Goal: Task Accomplishment & Management: Use online tool/utility

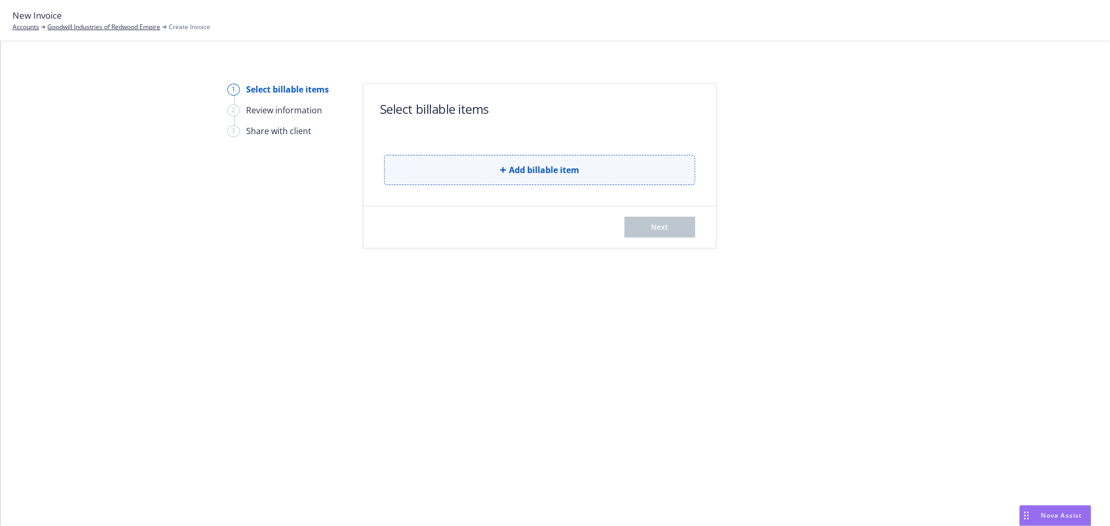
click at [586, 179] on button "Add billable item" at bounding box center [539, 170] width 311 height 30
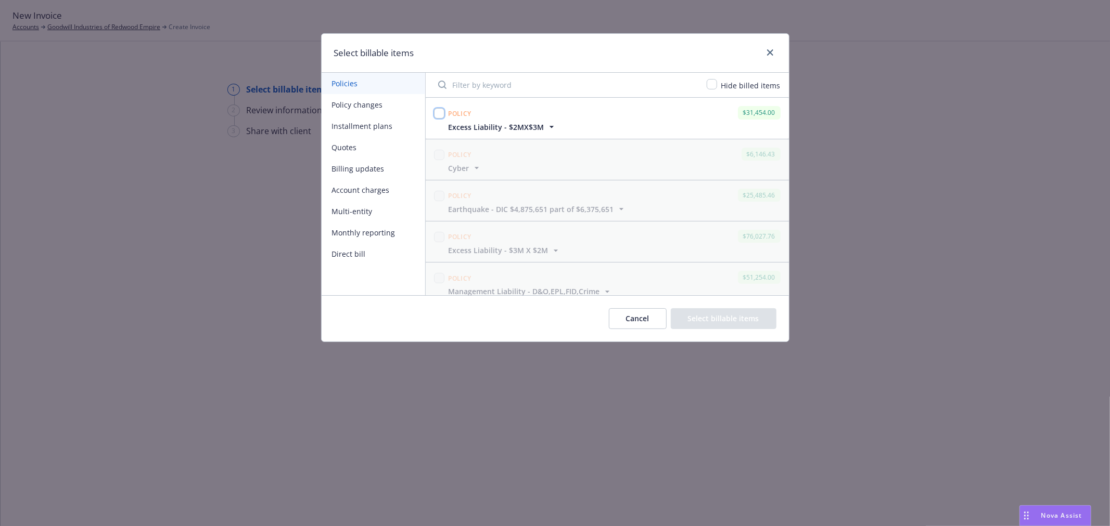
click at [436, 112] on input "checkbox" at bounding box center [439, 113] width 10 height 10
checkbox input "true"
click at [721, 315] on button "Select billable items" at bounding box center [724, 319] width 106 height 21
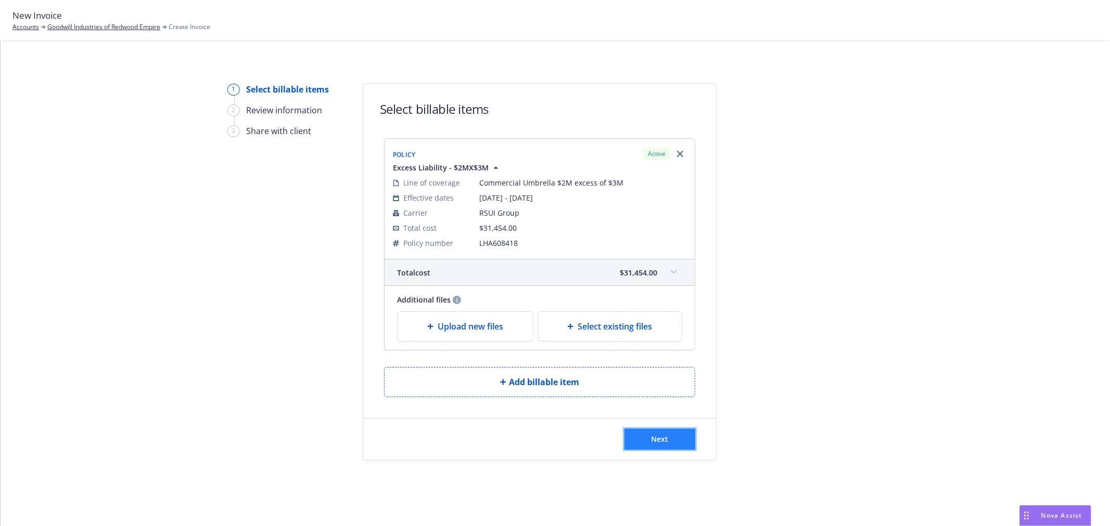
click at [648, 445] on button "Next" at bounding box center [659, 439] width 71 height 21
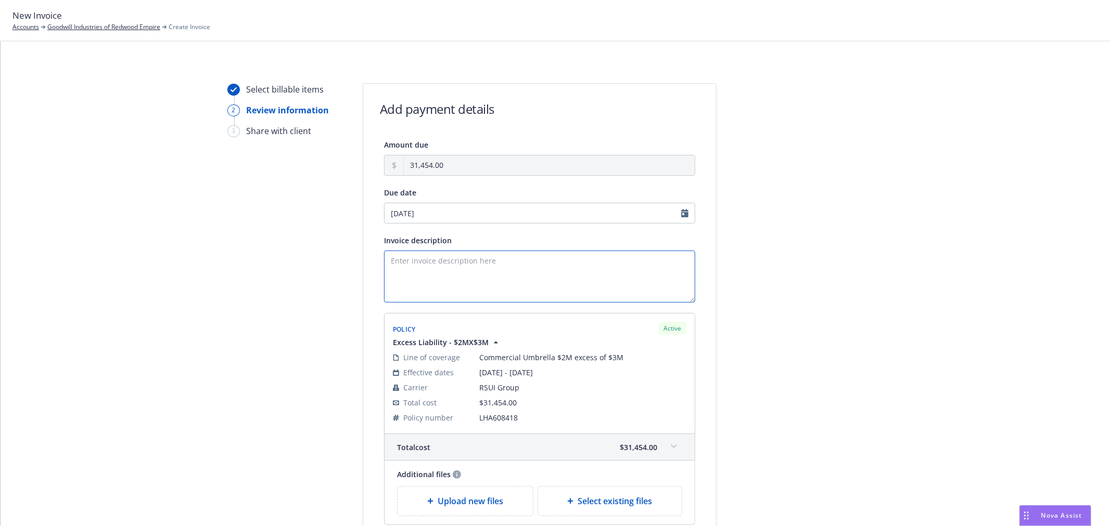
click at [458, 271] on textarea "Invoice description" at bounding box center [539, 277] width 311 height 52
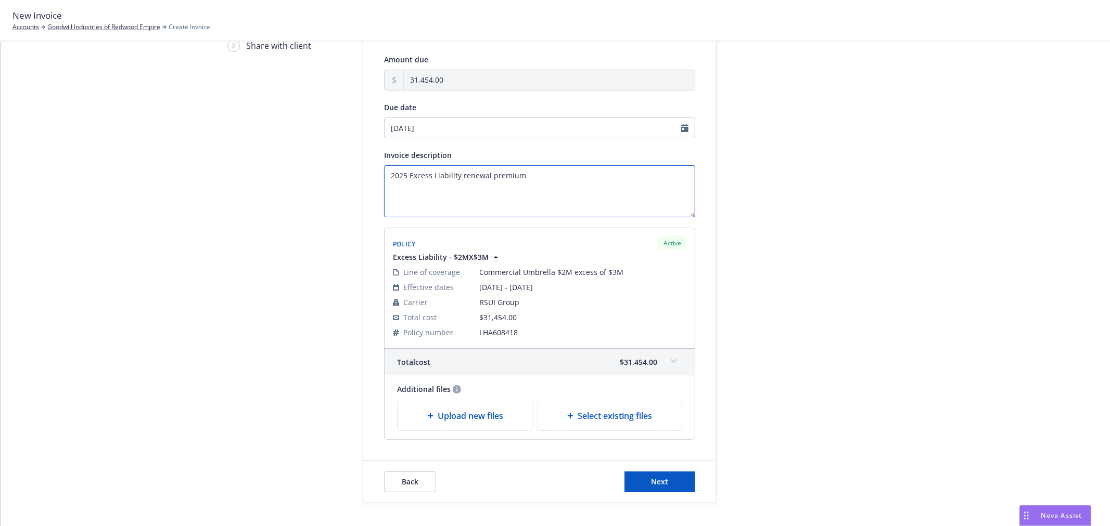
scroll to position [115, 0]
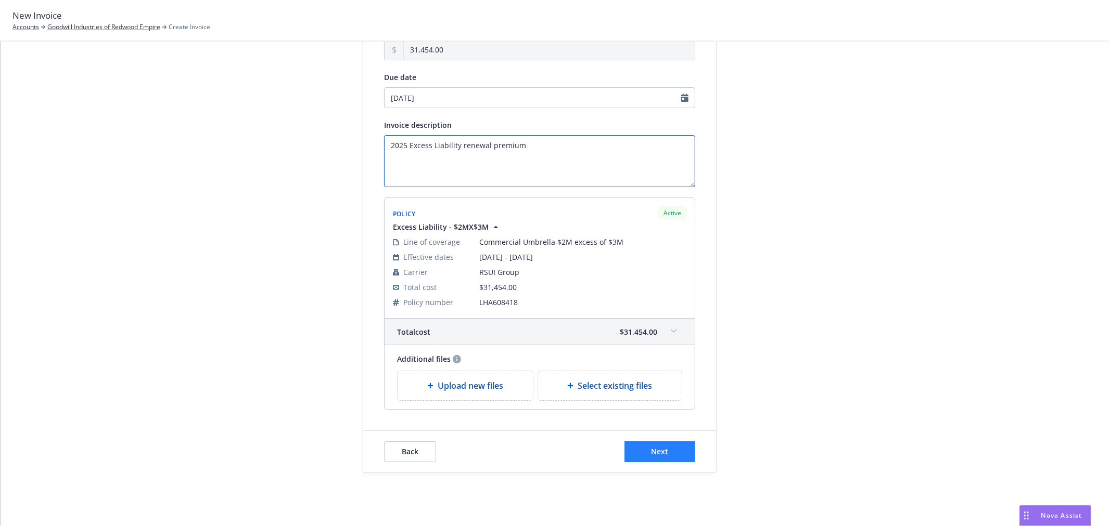
type textarea "2025 Excess Liability renewal premium"
click at [659, 445] on button "Next" at bounding box center [659, 452] width 71 height 21
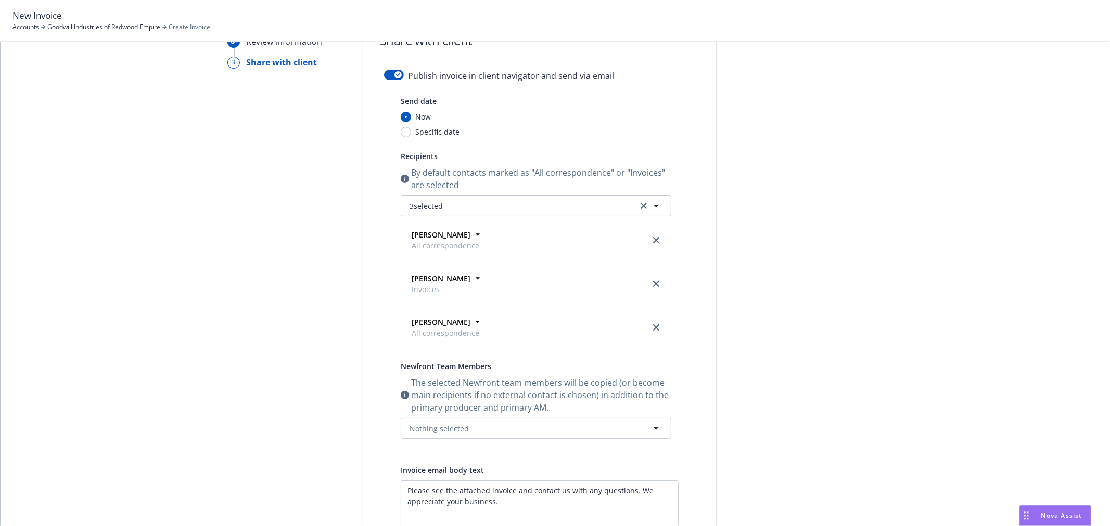
scroll to position [0, 0]
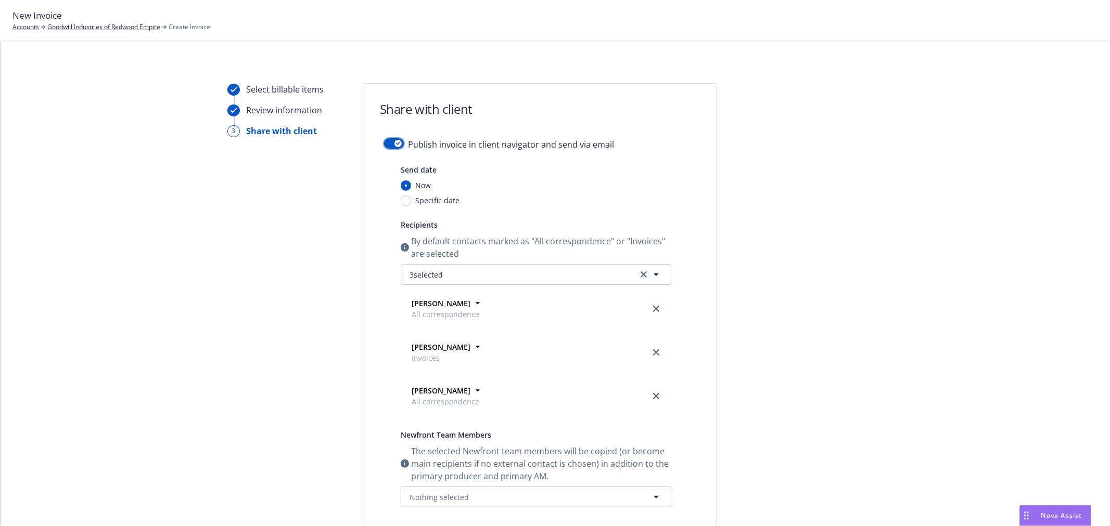
click at [396, 145] on icon "button" at bounding box center [398, 143] width 4 height 3
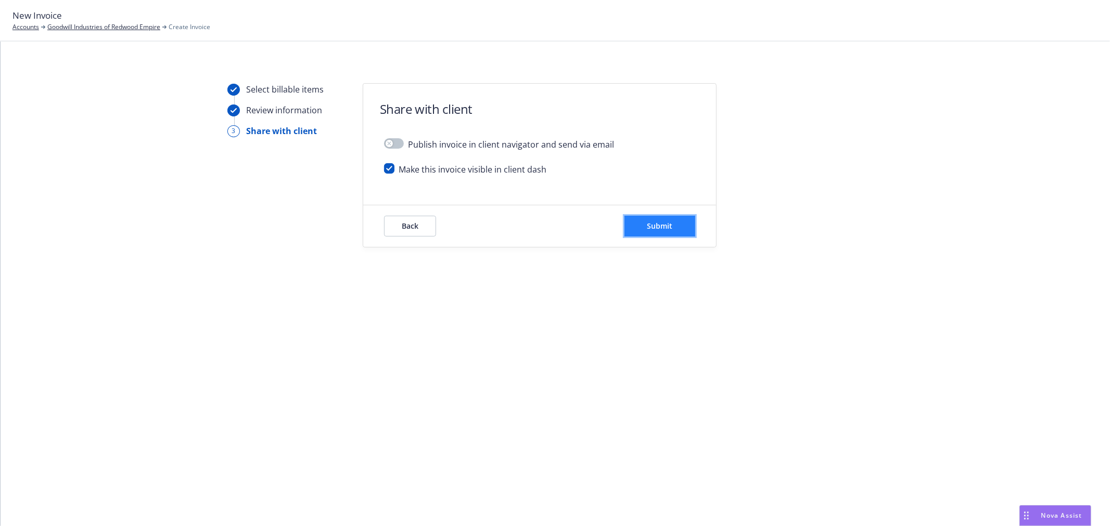
click at [669, 234] on button "Submit" at bounding box center [659, 226] width 71 height 21
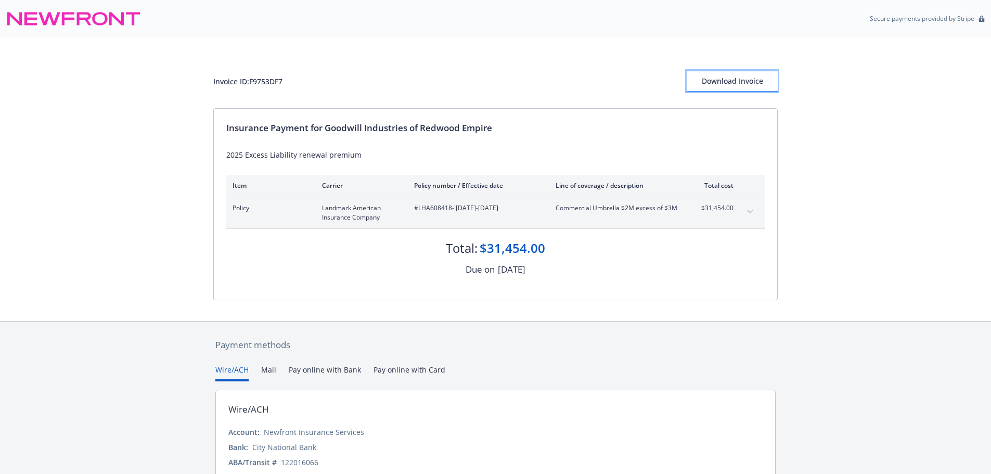
click at [735, 88] on div "Download Invoice" at bounding box center [732, 81] width 91 height 20
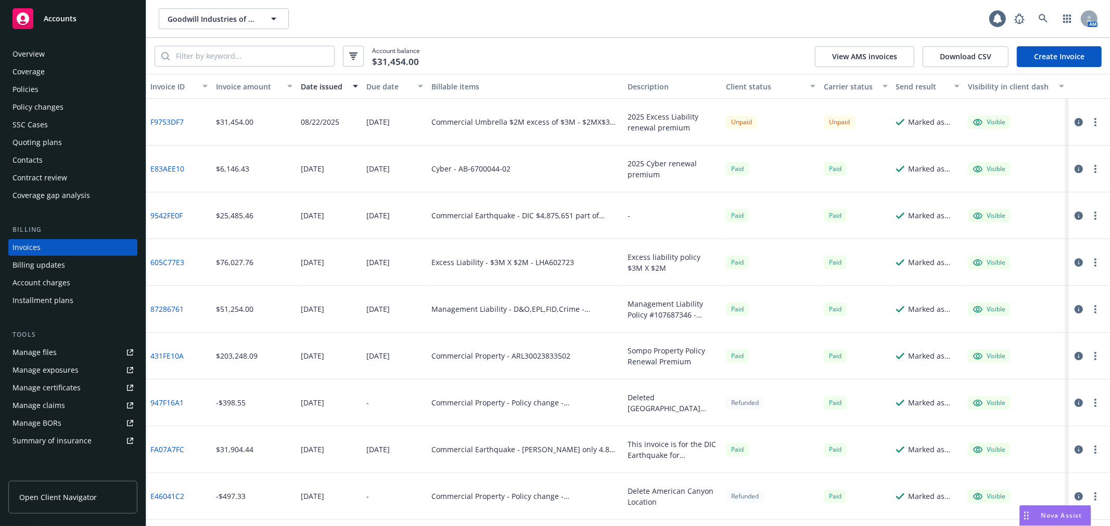
click at [1094, 122] on circle "button" at bounding box center [1095, 122] width 2 height 2
click at [1031, 288] on link "Void" at bounding box center [1026, 288] width 133 height 21
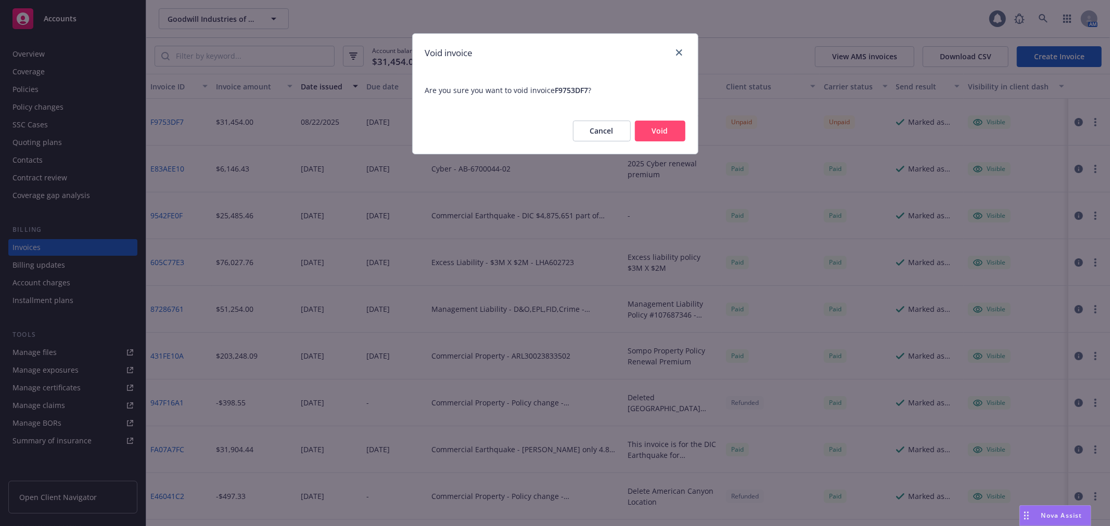
click at [666, 133] on button "Void" at bounding box center [660, 131] width 50 height 21
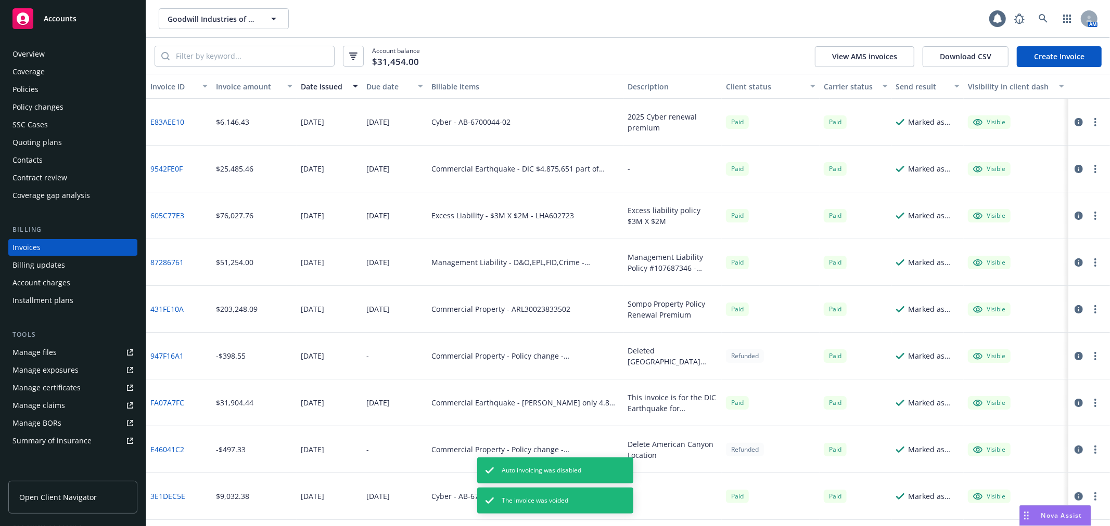
click at [59, 94] on div "Policies" at bounding box center [72, 89] width 121 height 17
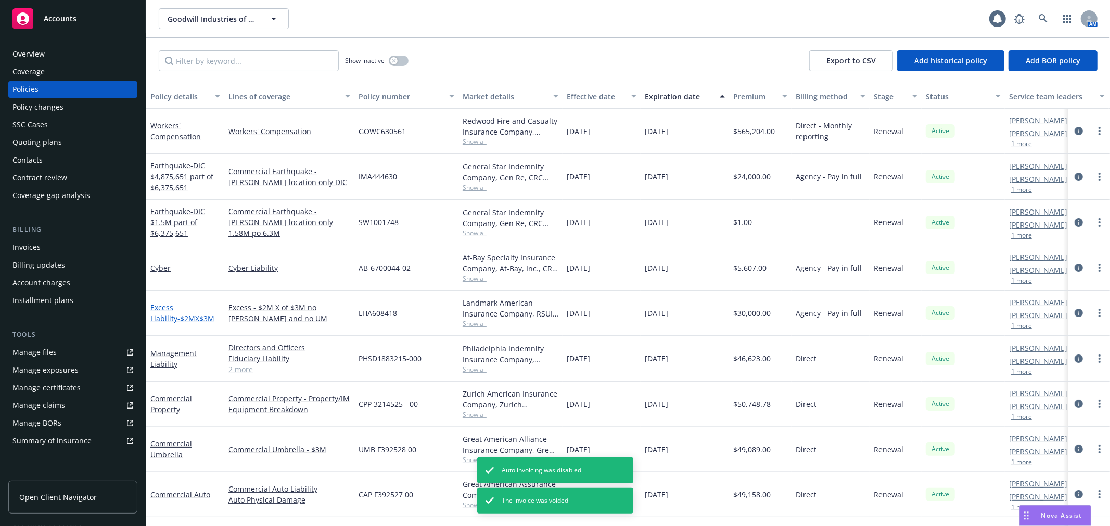
click at [173, 308] on link "Excess Liability - $2MX$3M" at bounding box center [182, 313] width 64 height 21
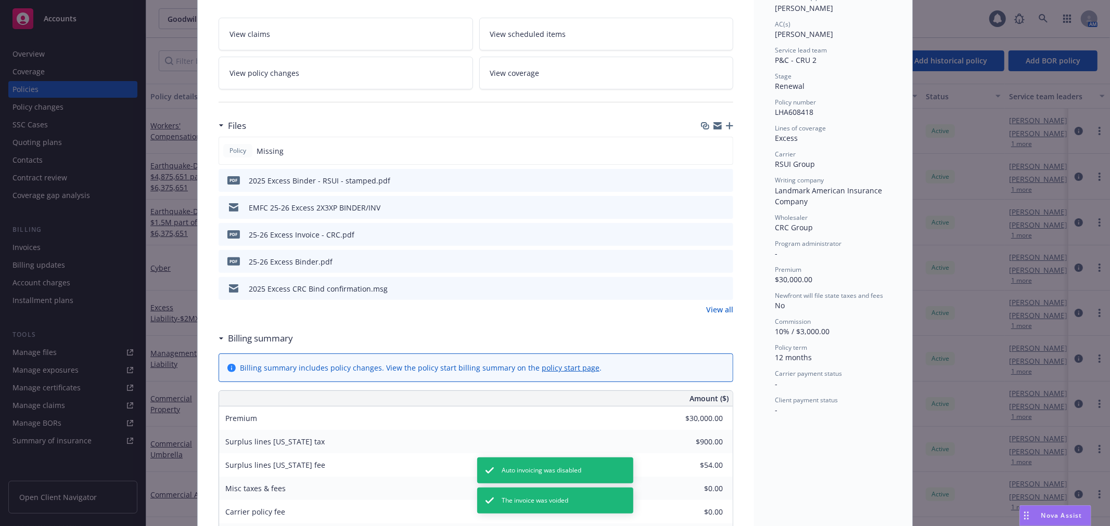
scroll to position [173, 0]
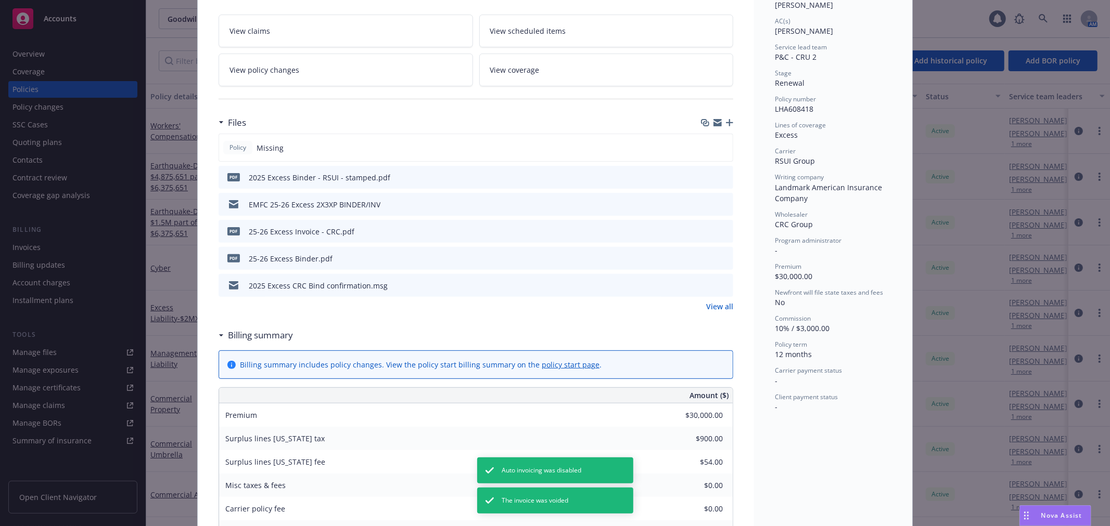
click at [583, 74] on link "View coverage" at bounding box center [606, 70] width 254 height 33
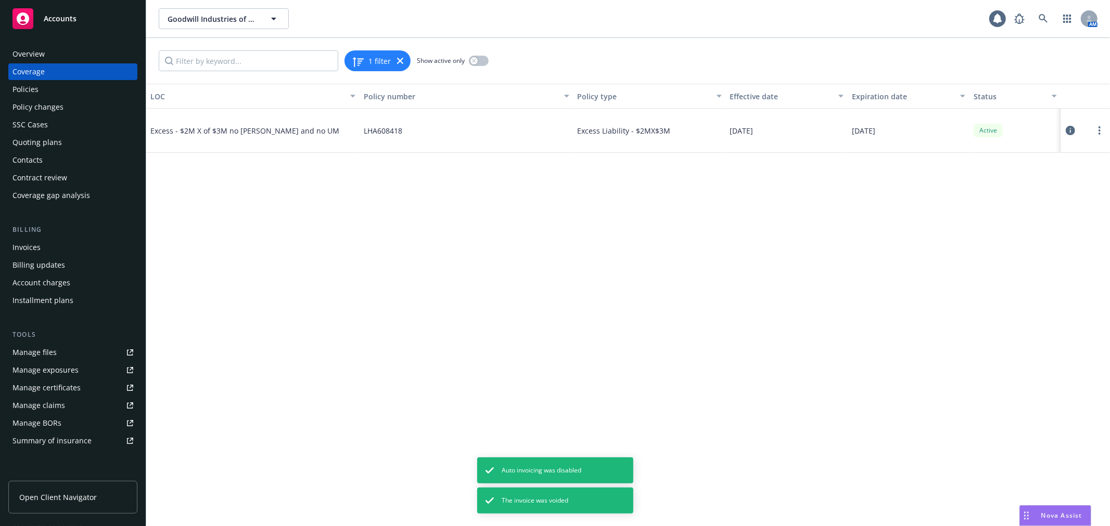
click at [1071, 131] on icon at bounding box center [1069, 130] width 9 height 9
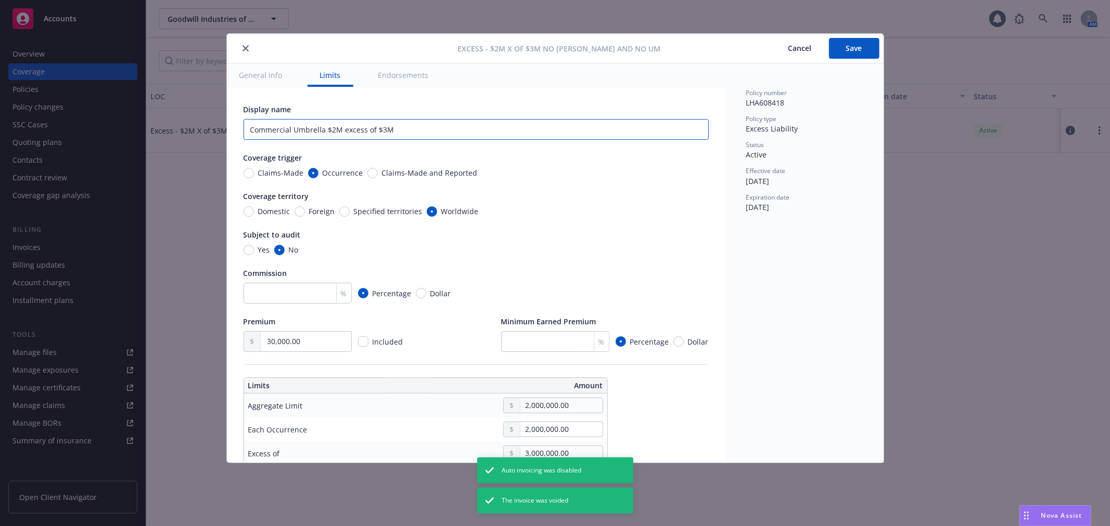
drag, startPoint x: 480, startPoint y: 123, endPoint x: 198, endPoint y: 123, distance: 281.4
click at [198, 123] on div "Excess - $2M X of $3M no SAM and no UM Cancel Save General info Limits Endorsem…" at bounding box center [555, 263] width 1110 height 526
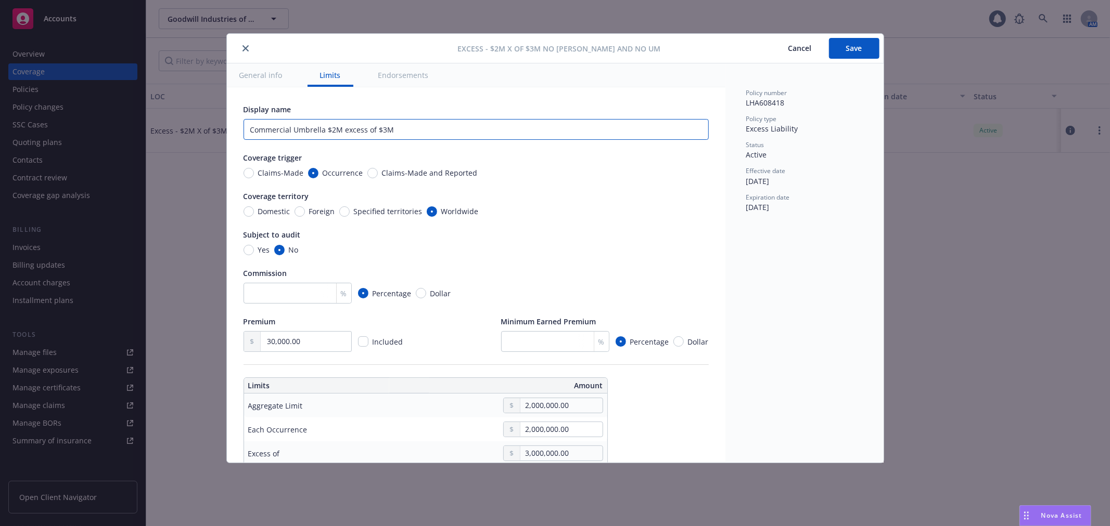
click at [326, 126] on input "Commercial Umbrella $2M excess of $3M" at bounding box center [475, 129] width 465 height 21
type input "Excess Liability $2M excess of $3M"
click at [856, 47] on span "Save" at bounding box center [854, 48] width 16 height 10
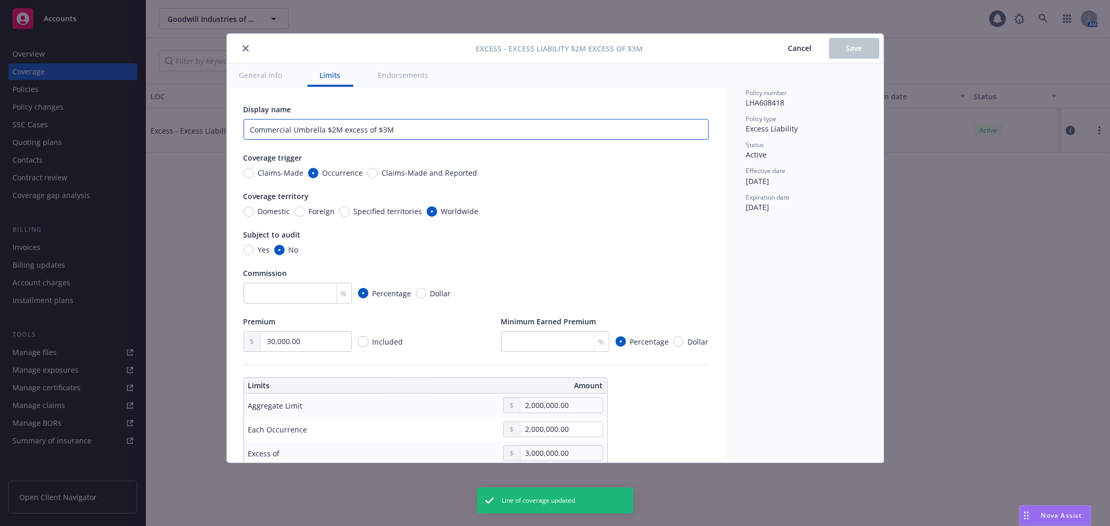
drag, startPoint x: 407, startPoint y: 135, endPoint x: 242, endPoint y: 125, distance: 165.2
click at [799, 55] on button "Cancel" at bounding box center [800, 48] width 58 height 21
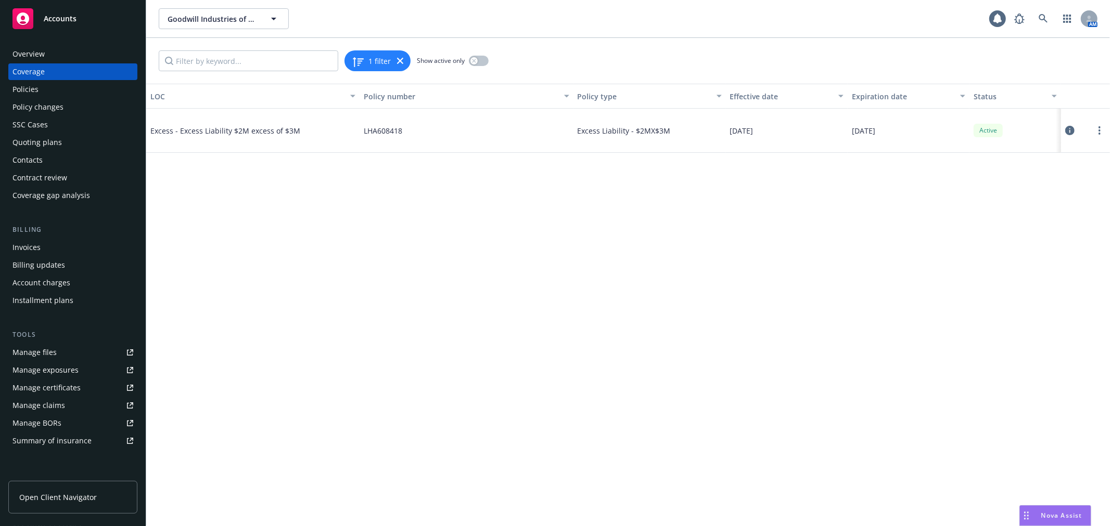
click at [81, 248] on div "Invoices" at bounding box center [72, 247] width 121 height 17
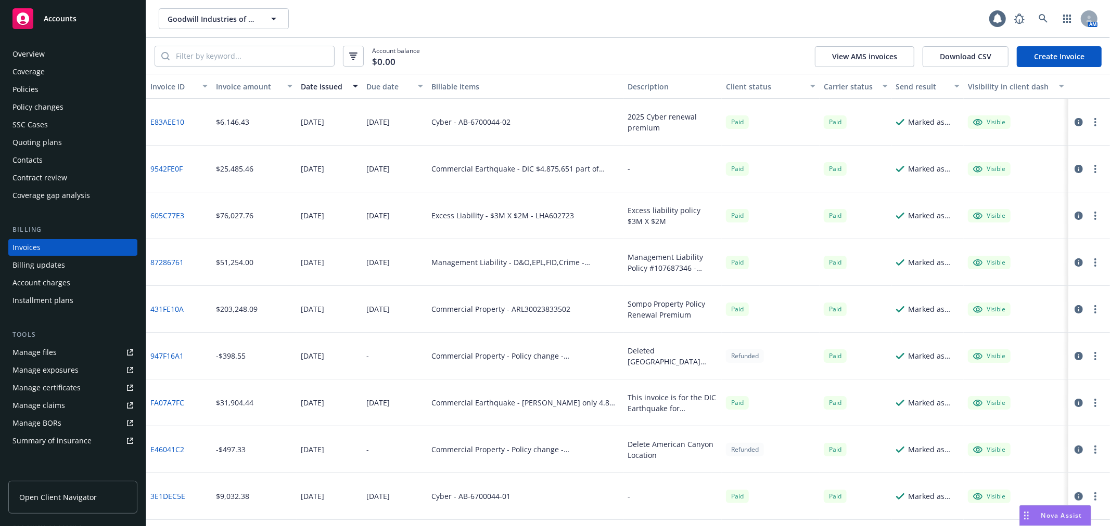
click at [1034, 57] on link "Create Invoice" at bounding box center [1059, 56] width 85 height 21
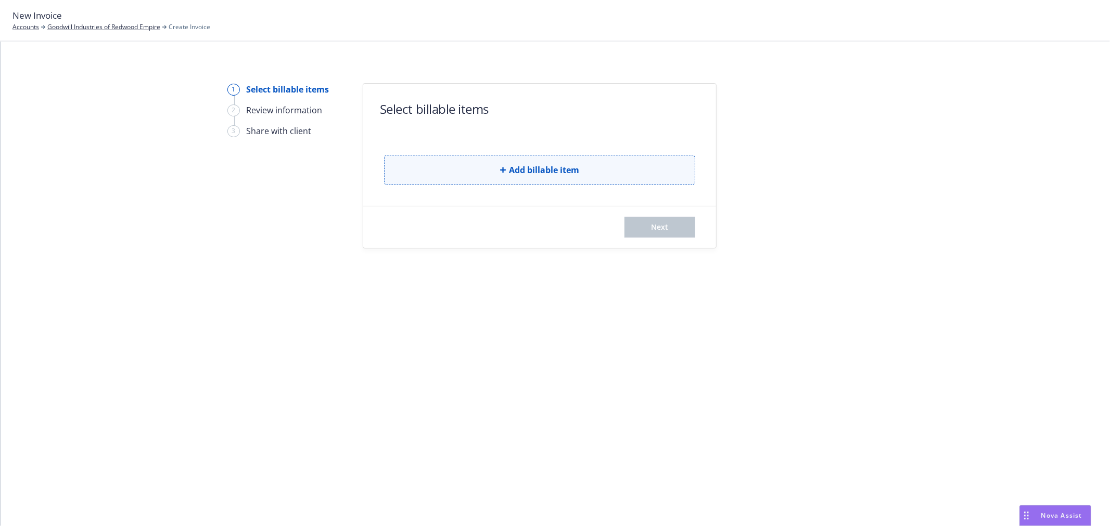
click at [571, 168] on span "Add billable item" at bounding box center [544, 170] width 70 height 12
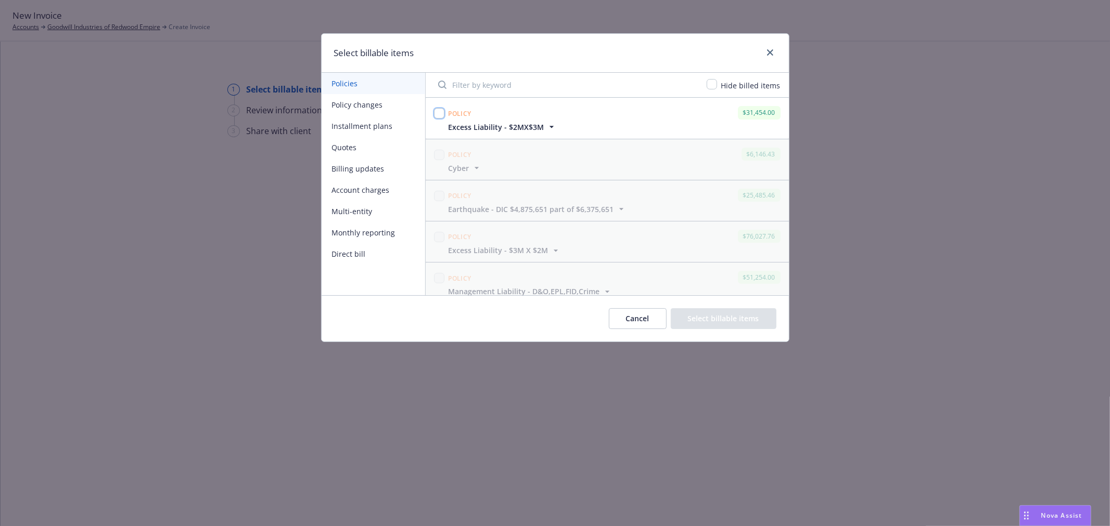
drag, startPoint x: 438, startPoint y: 113, endPoint x: 574, endPoint y: 203, distance: 163.3
click at [438, 113] on input "checkbox" at bounding box center [439, 113] width 10 height 10
checkbox input "true"
click at [718, 320] on button "Select billable items" at bounding box center [724, 319] width 106 height 21
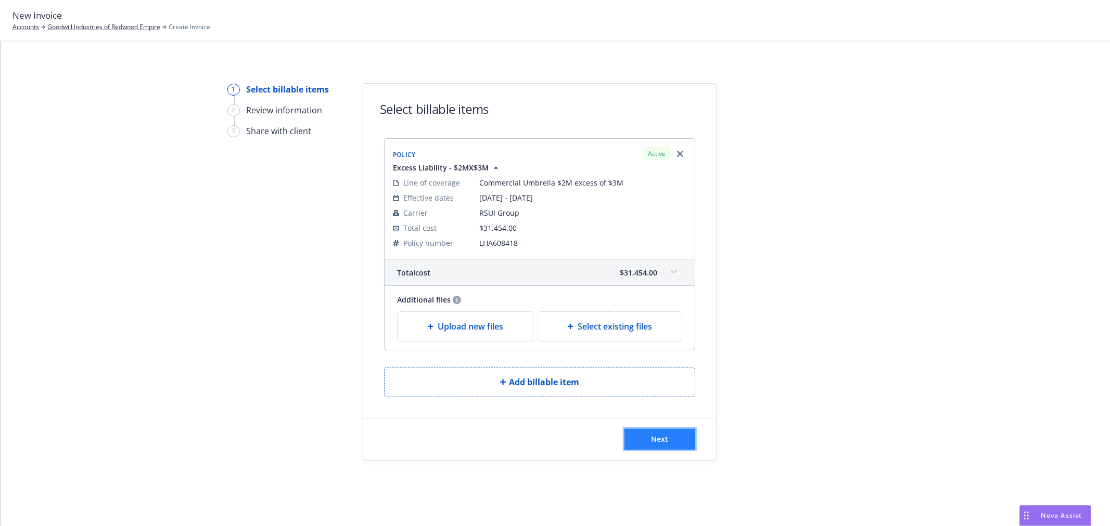
click at [651, 439] on span "Next" at bounding box center [659, 439] width 17 height 10
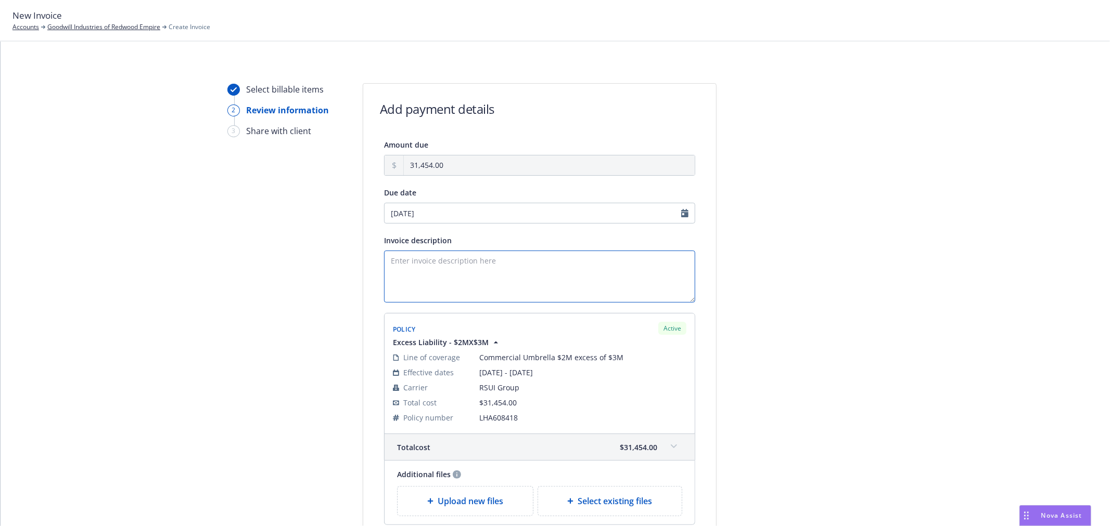
click at [467, 272] on textarea "Invoice description" at bounding box center [539, 277] width 311 height 52
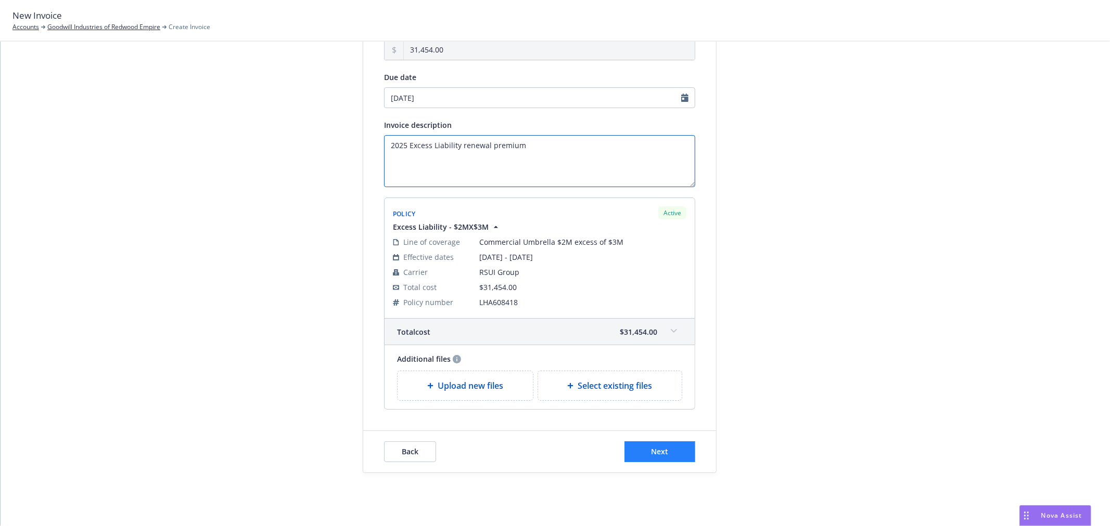
type textarea "2025 Excess Liability renewal premium"
click at [651, 454] on span "Next" at bounding box center [659, 452] width 17 height 10
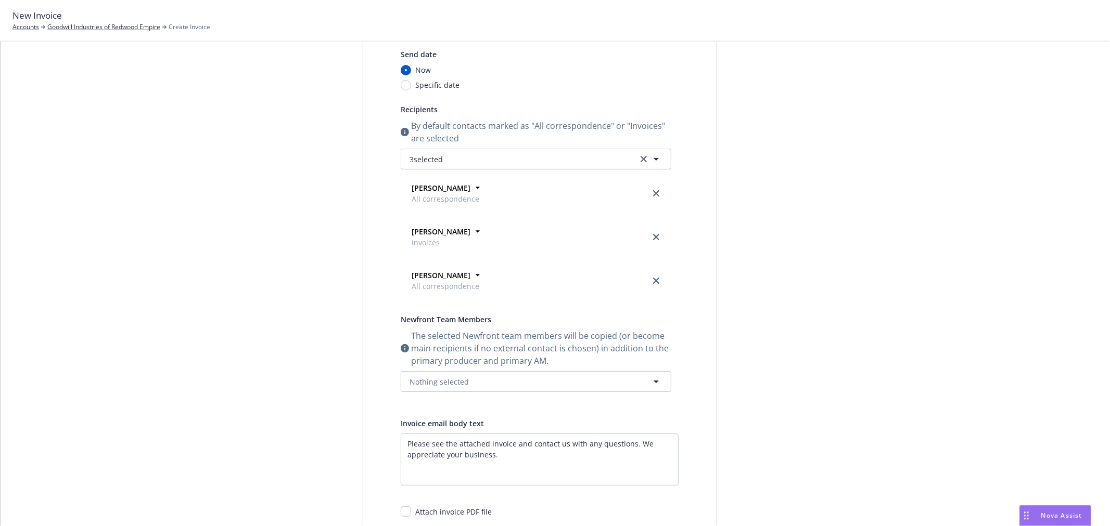
scroll to position [0, 0]
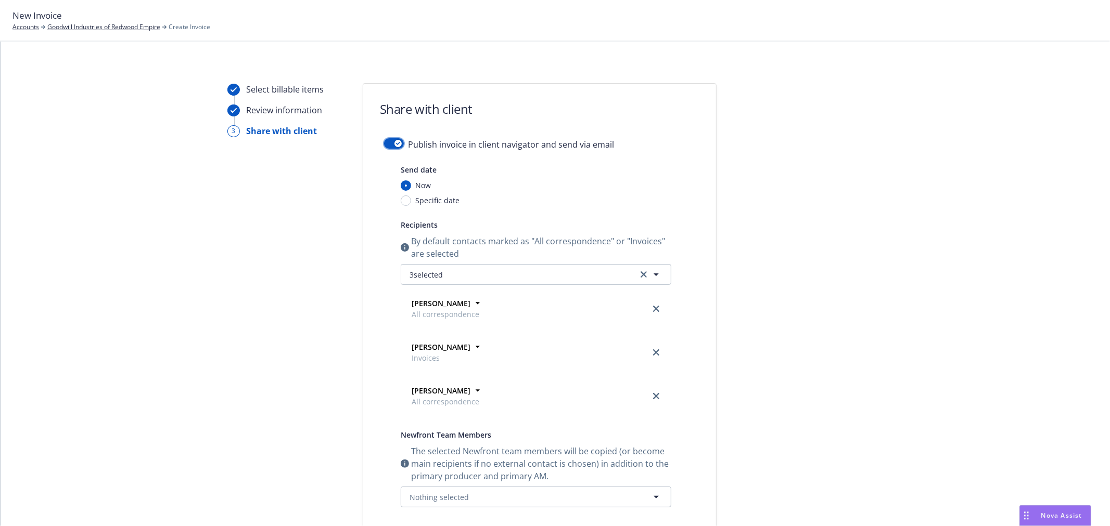
click at [394, 140] on div "button" at bounding box center [397, 143] width 7 height 7
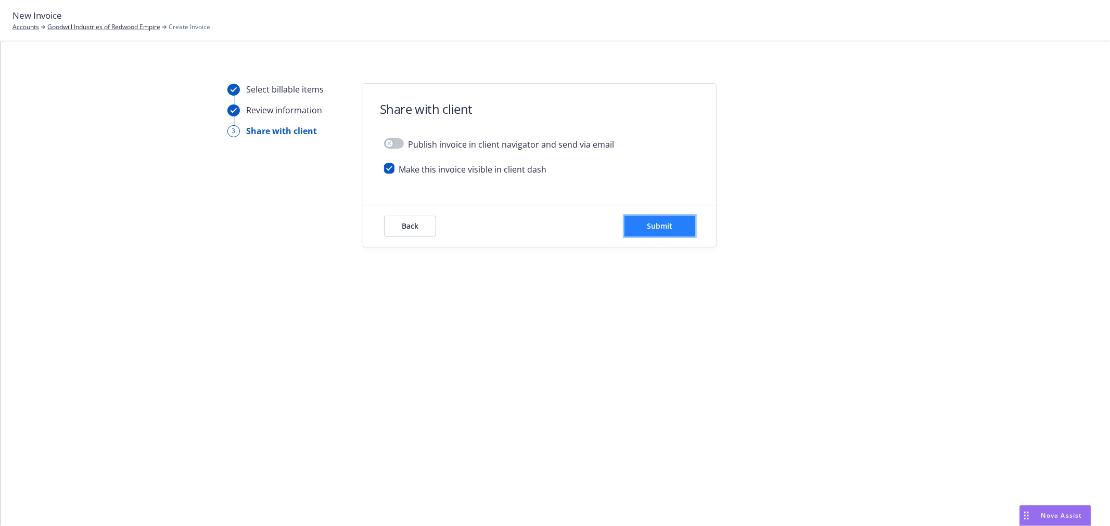
click at [667, 232] on button "Submit" at bounding box center [659, 226] width 71 height 21
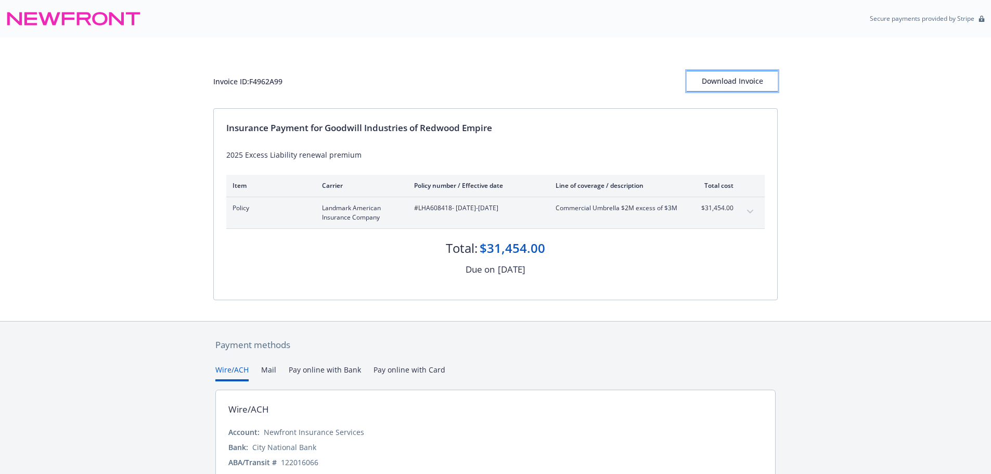
click at [735, 84] on div "Download Invoice" at bounding box center [732, 81] width 91 height 20
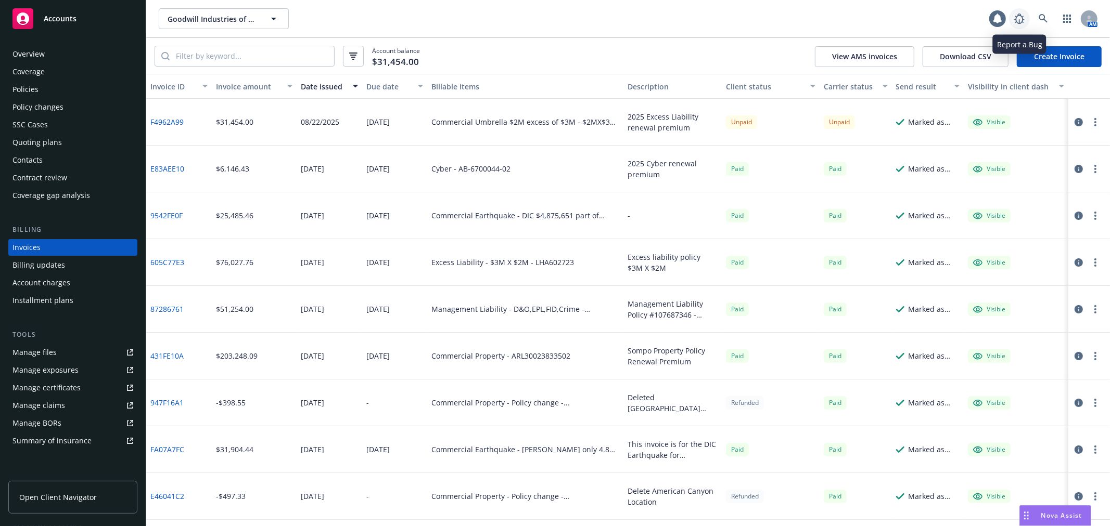
click at [1021, 18] on icon at bounding box center [1019, 18] width 12 height 12
click at [162, 123] on link "F4962A99" at bounding box center [166, 122] width 33 height 11
click at [59, 85] on div "Policies" at bounding box center [72, 89] width 121 height 17
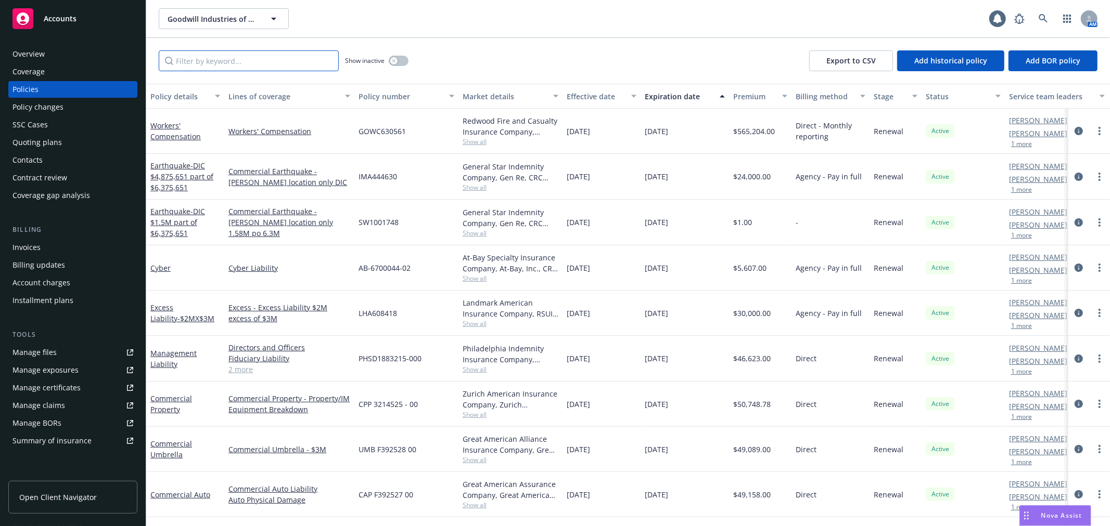
click at [193, 64] on input "Filter by keyword..." at bounding box center [249, 60] width 180 height 21
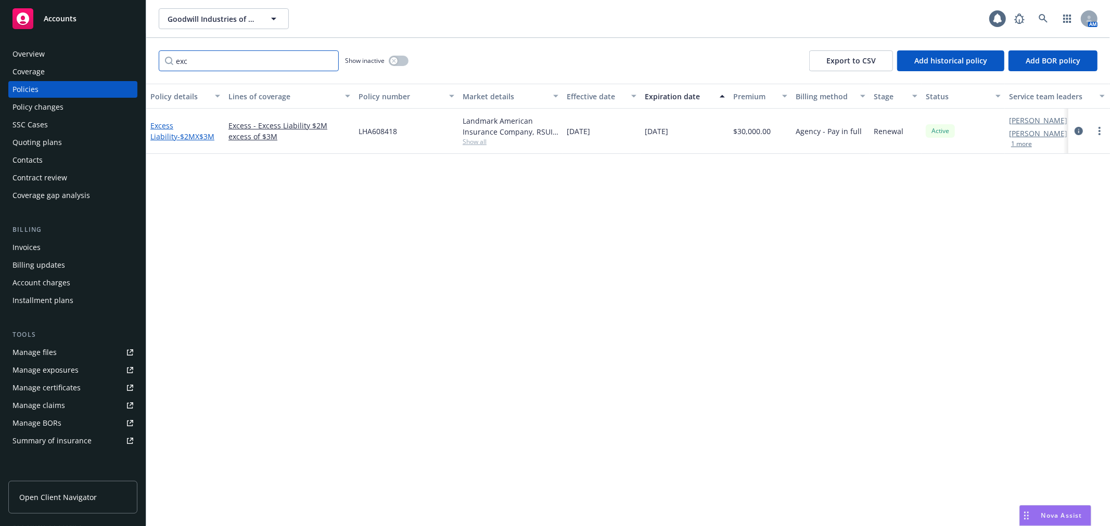
type input "exc"
click at [171, 128] on link "Excess Liability - $2MX$3M" at bounding box center [182, 131] width 64 height 21
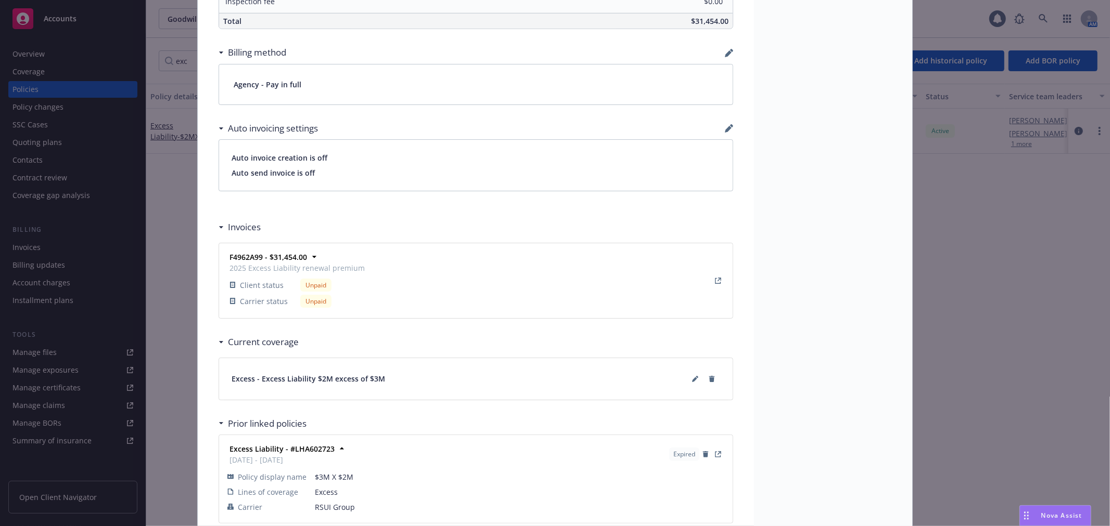
scroll to position [808, 0]
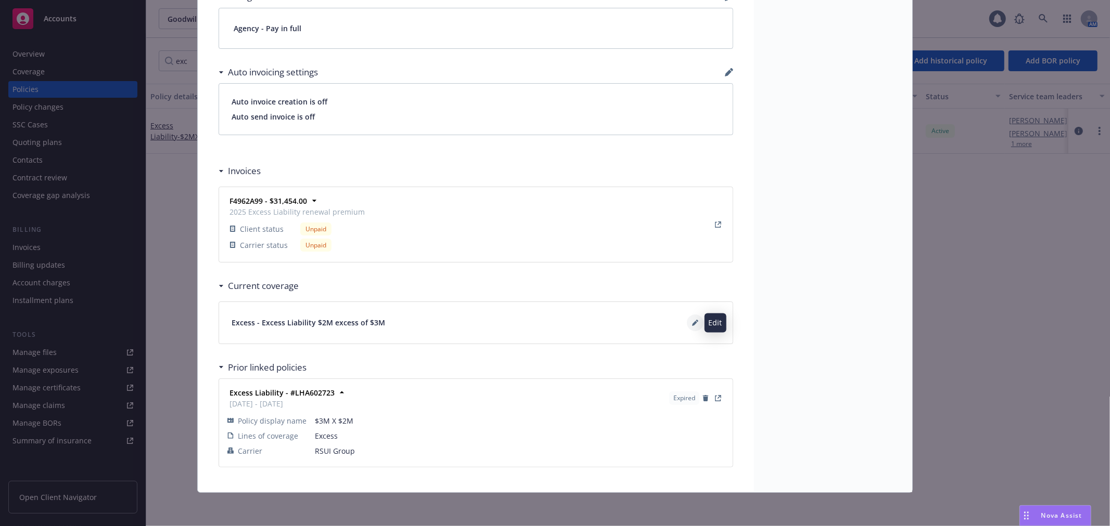
click at [687, 328] on button at bounding box center [695, 323] width 17 height 17
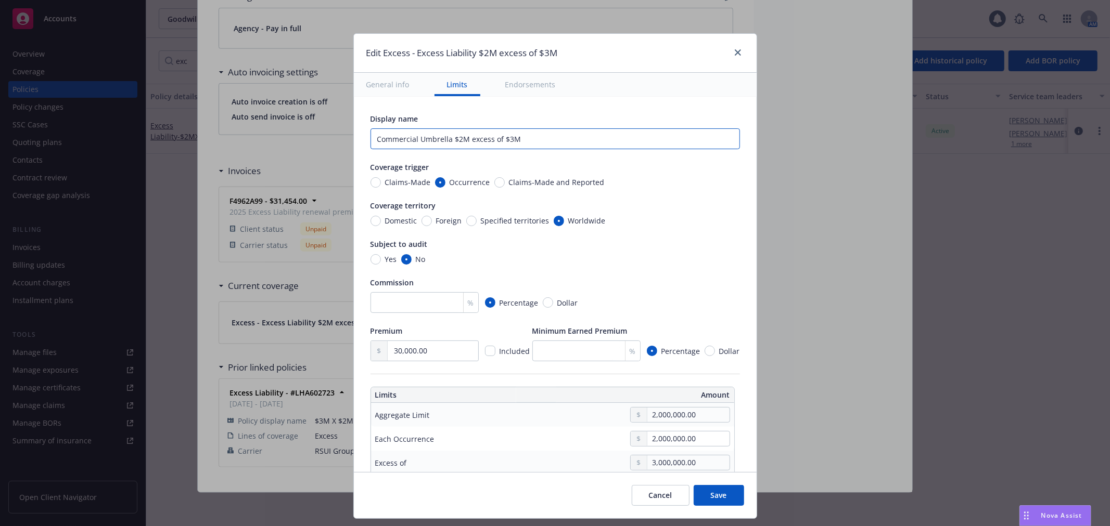
drag, startPoint x: 445, startPoint y: 139, endPoint x: 322, endPoint y: 132, distance: 123.5
click at [322, 132] on div "Edit Excess - Excess Liability $2M excess of $3M General info Limits Endorsemen…" at bounding box center [555, 263] width 1110 height 526
type input "$2M excess of $3M"
click at [728, 498] on button "Save" at bounding box center [718, 495] width 50 height 21
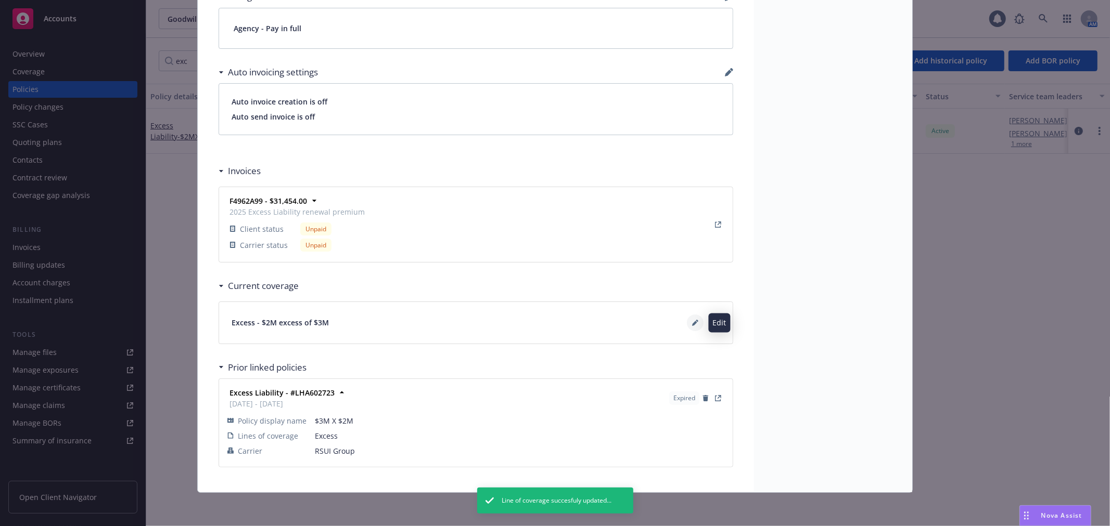
click at [692, 322] on icon at bounding box center [694, 323] width 5 height 5
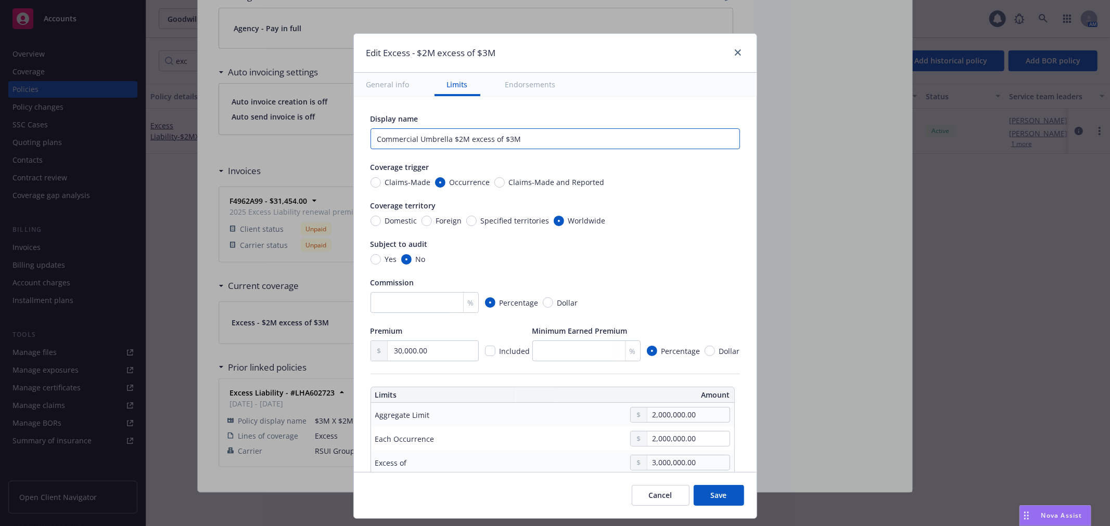
click at [521, 140] on input "Commercial Umbrella $2M excess of $3M" at bounding box center [554, 138] width 369 height 21
click at [716, 491] on span "Save" at bounding box center [719, 496] width 16 height 10
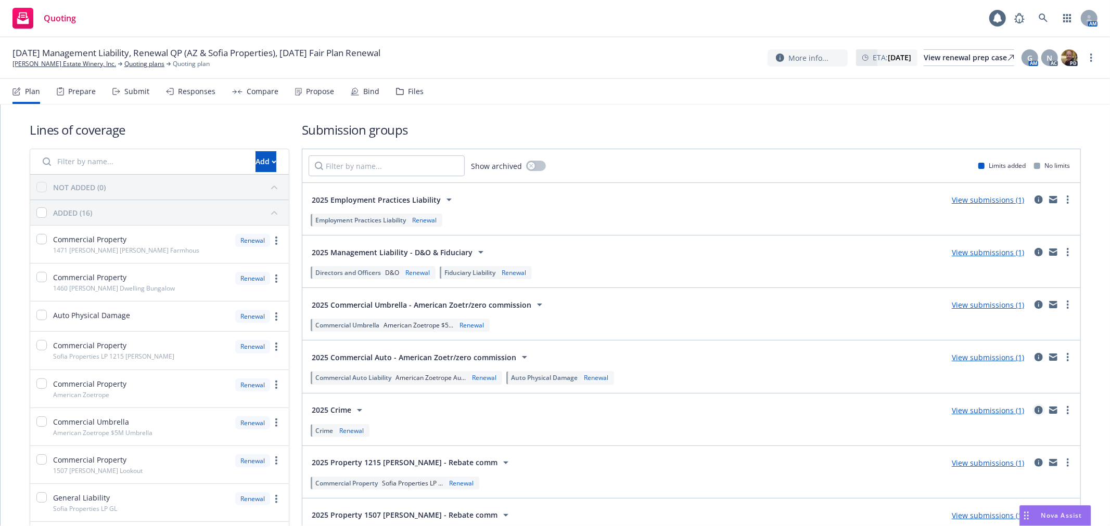
click at [1034, 407] on icon "circleInformation" at bounding box center [1038, 410] width 8 height 8
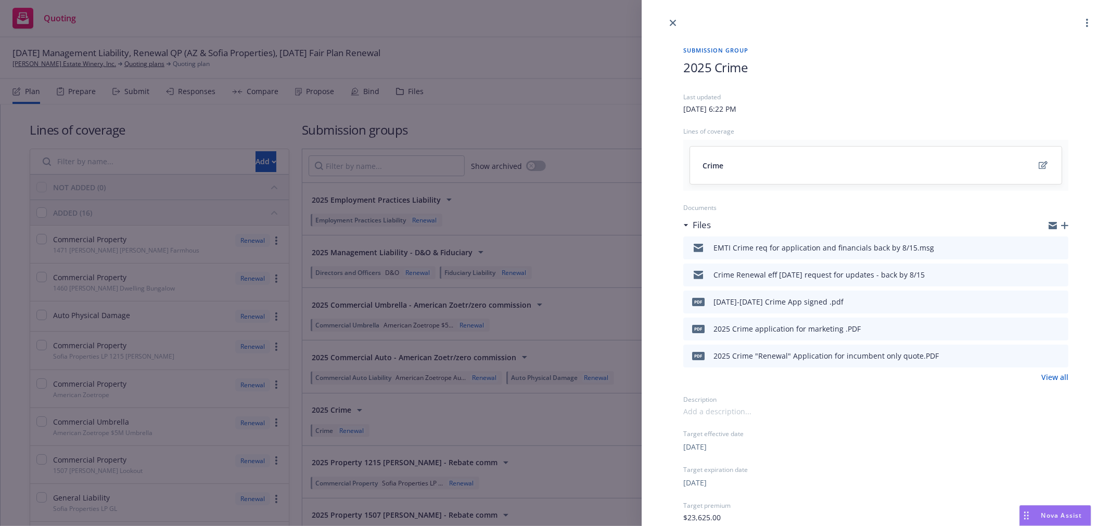
click at [1041, 378] on link "View all" at bounding box center [1054, 377] width 27 height 11
click at [673, 22] on icon "close" at bounding box center [673, 23] width 6 height 6
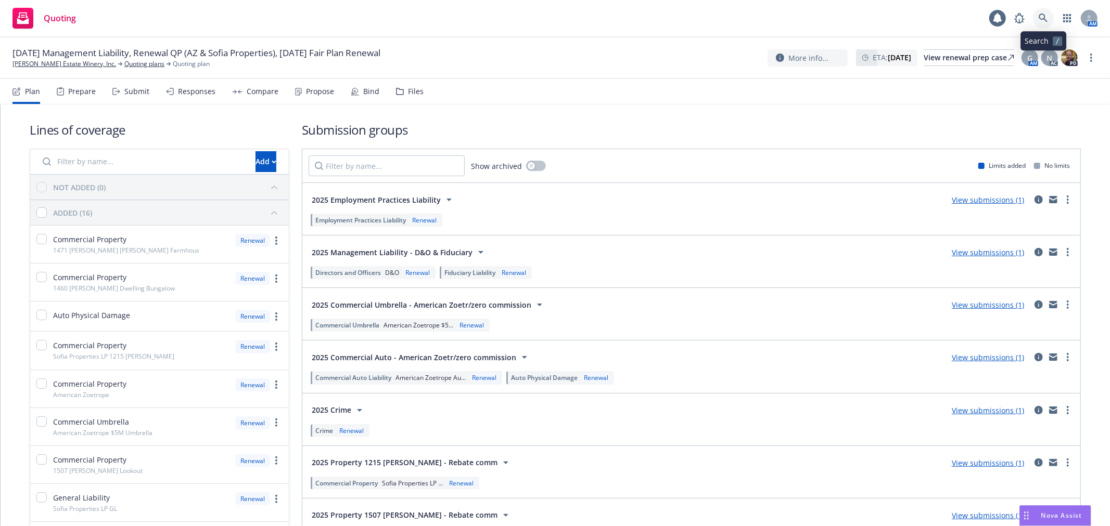
click at [1036, 18] on link at bounding box center [1043, 18] width 21 height 21
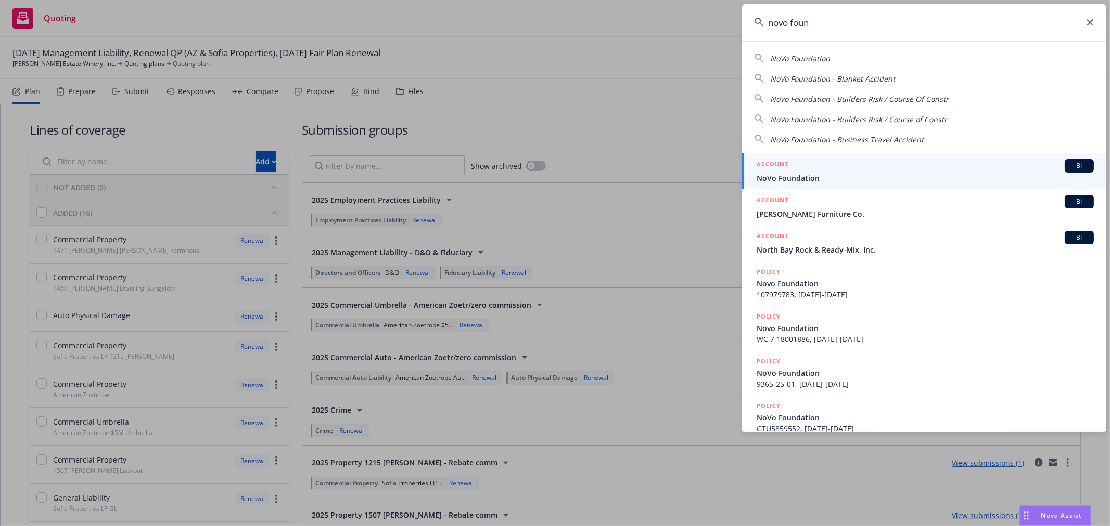
type input "novo foun"
click at [787, 179] on span "NoVo Foundation" at bounding box center [924, 178] width 337 height 11
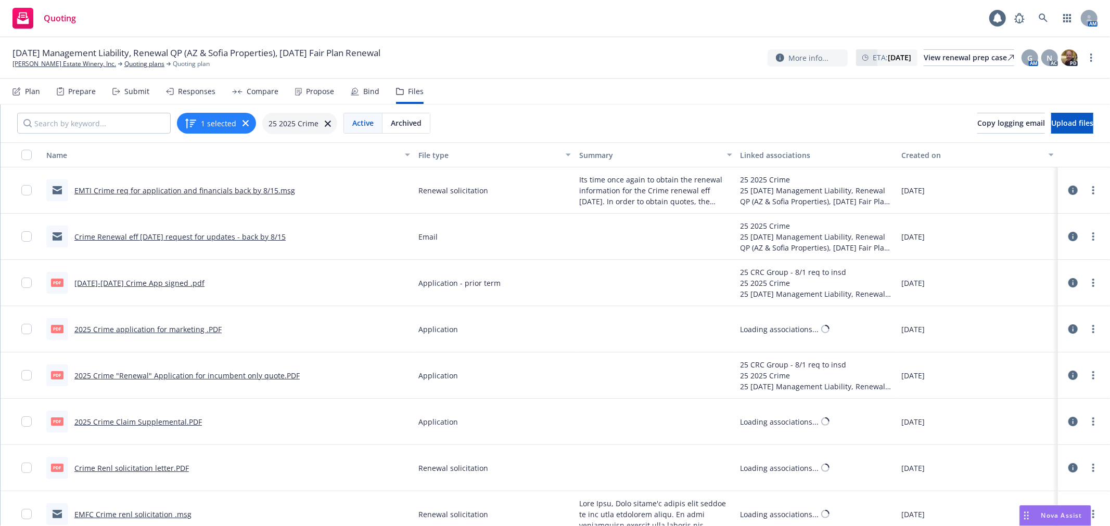
scroll to position [58, 0]
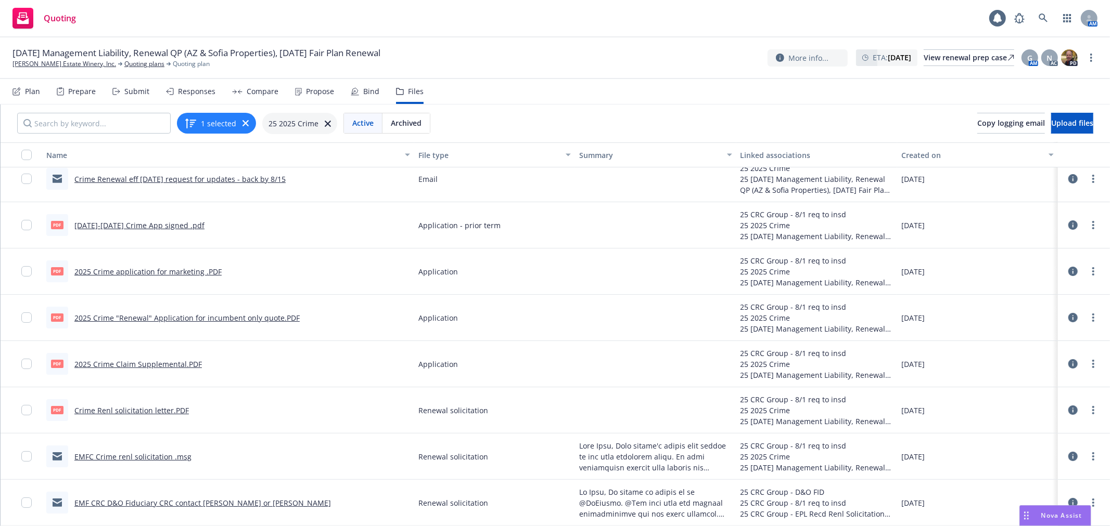
click at [122, 455] on link "EMFC Crime renl solicitation .msg" at bounding box center [132, 457] width 117 height 10
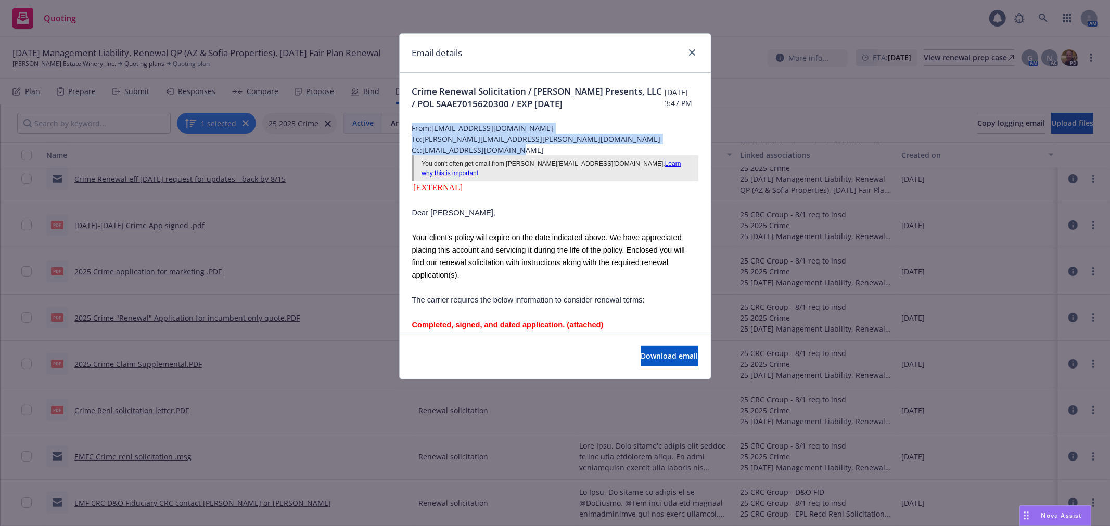
drag, startPoint x: 411, startPoint y: 142, endPoint x: 486, endPoint y: 148, distance: 75.7
click at [524, 158] on div "Crime Renewal Solicitation / [PERSON_NAME] Presents, LLC / POL SAAE7015620300 /…" at bounding box center [555, 528] width 311 height 911
copy div "From: [EMAIL_ADDRESS][DOMAIN_NAME] To: [PERSON_NAME][DOMAIN_NAME][EMAIL_ADDRESS…"
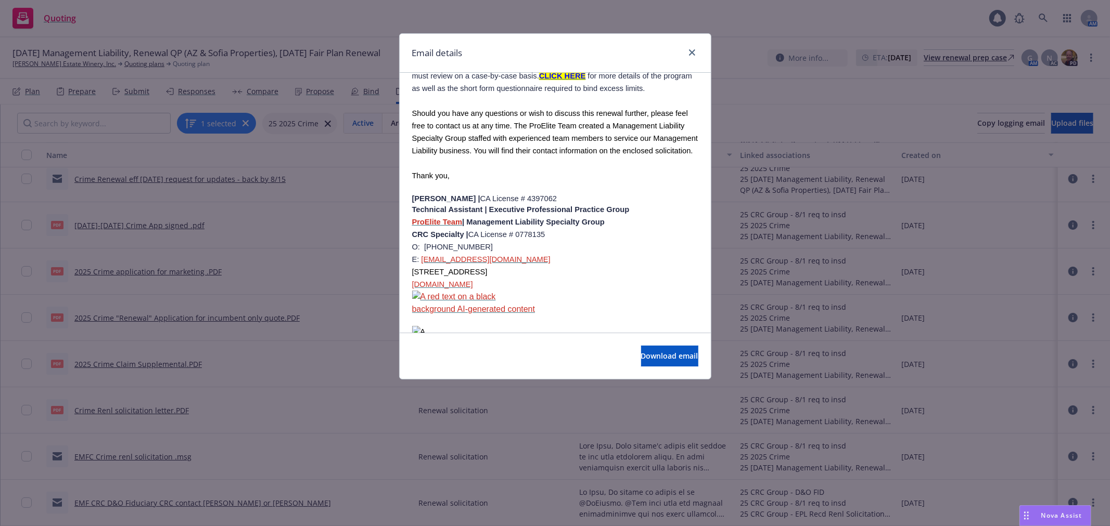
scroll to position [462, 0]
click at [693, 50] on icon "close" at bounding box center [692, 52] width 6 height 6
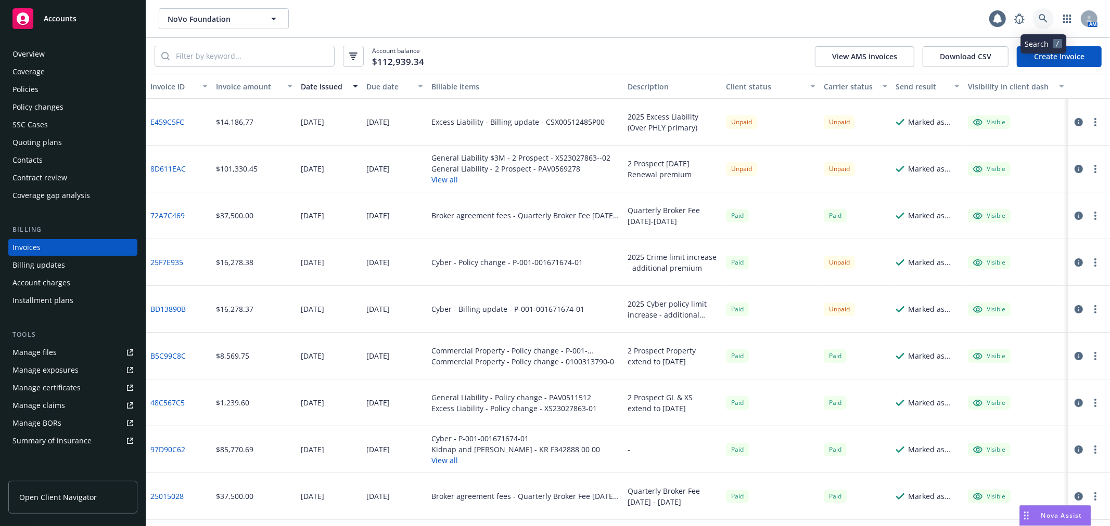
click at [1044, 21] on icon at bounding box center [1042, 18] width 9 height 9
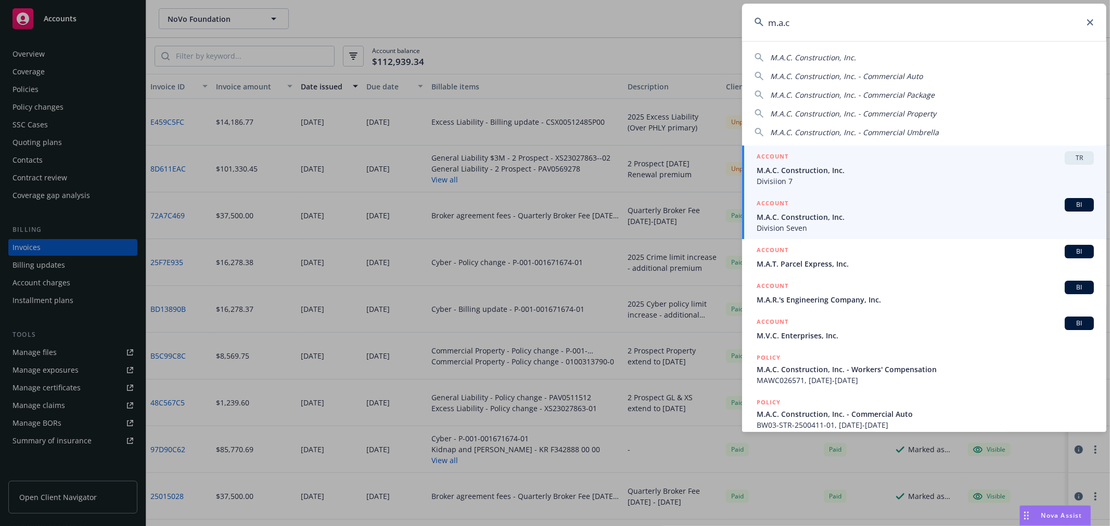
type input "m.a.c"
click at [833, 211] on div "ACCOUNT BI" at bounding box center [924, 205] width 337 height 14
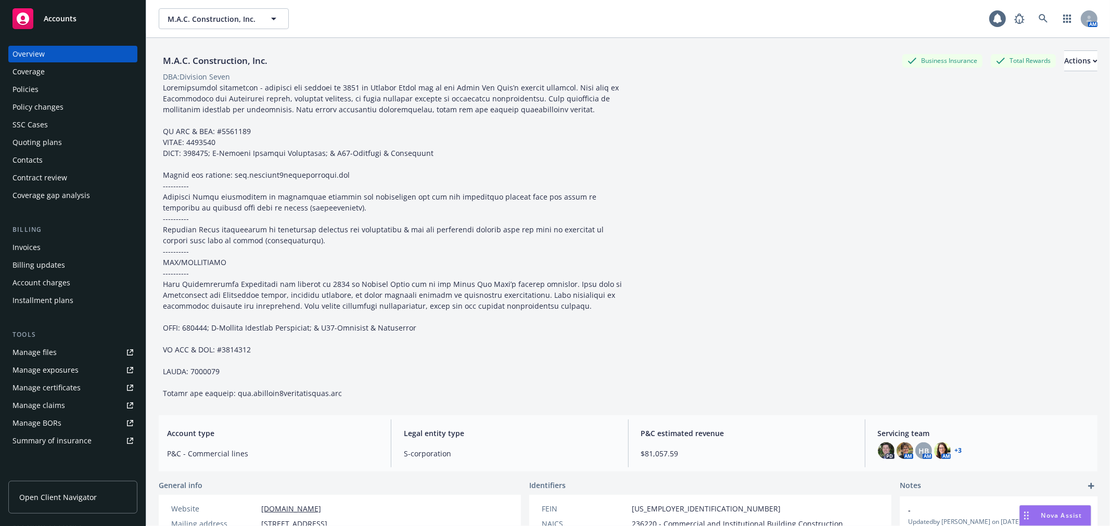
click at [51, 91] on div "Policies" at bounding box center [72, 89] width 121 height 17
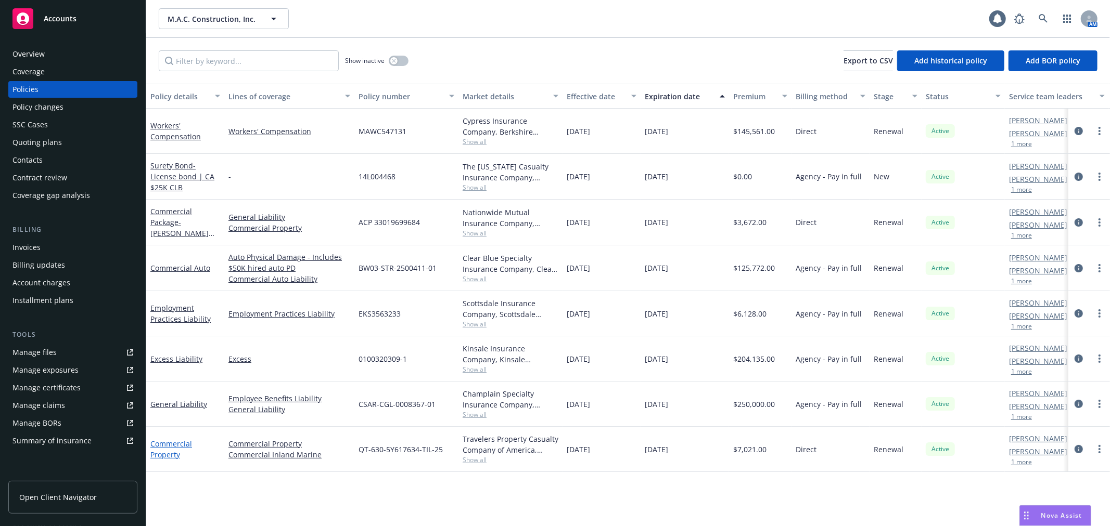
click at [162, 452] on link "Commercial Property" at bounding box center [171, 449] width 42 height 21
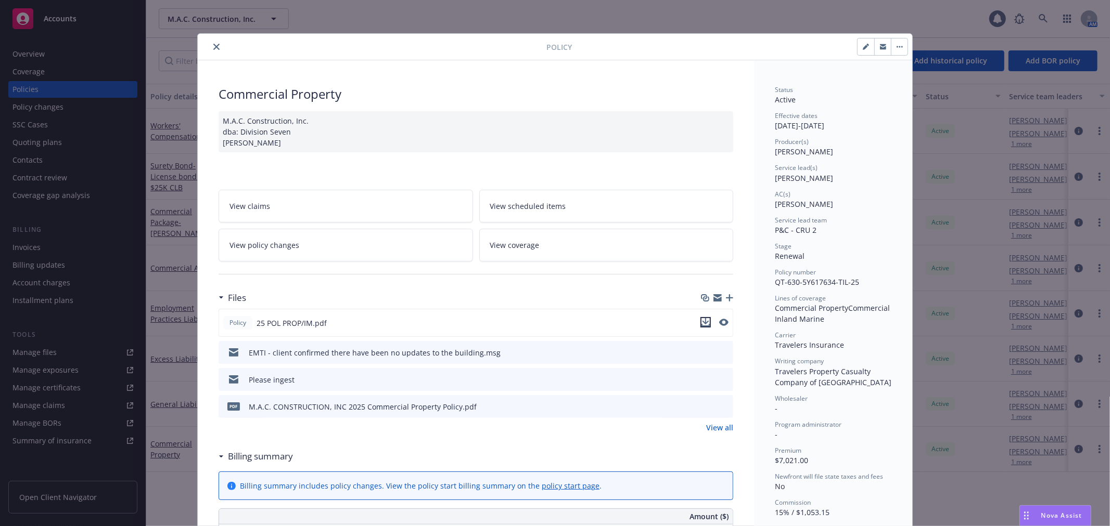
click at [703, 322] on icon "download file" at bounding box center [705, 321] width 7 height 6
click at [216, 43] on button "close" at bounding box center [216, 47] width 12 height 12
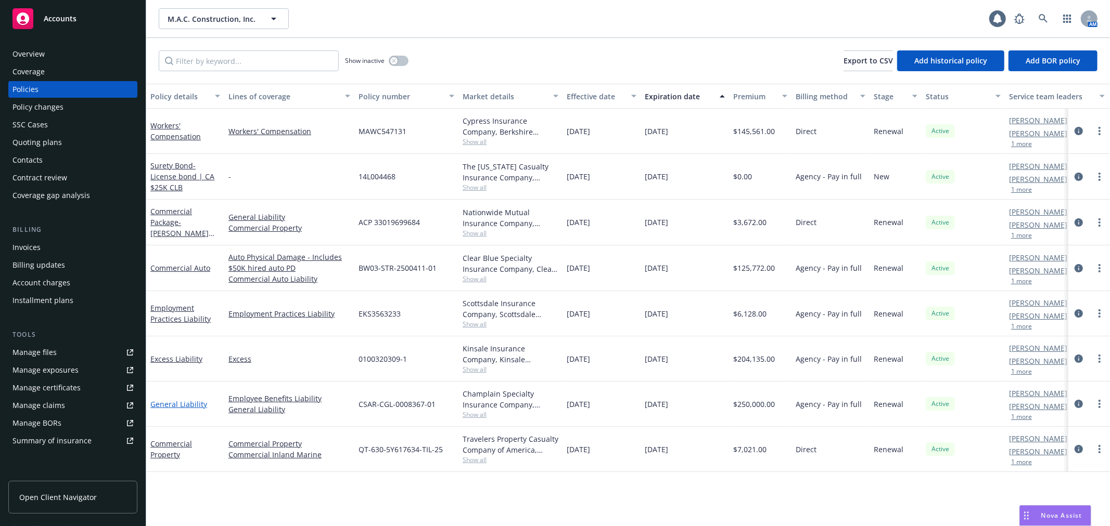
click at [162, 401] on link "General Liability" at bounding box center [178, 405] width 57 height 10
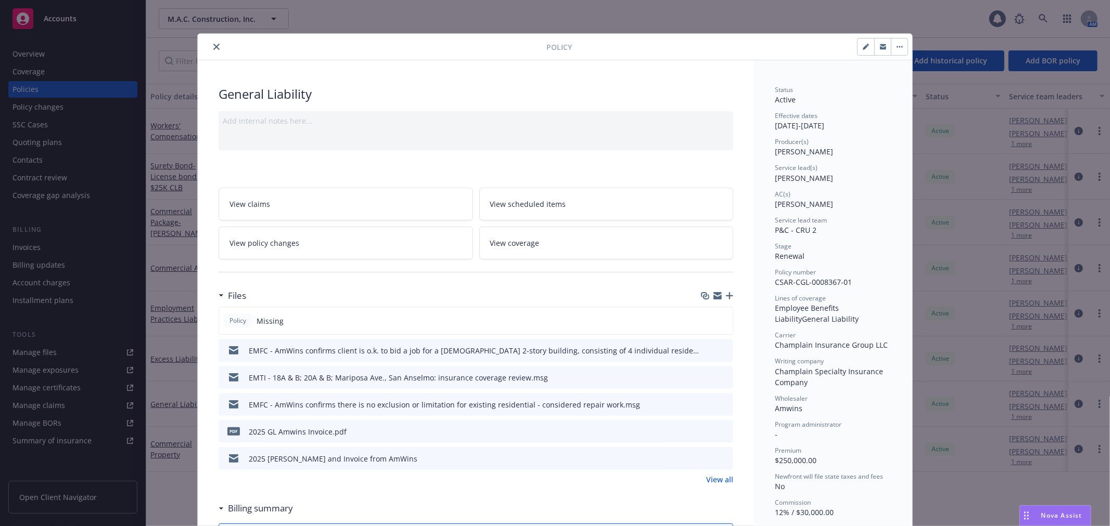
click at [726, 295] on icon "button" at bounding box center [729, 295] width 7 height 7
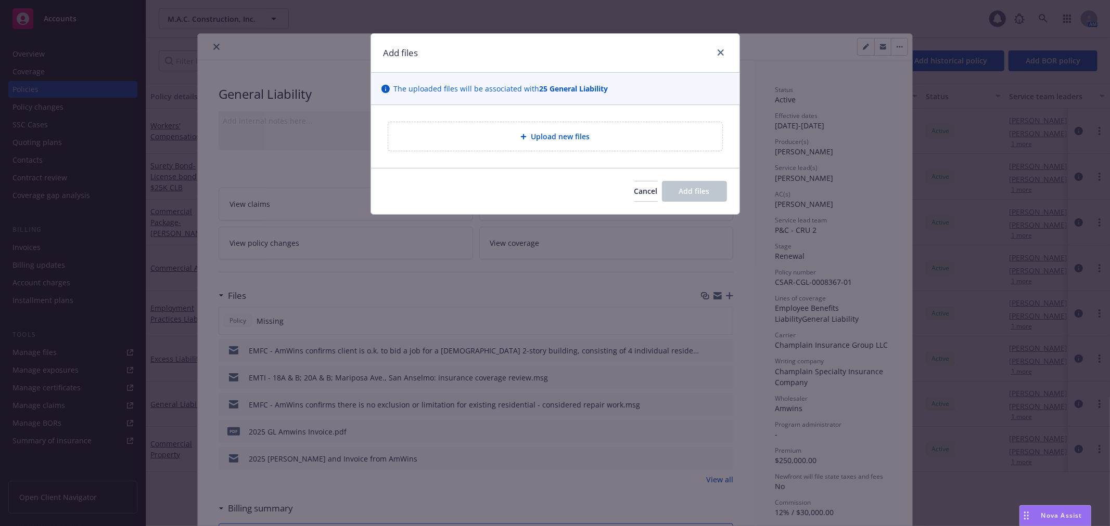
click at [577, 141] on span "Upload new files" at bounding box center [560, 136] width 59 height 11
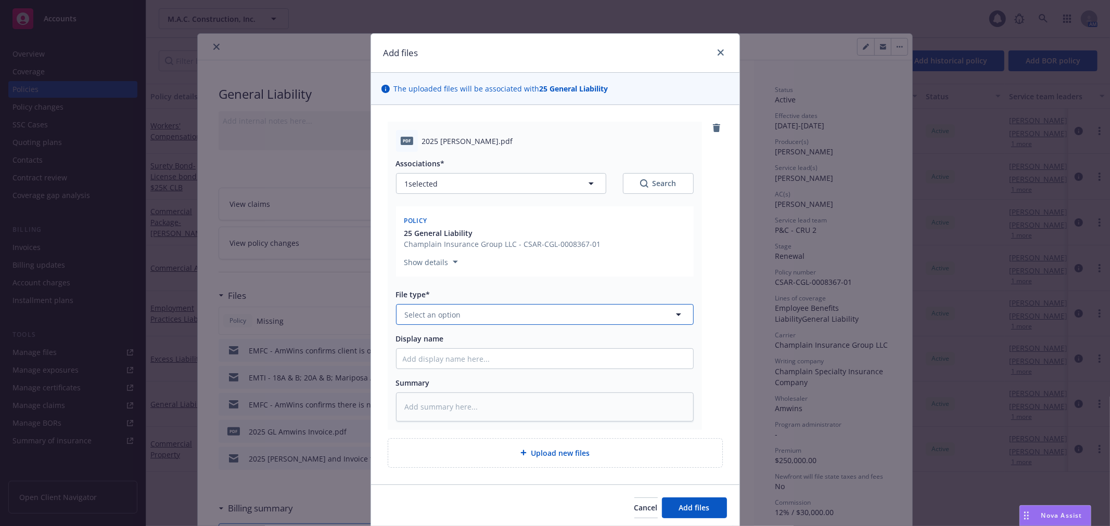
click at [448, 320] on span "Select an option" at bounding box center [433, 315] width 56 height 11
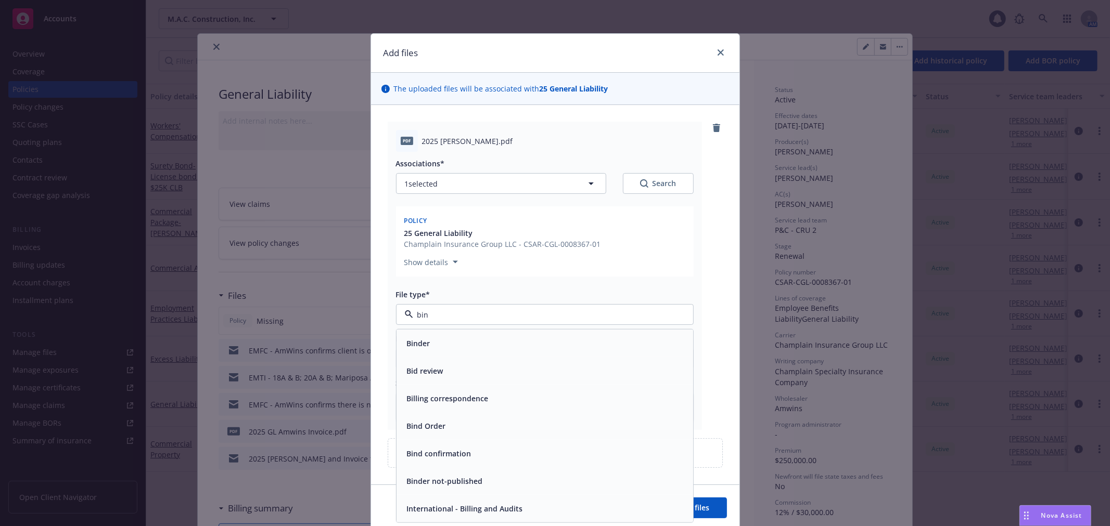
type input "bind"
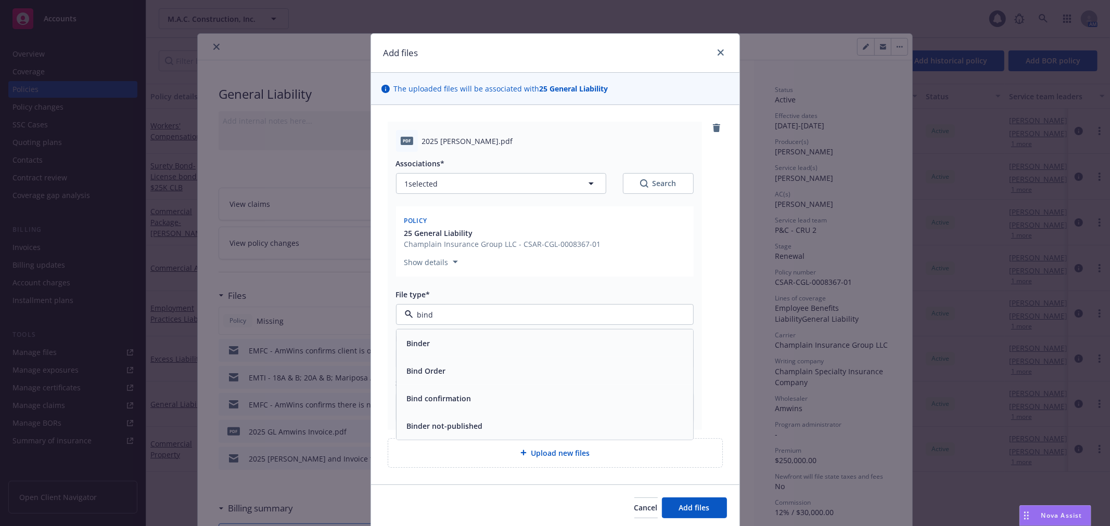
click at [443, 338] on div "Binder" at bounding box center [545, 343] width 284 height 15
click at [446, 371] on div "Associations* 1 selected Search Policy 25 General Liability Champlain Insurance…" at bounding box center [545, 286] width 298 height 269
click at [443, 355] on input "Display name" at bounding box center [544, 359] width 297 height 20
type textarea "x"
type input "2"
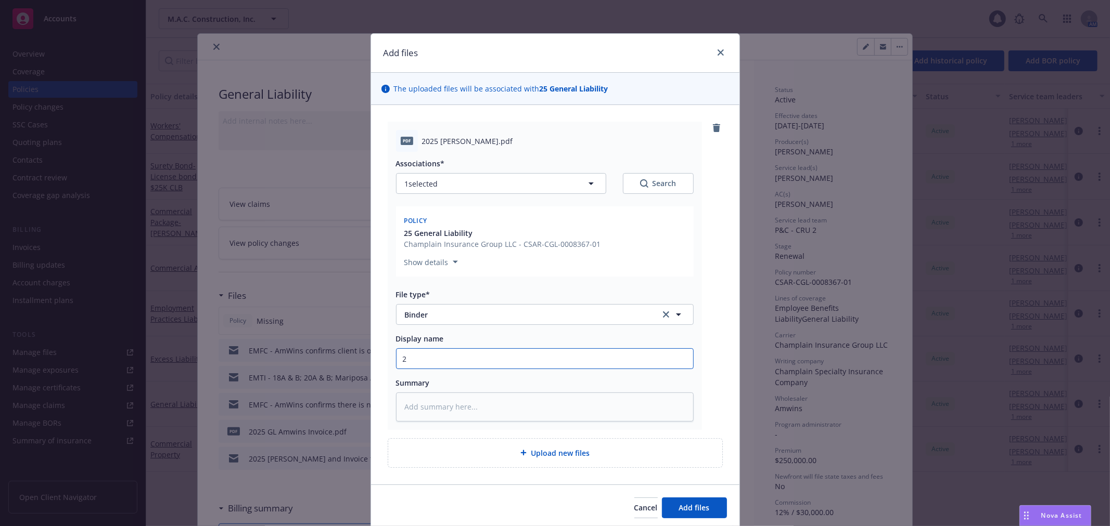
type textarea "x"
type input "20"
type textarea "x"
type input "202"
type textarea "x"
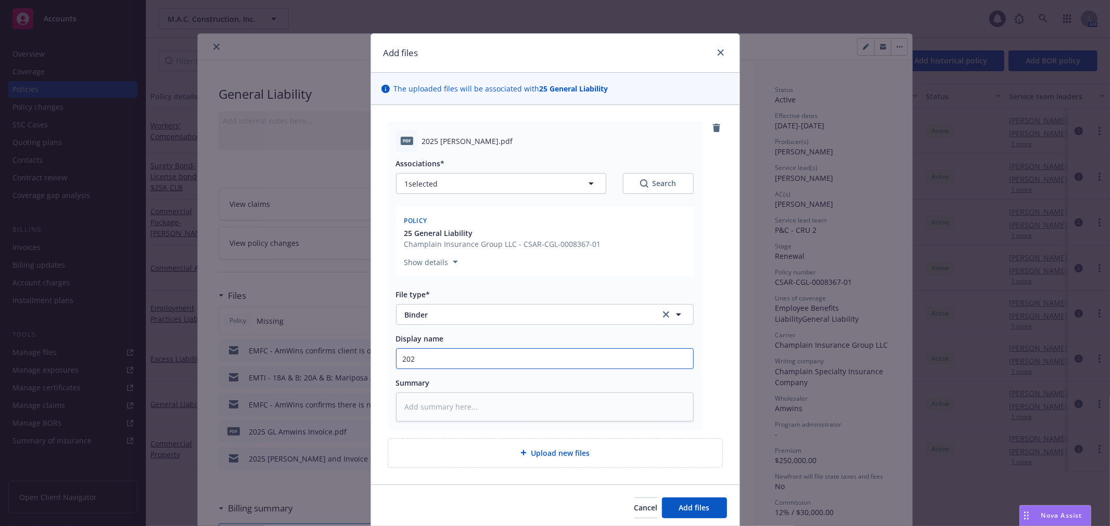
type input "2025"
type textarea "x"
type input "2025"
type textarea "x"
type input "2025 G"
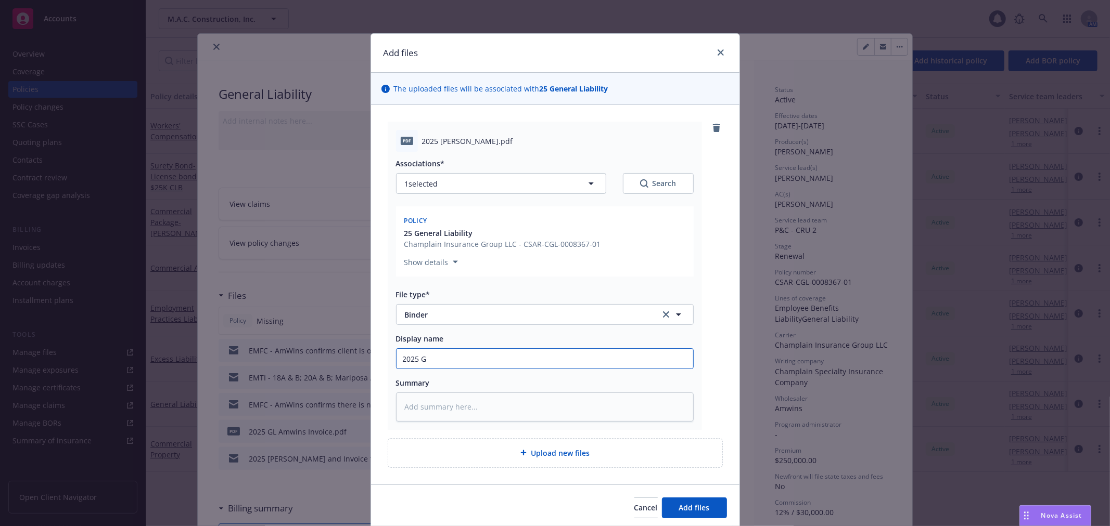
type textarea "x"
type input "2025 GL"
type textarea "x"
type input "2025 GL"
type textarea "x"
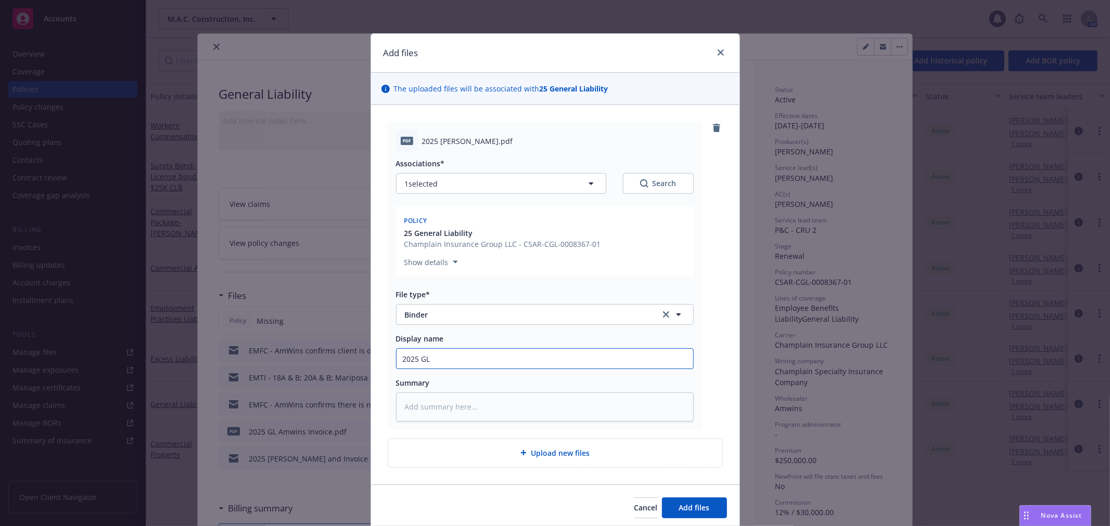
type input "2025 GL B"
type textarea "x"
type input "2025 GL Bi"
type textarea "x"
type input "2025 GL Bin"
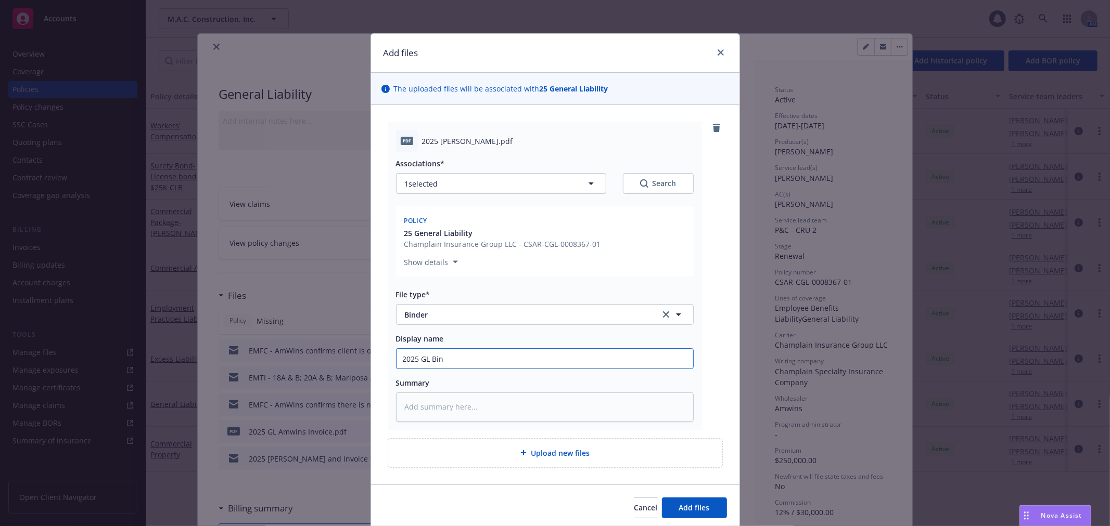
type textarea "x"
type input "2025 GL Bind"
type textarea "x"
type input "2025 GL Binde"
type textarea "x"
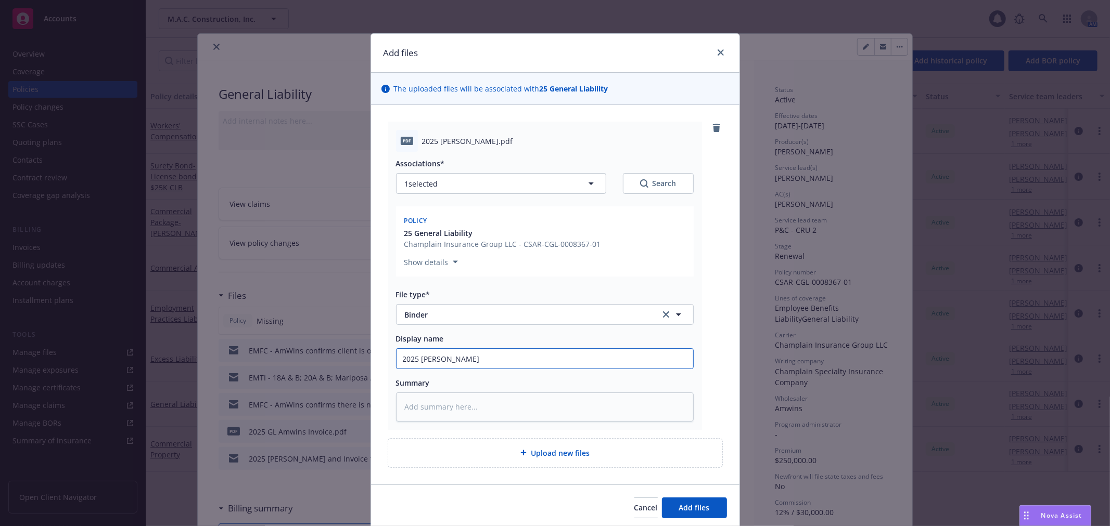
type input "2025 GL Binder"
type textarea "x"
type input "2025 GL Binder"
type textarea "x"
type input "2025 GL Binder s"
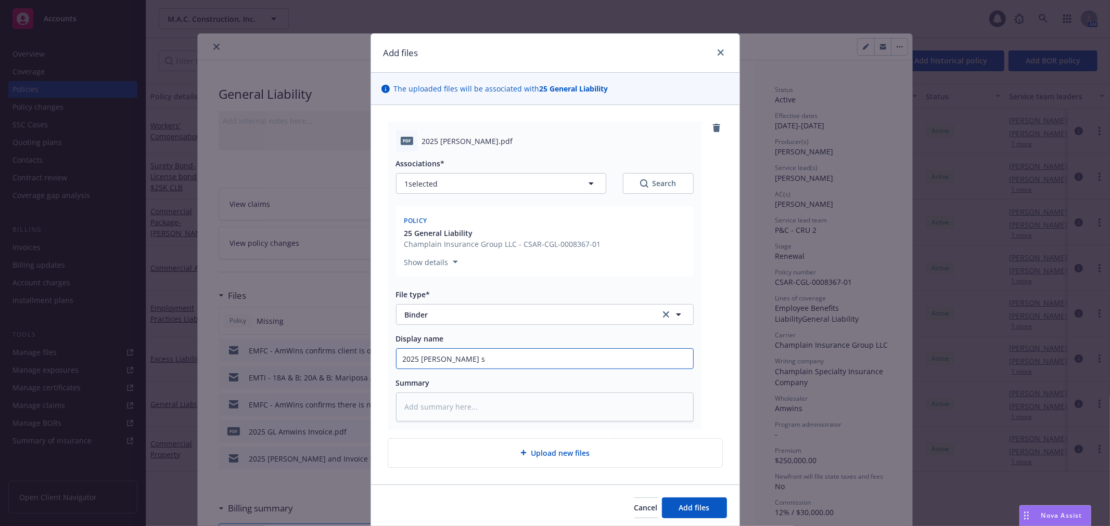
type textarea "x"
type input "2025 GL Binder st"
type textarea "x"
type input "2025 GL Binder sta"
type textarea "x"
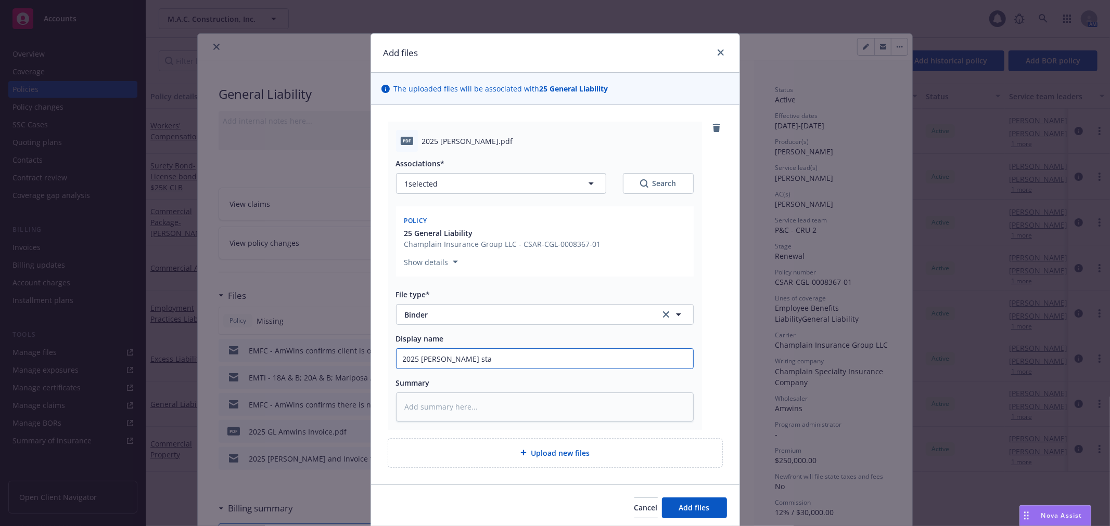
type input "2025 GL Binder stam"
type textarea "x"
type input "2025 GL Binder stamp"
type textarea "x"
type input "2025 GL Binder stampe"
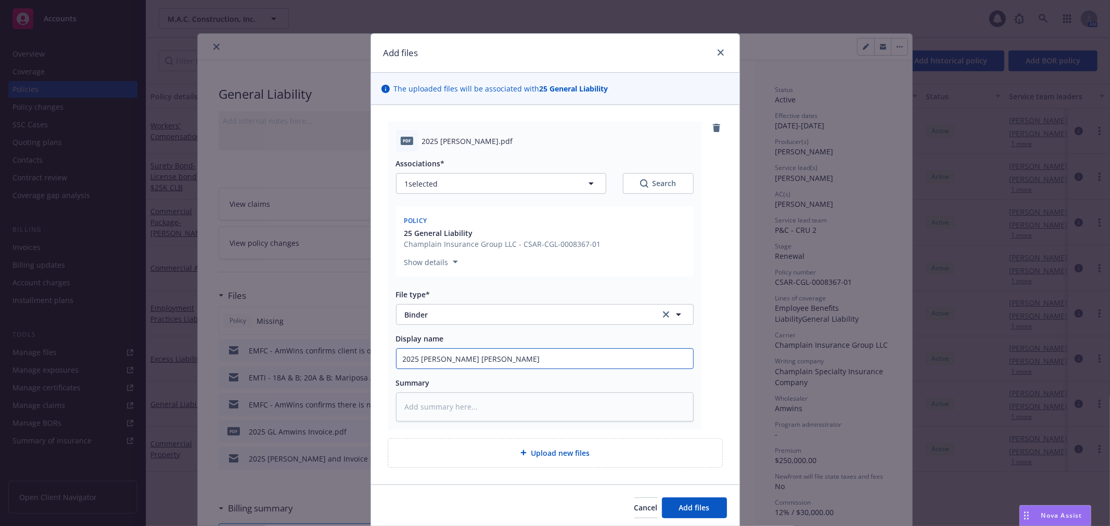
type textarea "x"
type input "2025 GL Binder stamped"
click at [679, 511] on span "Add files" at bounding box center [694, 508] width 31 height 10
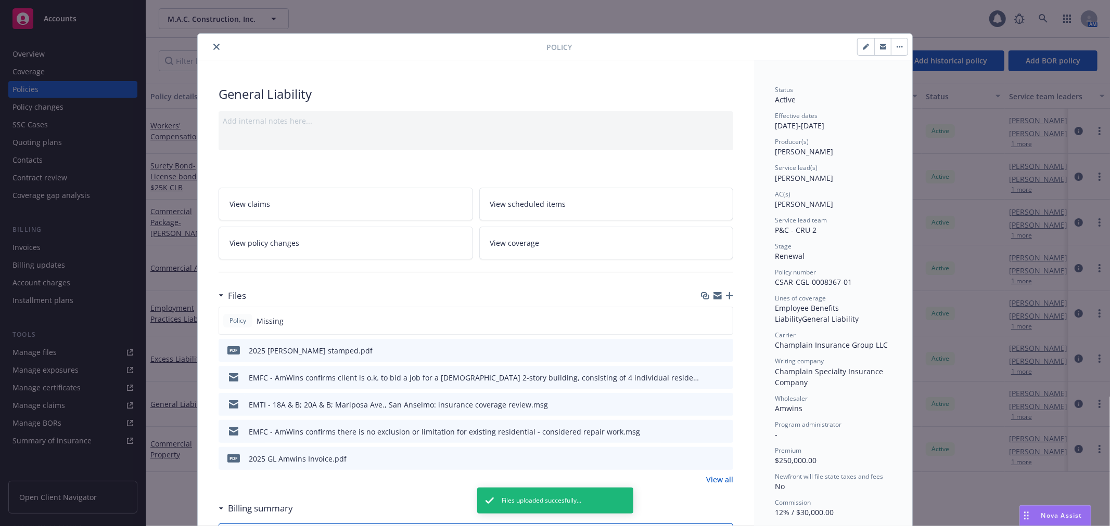
click at [213, 44] on icon "close" at bounding box center [216, 47] width 6 height 6
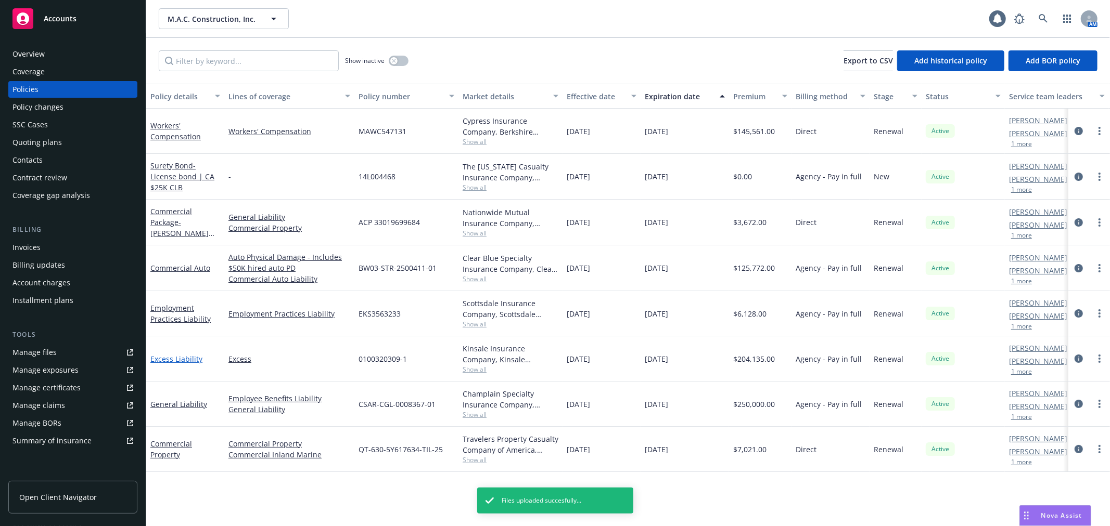
click at [169, 363] on link "Excess Liability" at bounding box center [176, 359] width 52 height 10
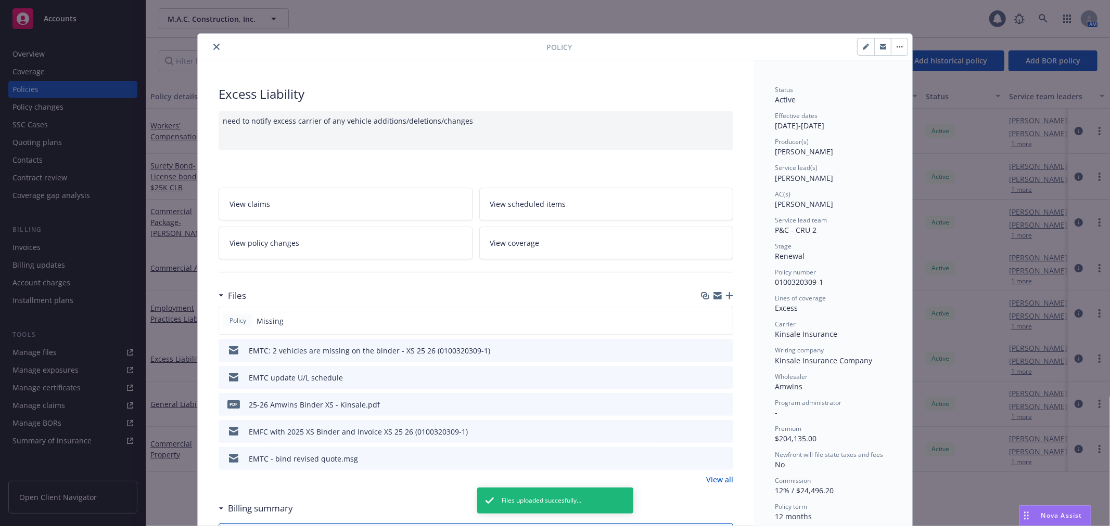
click at [719, 403] on icon "preview file" at bounding box center [722, 404] width 9 height 7
click at [724, 292] on div at bounding box center [717, 296] width 32 height 8
click at [728, 294] on icon "button" at bounding box center [729, 295] width 7 height 7
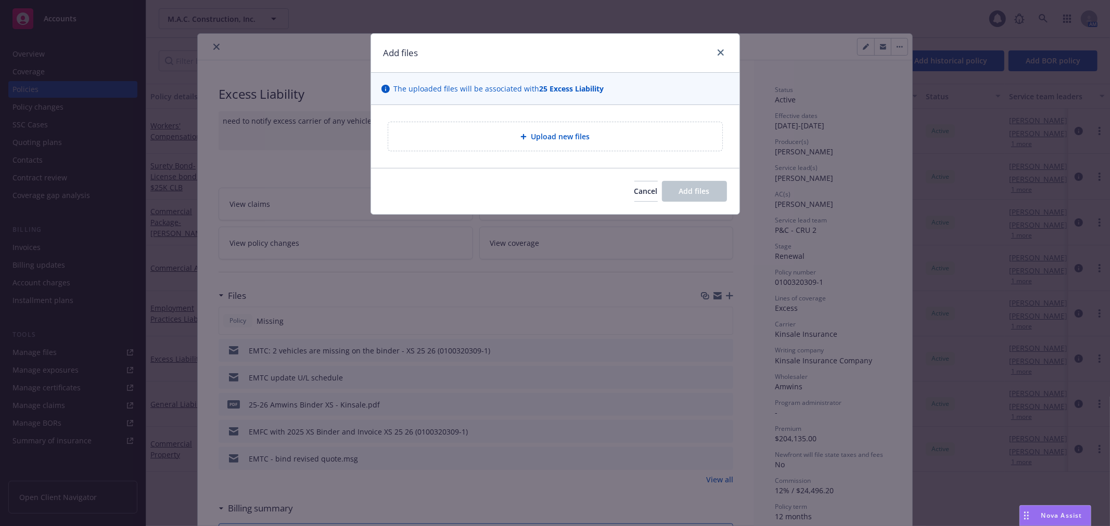
click at [527, 139] on div at bounding box center [525, 137] width 10 height 6
type textarea "x"
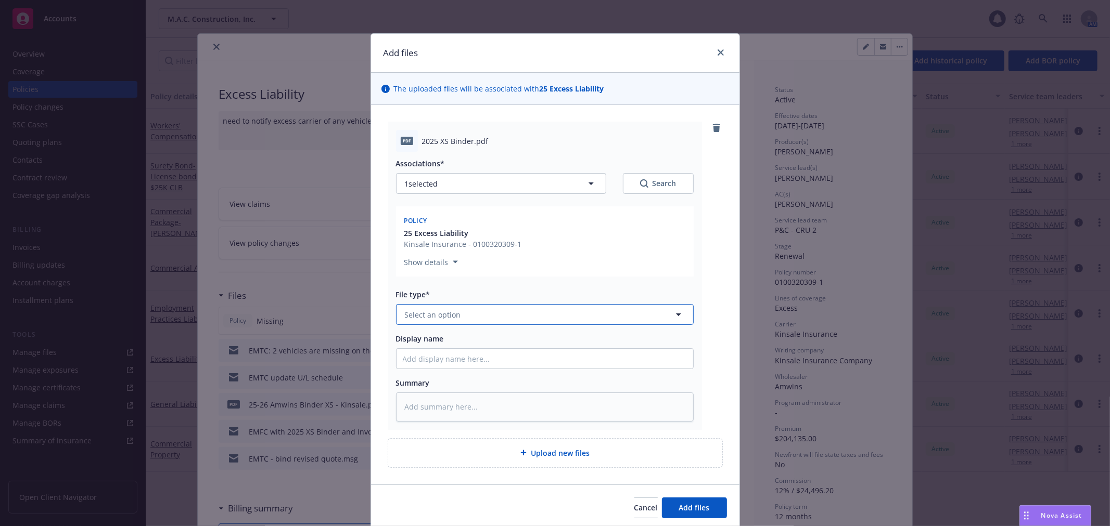
click at [444, 313] on span "Select an option" at bounding box center [433, 315] width 56 height 11
type input "bind"
click at [439, 339] on div "Binder" at bounding box center [545, 343] width 284 height 15
click at [434, 356] on input "Display name" at bounding box center [544, 359] width 297 height 20
type textarea "x"
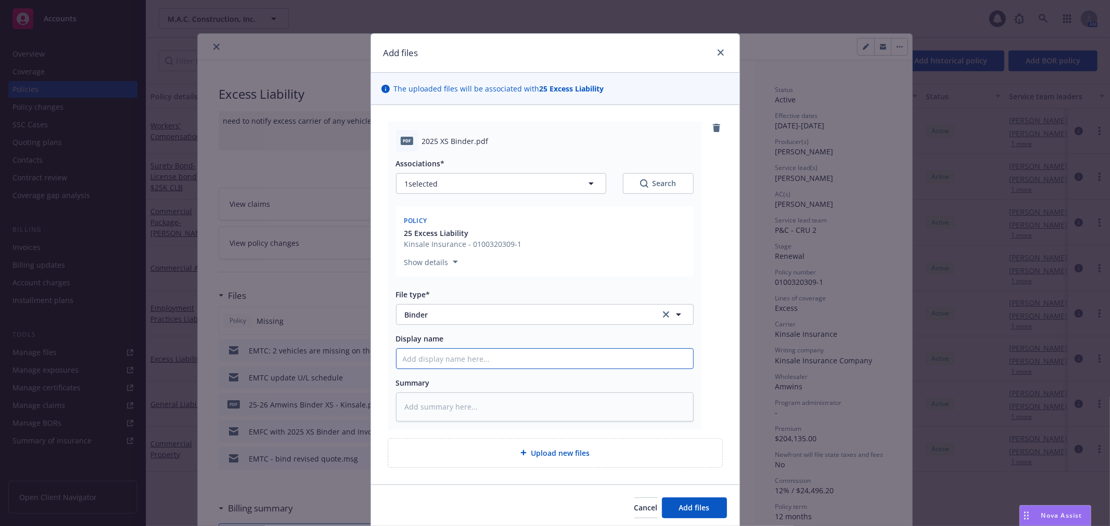
type input "2"
type textarea "x"
type input "202"
type textarea "x"
type input "2025"
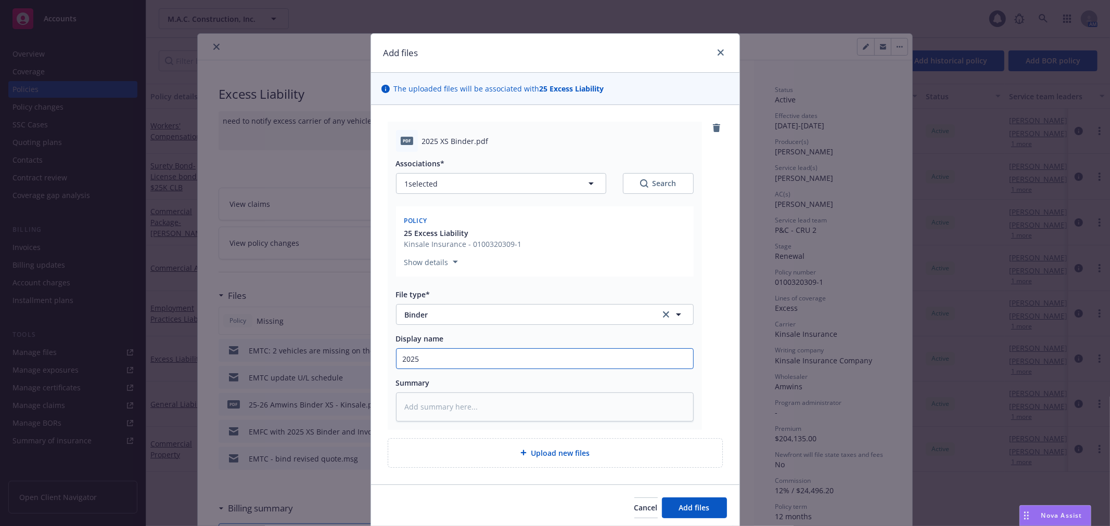
type textarea "x"
type input "2025"
type textarea "x"
type input "2025 E"
type textarea "x"
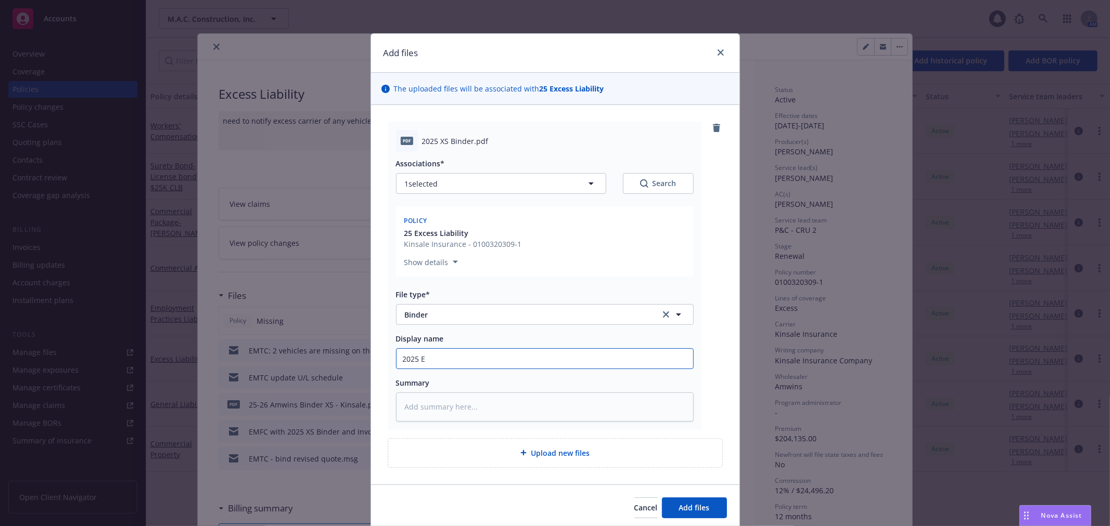
type input "2025 Ex"
type textarea "x"
type input "2025 Exc"
type textarea "x"
type input "2025 Exce"
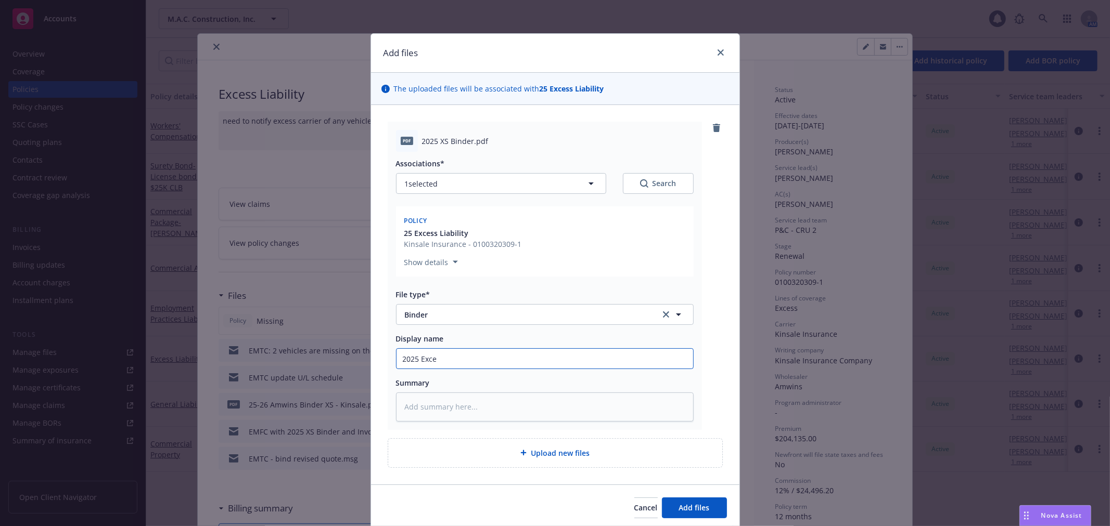
type textarea "x"
type input "2025 Exces"
type textarea "x"
type input "2025 Excess"
type textarea "x"
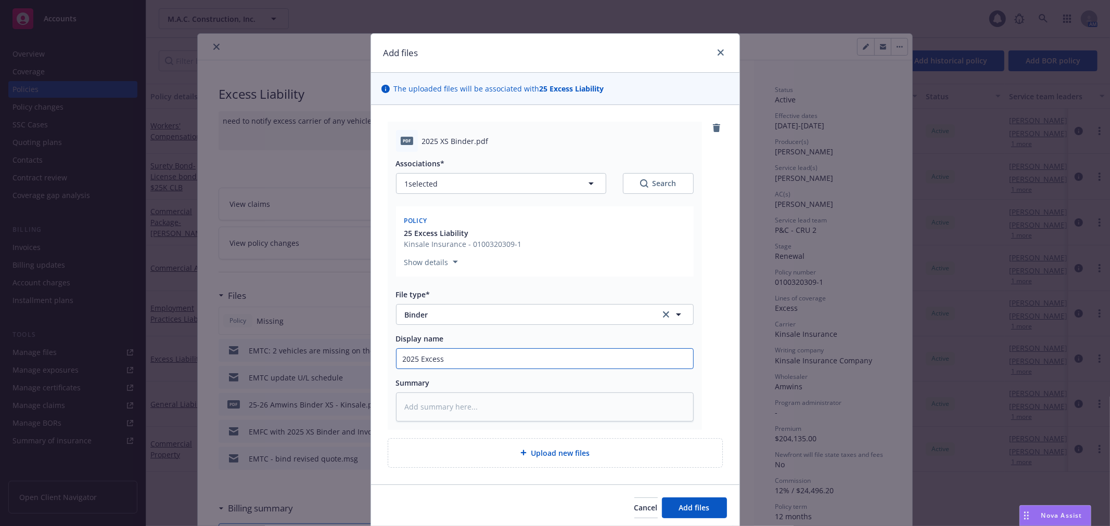
type input "2025 Excess B"
type textarea "x"
type input "2025 Excess Bi"
type textarea "x"
type input "2025 Excess Bin"
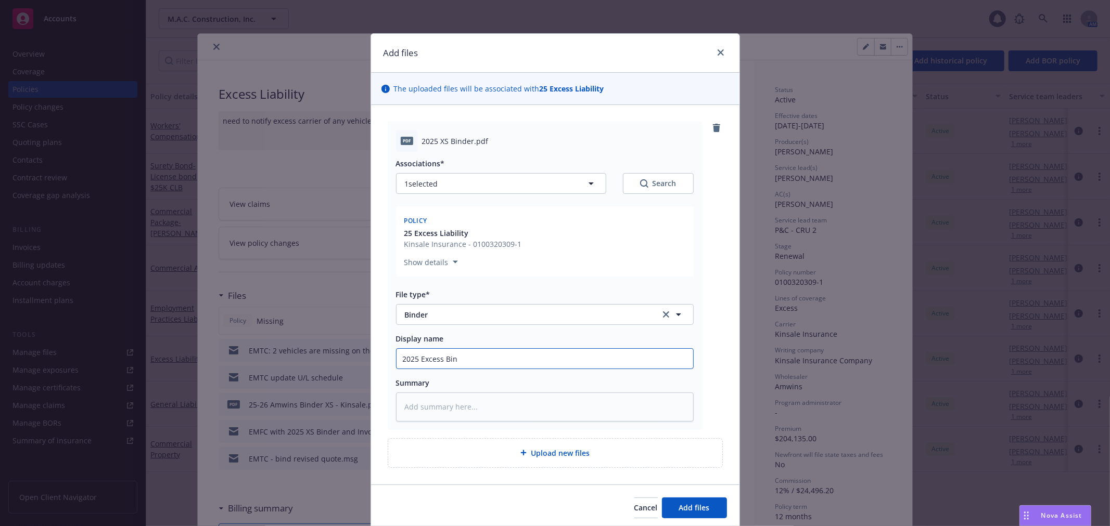
type textarea "x"
type input "2025 Excess Bind"
type textarea "x"
type input "2025 Excess Binde"
type textarea "x"
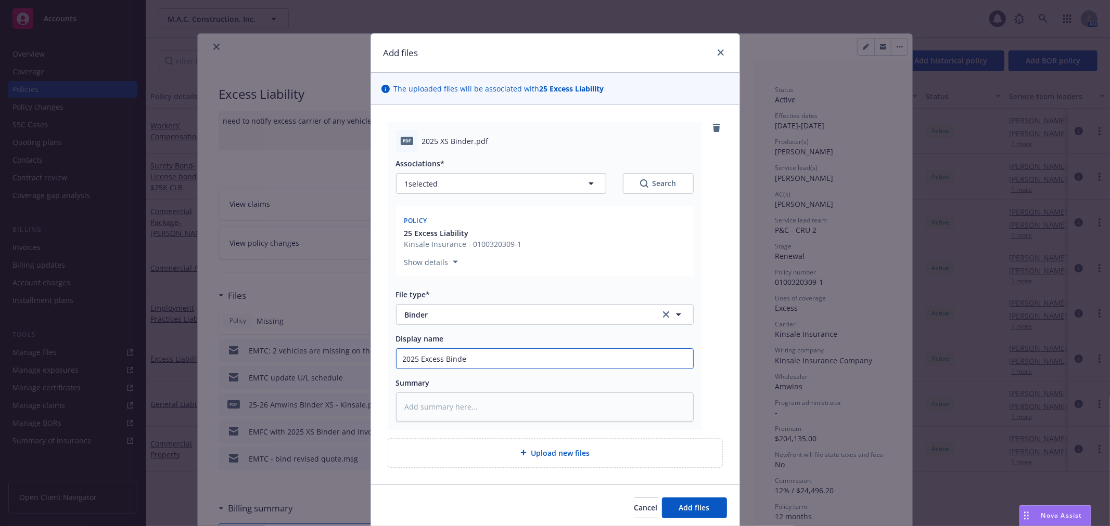
type input "2025 Excess Binder"
type textarea "x"
type input "2025 Excess Binder"
type textarea "x"
type input "2025 Excess Binder s"
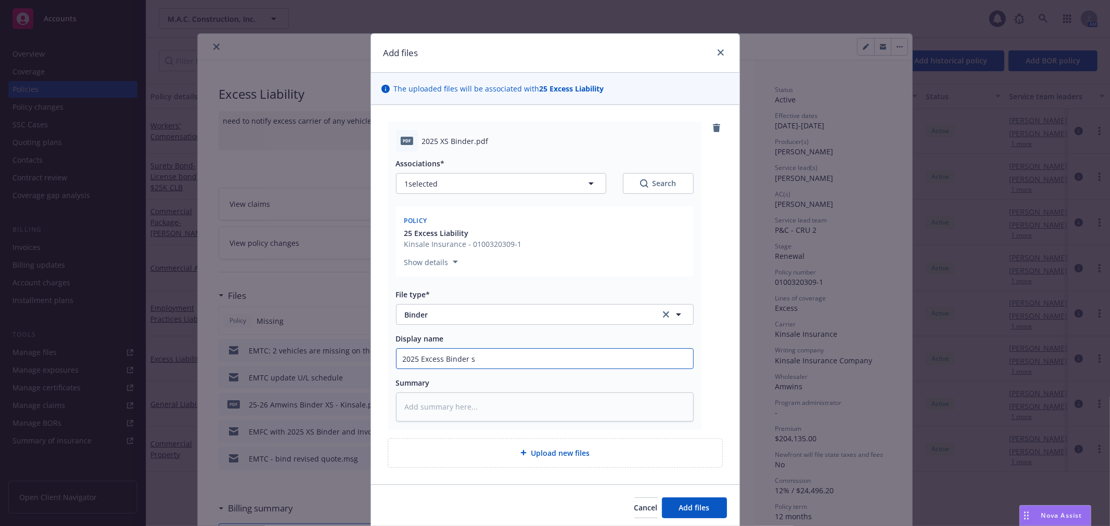
type textarea "x"
type input "2025 Excess Binder st"
type textarea "x"
type input "2025 Excess Binder sta"
type textarea "x"
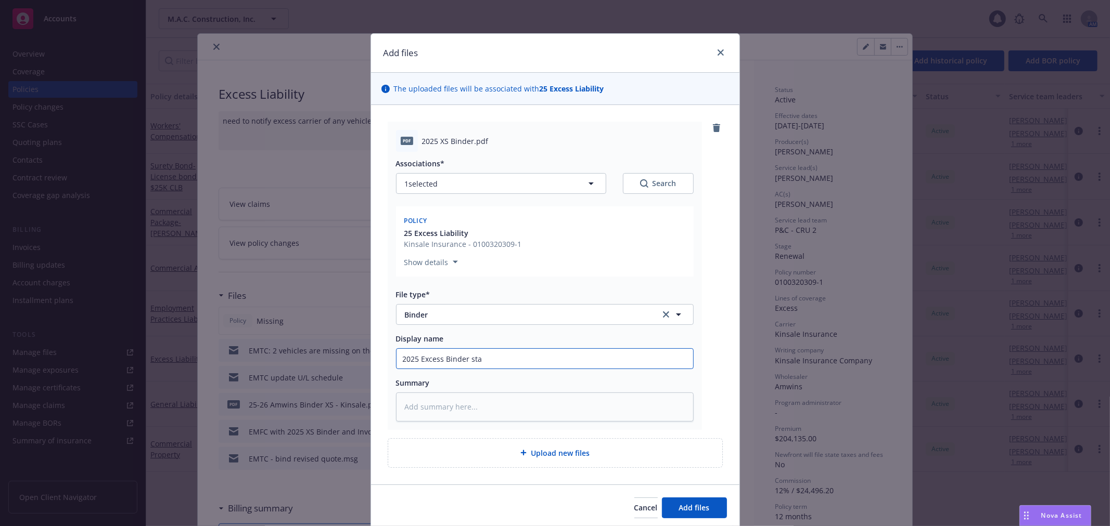
type input "2025 Excess Binder stam"
type textarea "x"
type input "2025 Excess Binder stamp"
type textarea "x"
type input "2025 Excess Binder stampe"
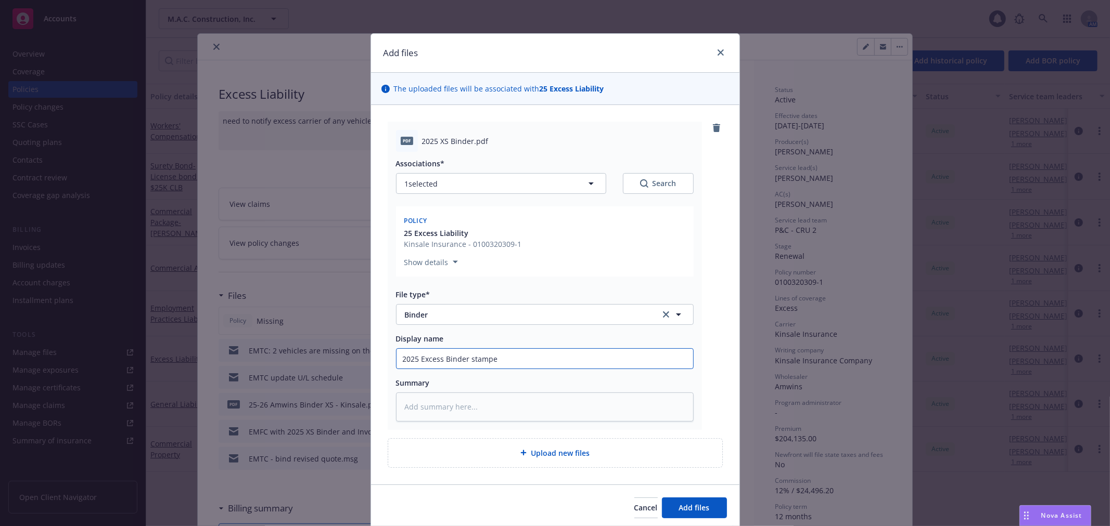
type textarea "x"
type input "2025 Excess Binder stamped"
click at [683, 511] on span "Add files" at bounding box center [694, 508] width 31 height 10
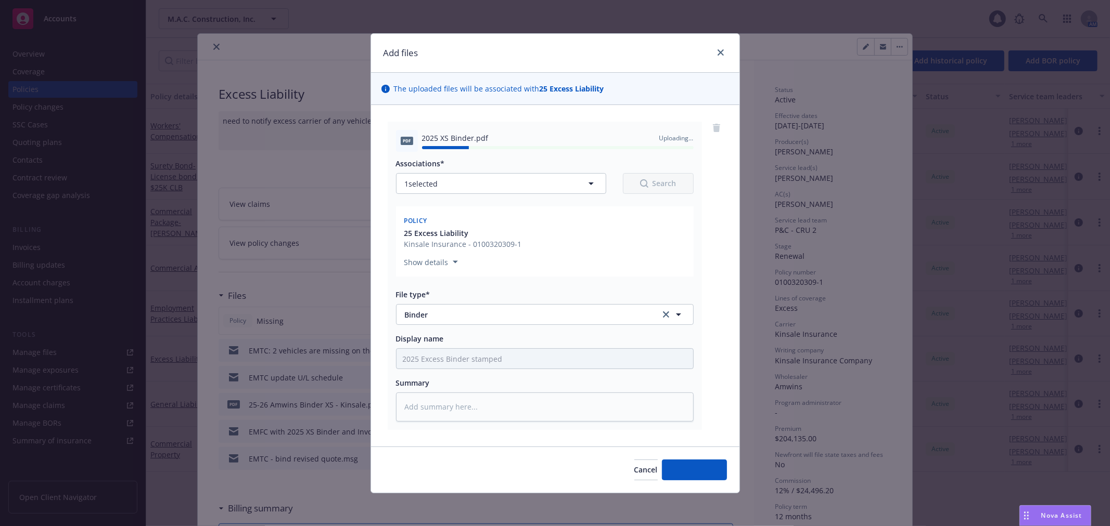
type textarea "x"
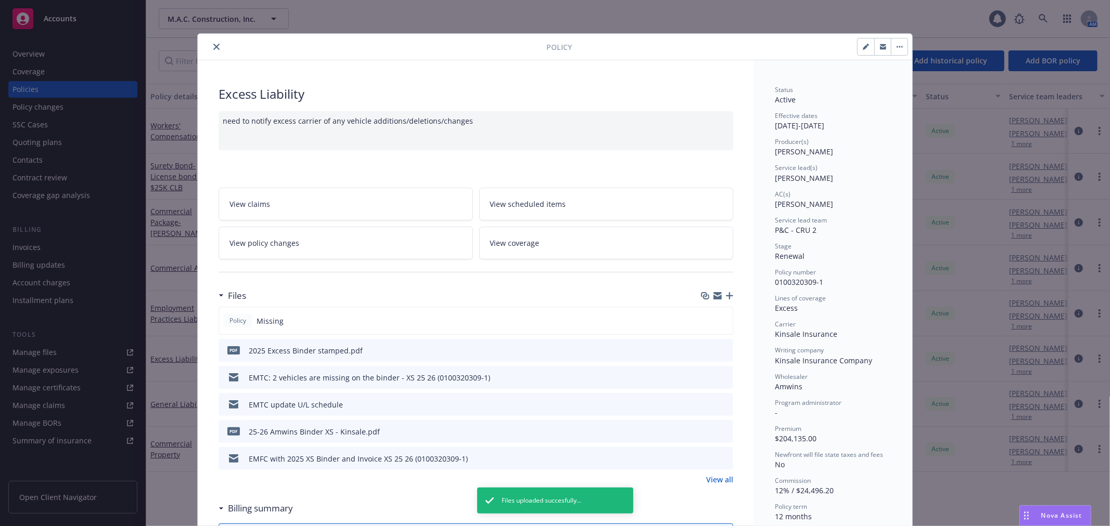
click at [213, 45] on icon "close" at bounding box center [216, 47] width 6 height 6
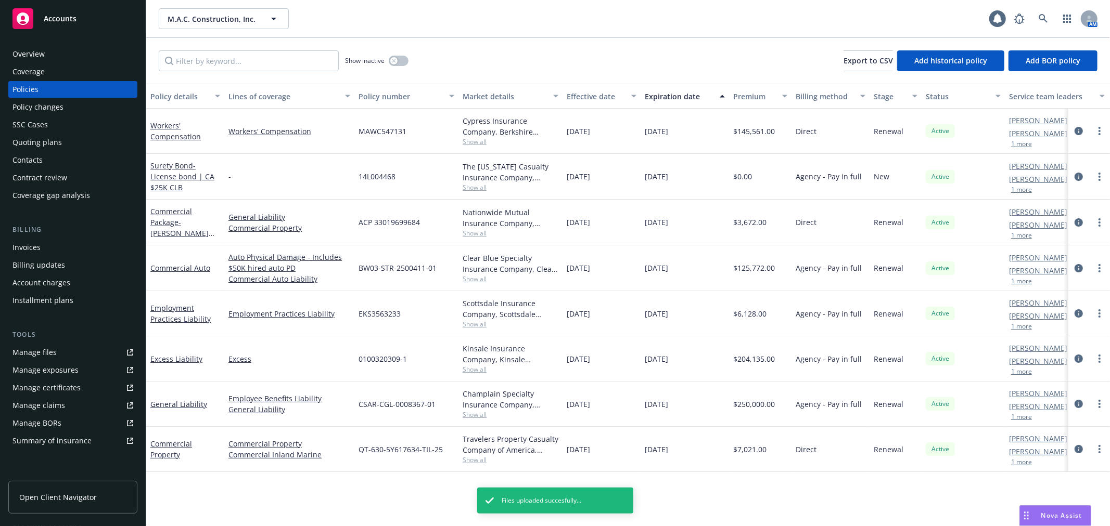
click at [69, 245] on div "Invoices" at bounding box center [72, 247] width 121 height 17
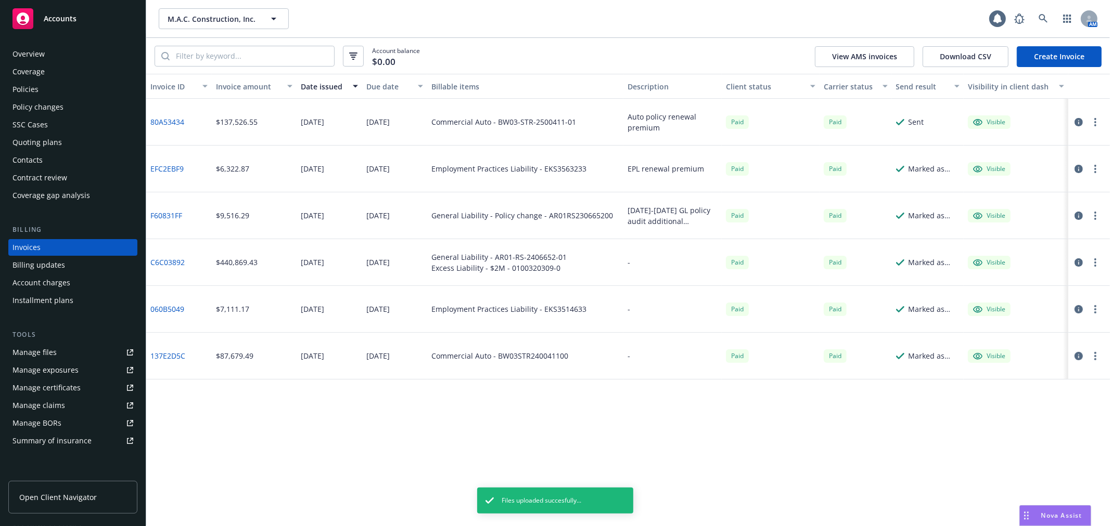
click at [1043, 57] on link "Create Invoice" at bounding box center [1059, 56] width 85 height 21
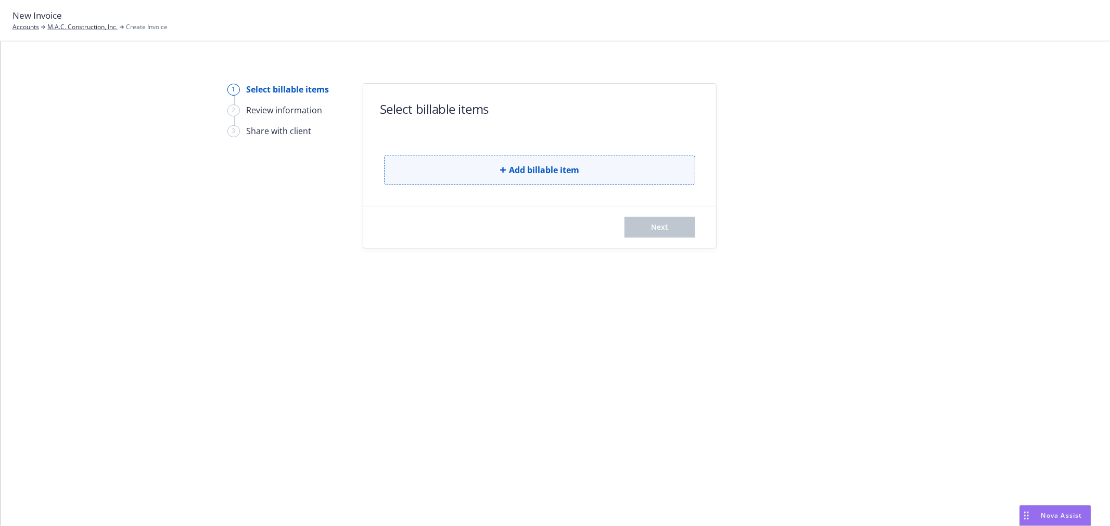
click at [580, 172] on button "Add billable item" at bounding box center [539, 170] width 311 height 30
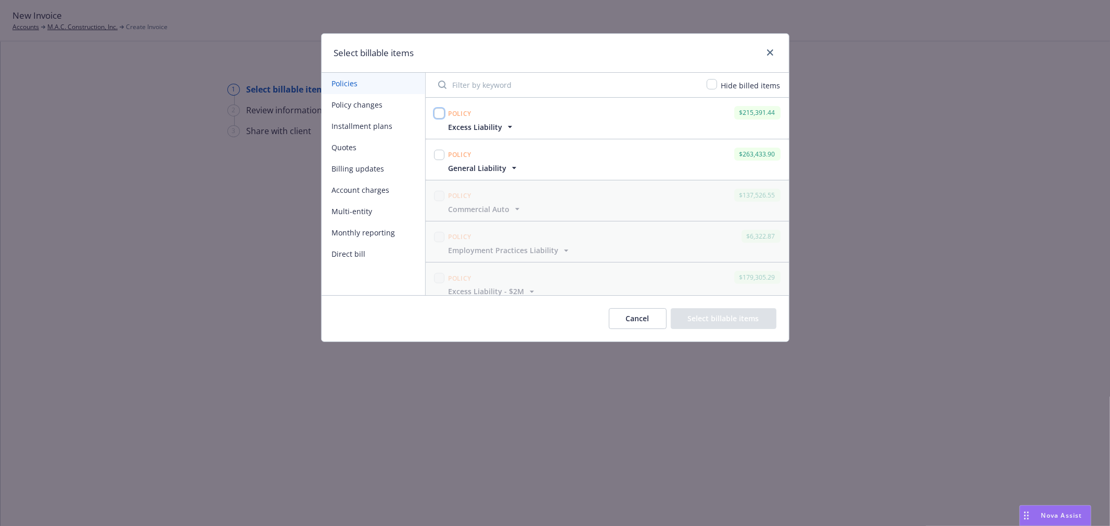
click at [438, 112] on input "checkbox" at bounding box center [439, 113] width 10 height 10
checkbox input "true"
click at [440, 158] on input "checkbox" at bounding box center [439, 155] width 10 height 10
checkbox input "true"
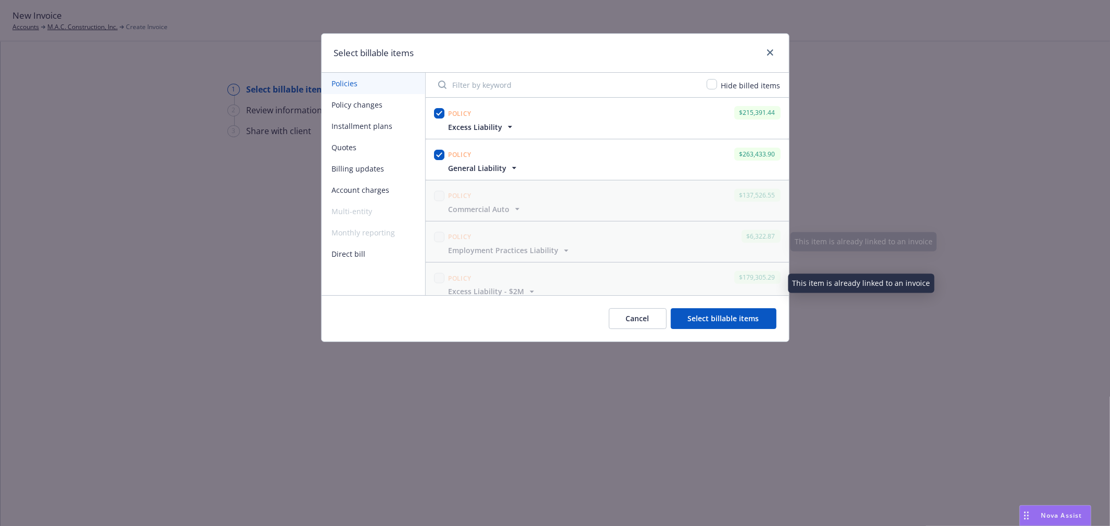
click at [746, 320] on button "Select billable items" at bounding box center [724, 319] width 106 height 21
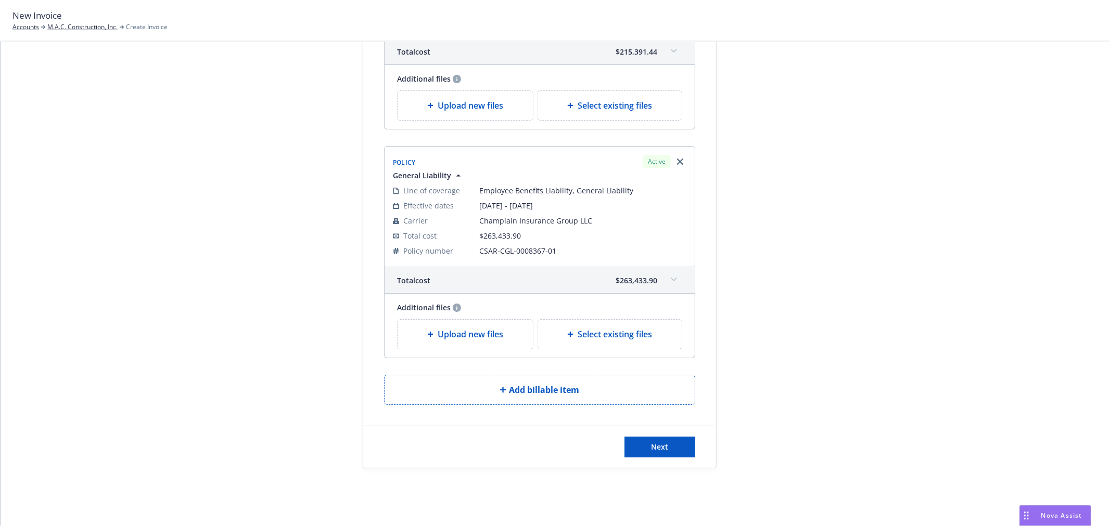
scroll to position [241, 0]
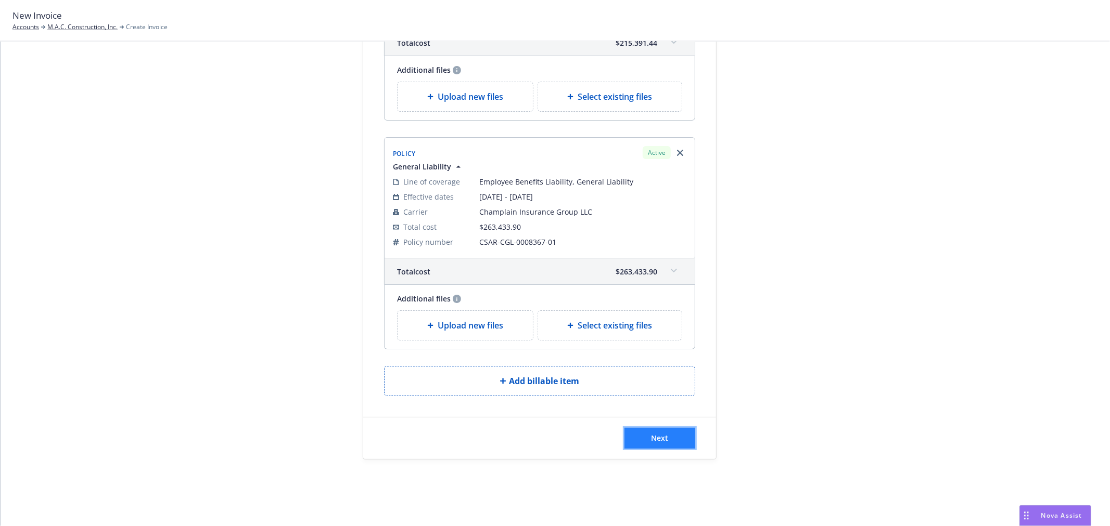
click at [666, 435] on button "Next" at bounding box center [659, 438] width 71 height 21
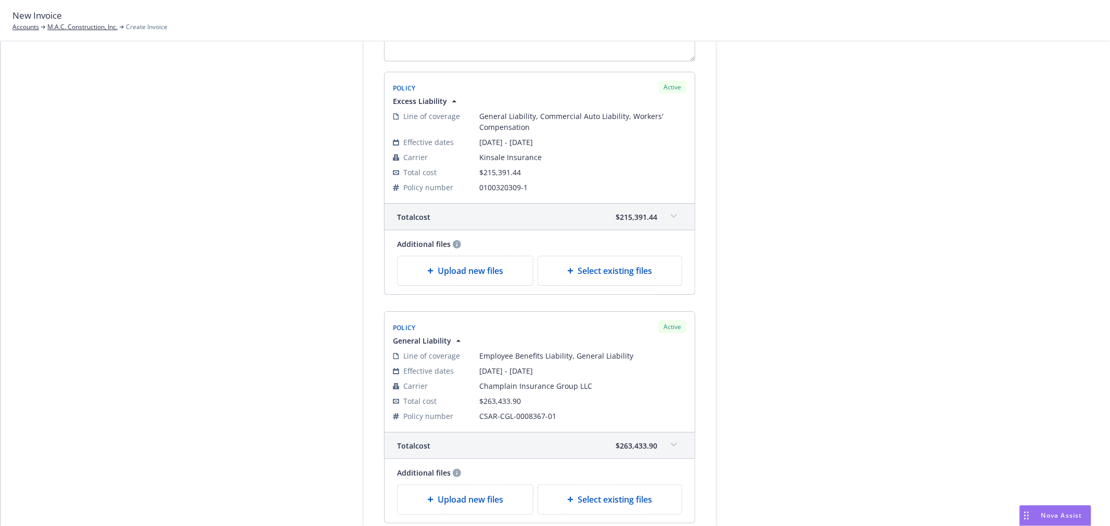
scroll to position [0, 0]
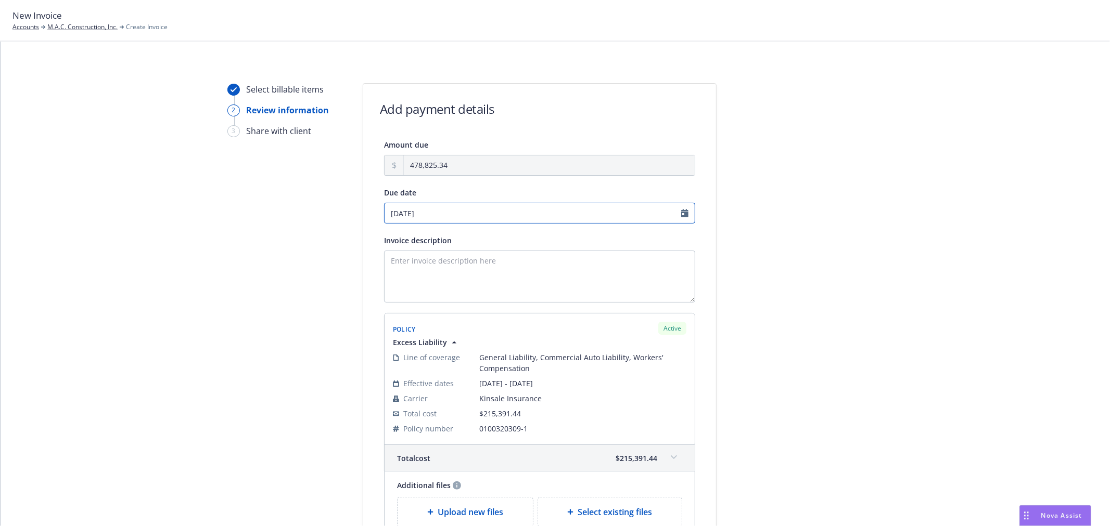
select select "September"
select select "2025"
click at [438, 210] on input "09/05/2025" at bounding box center [539, 213] width 311 height 21
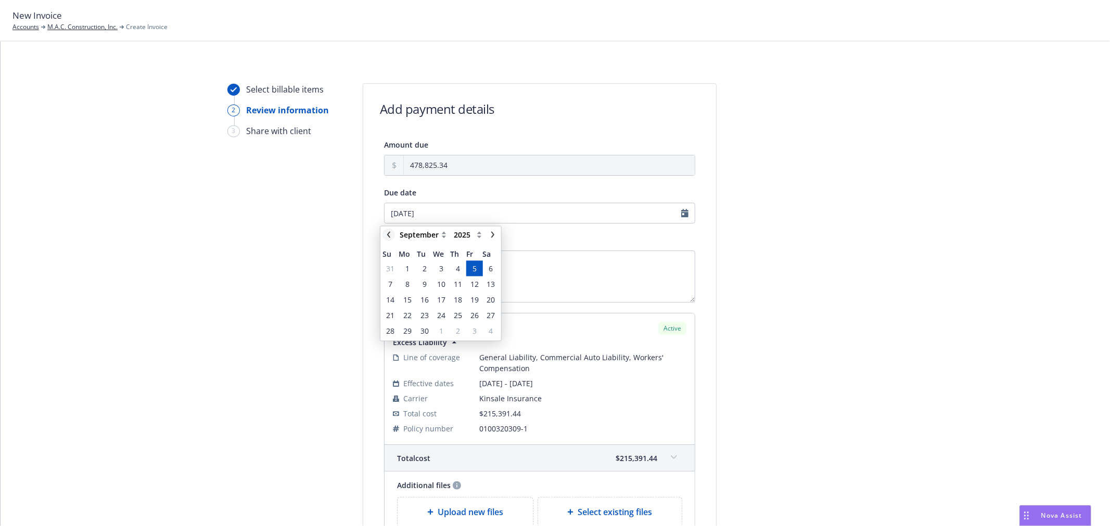
click at [387, 233] on icon "chevronLeft" at bounding box center [388, 235] width 6 height 6
select select "August"
click at [468, 328] on span "29" at bounding box center [474, 331] width 14 height 13
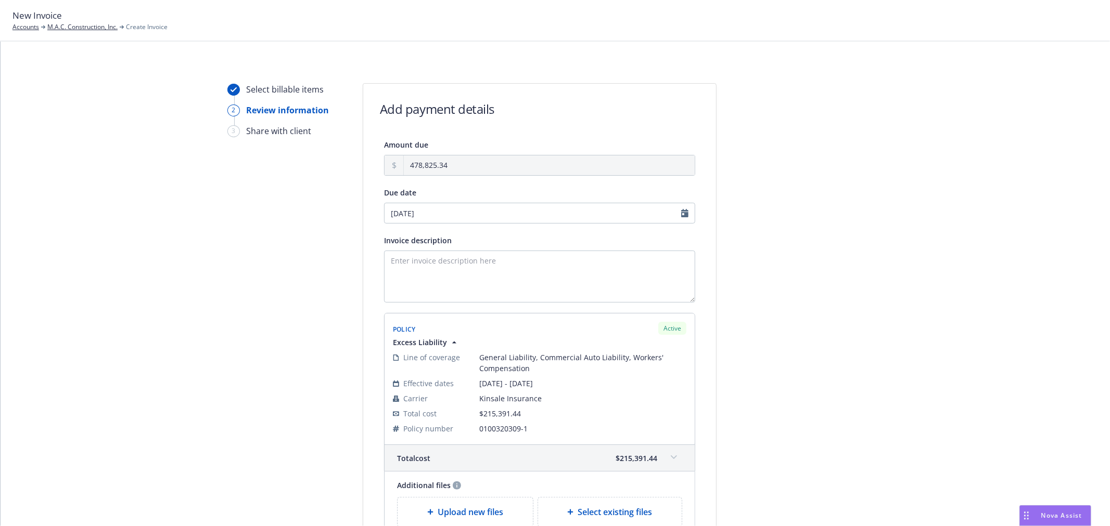
type input "[DATE]"
click at [407, 266] on textarea "Invoice description" at bounding box center [539, 277] width 311 height 52
type textarea "0"
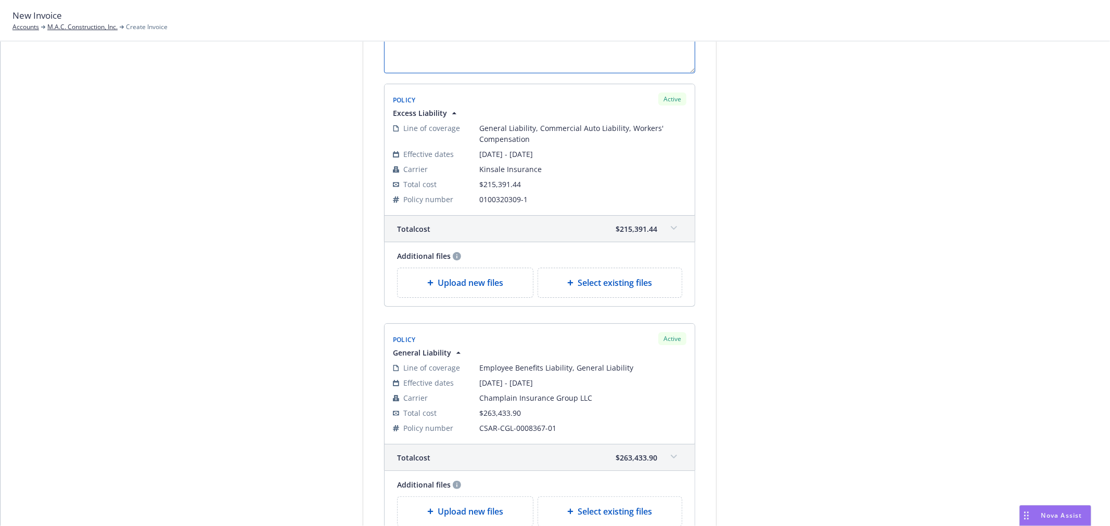
scroll to position [231, 0]
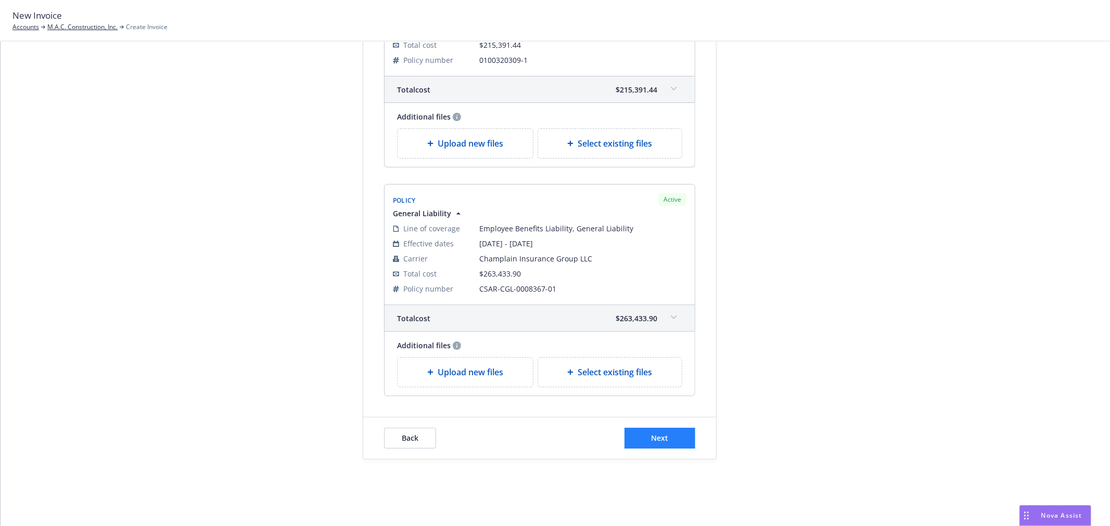
type textarea "2025 GL and Excess Liability renewal premium"
click at [654, 441] on span "Next" at bounding box center [659, 438] width 17 height 10
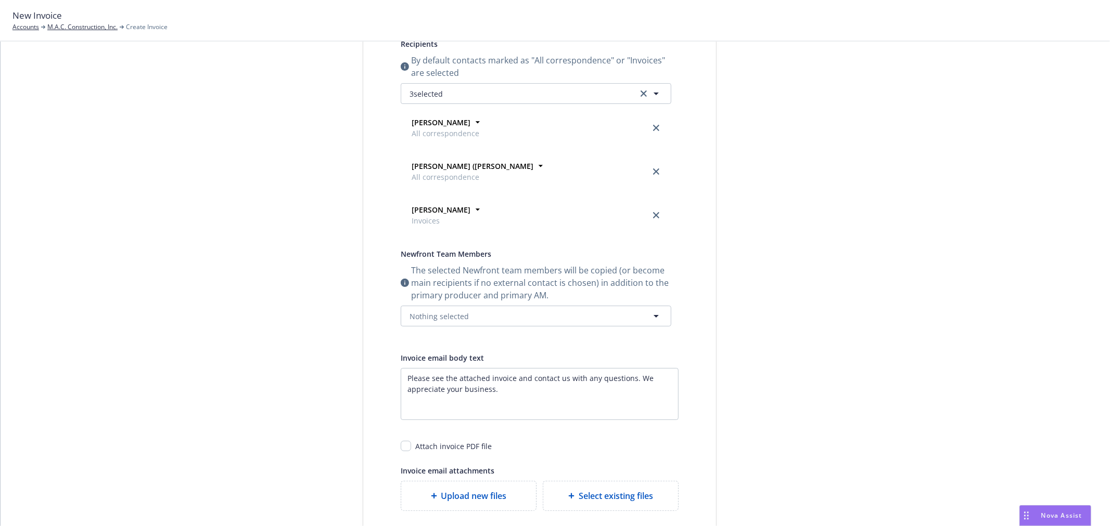
scroll to position [8, 0]
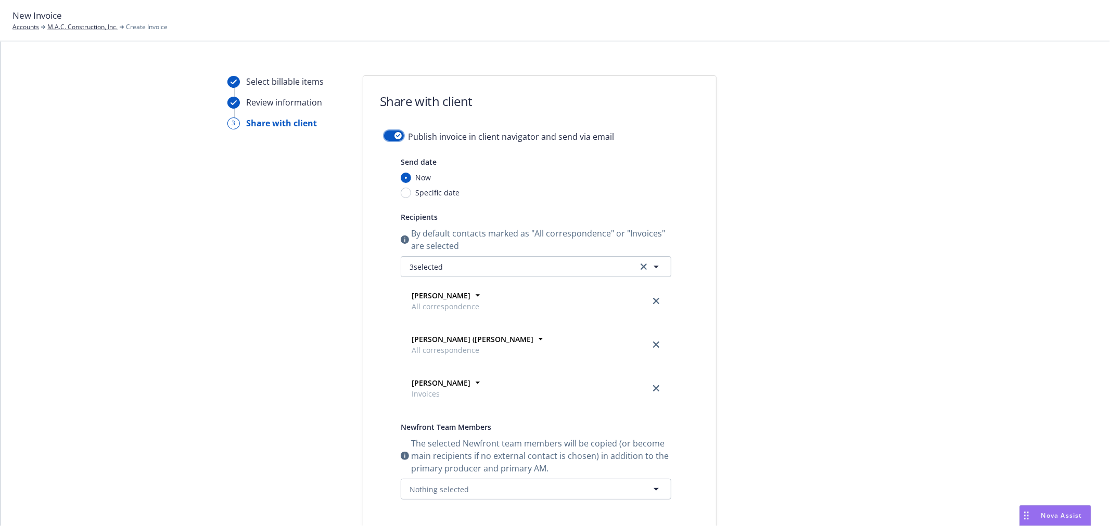
click at [390, 133] on button "button" at bounding box center [394, 136] width 20 height 10
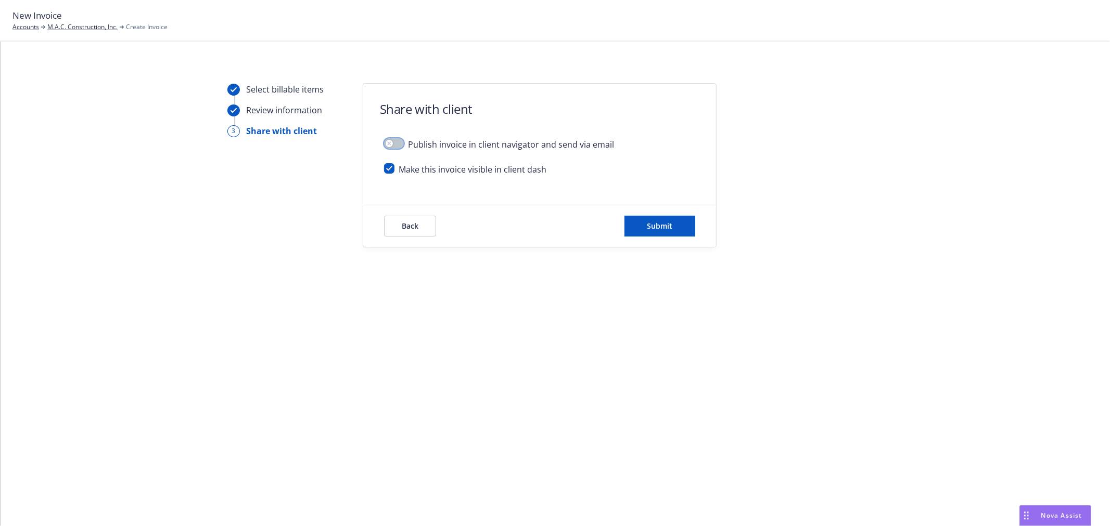
scroll to position [0, 0]
click at [667, 218] on button "Submit" at bounding box center [659, 226] width 71 height 21
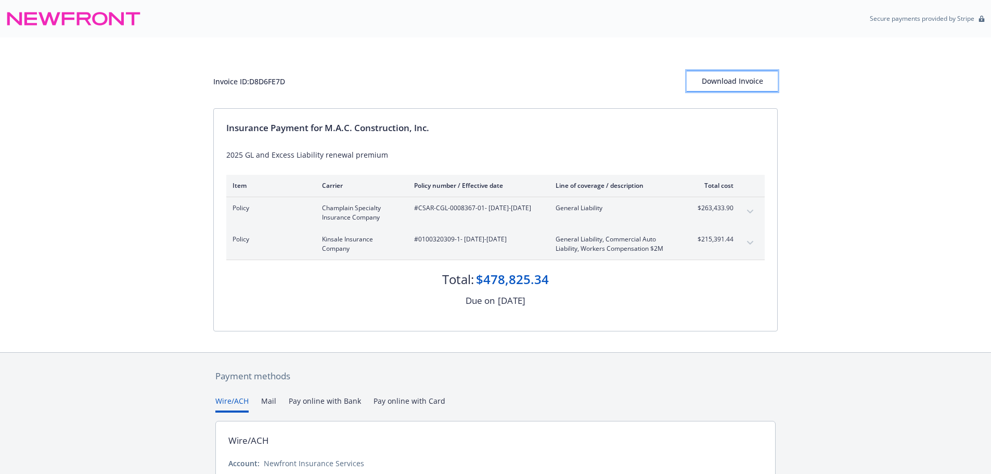
click at [740, 83] on div "Download Invoice" at bounding box center [732, 81] width 91 height 20
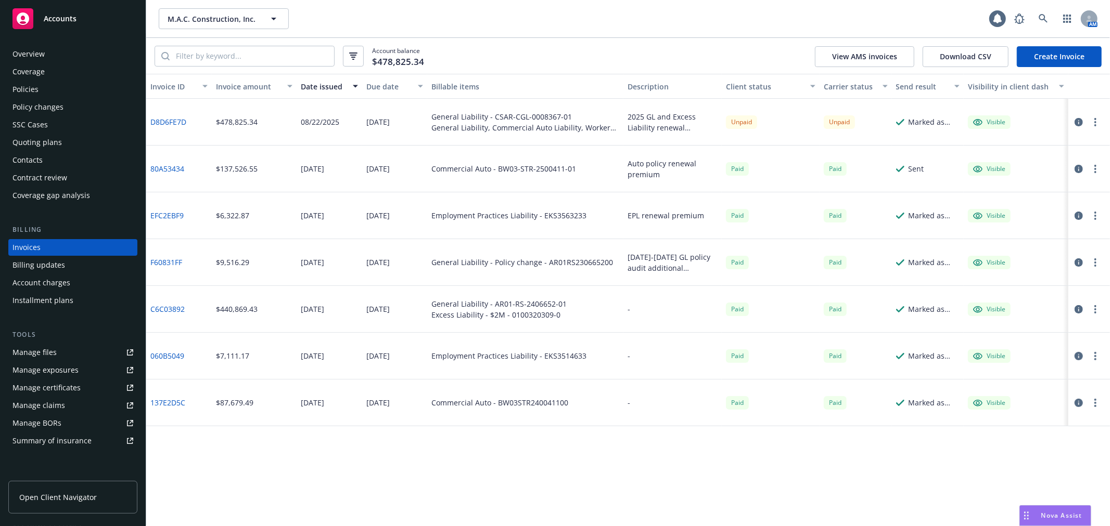
click at [50, 86] on div "Policies" at bounding box center [72, 89] width 121 height 17
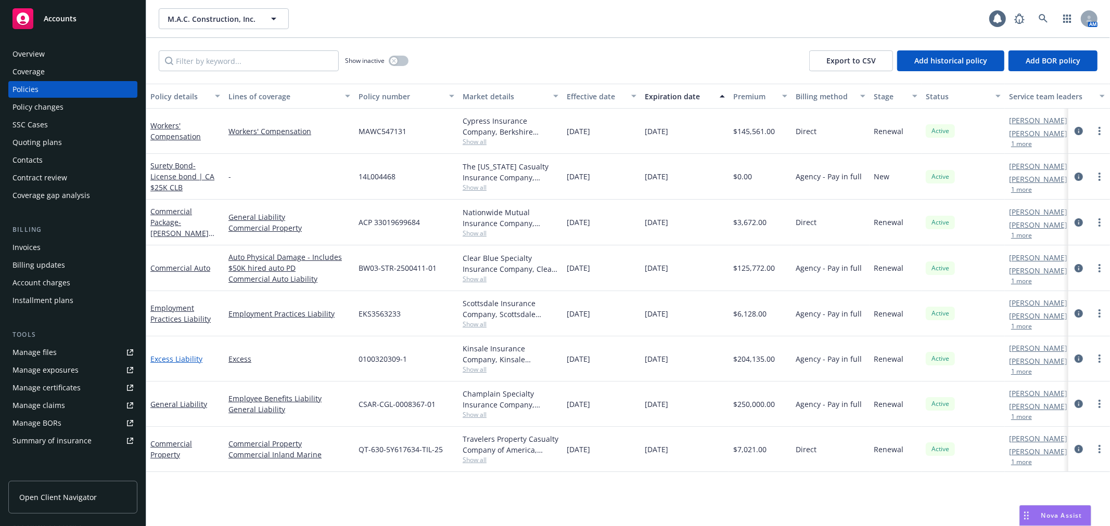
click at [168, 356] on link "Excess Liability" at bounding box center [176, 359] width 52 height 10
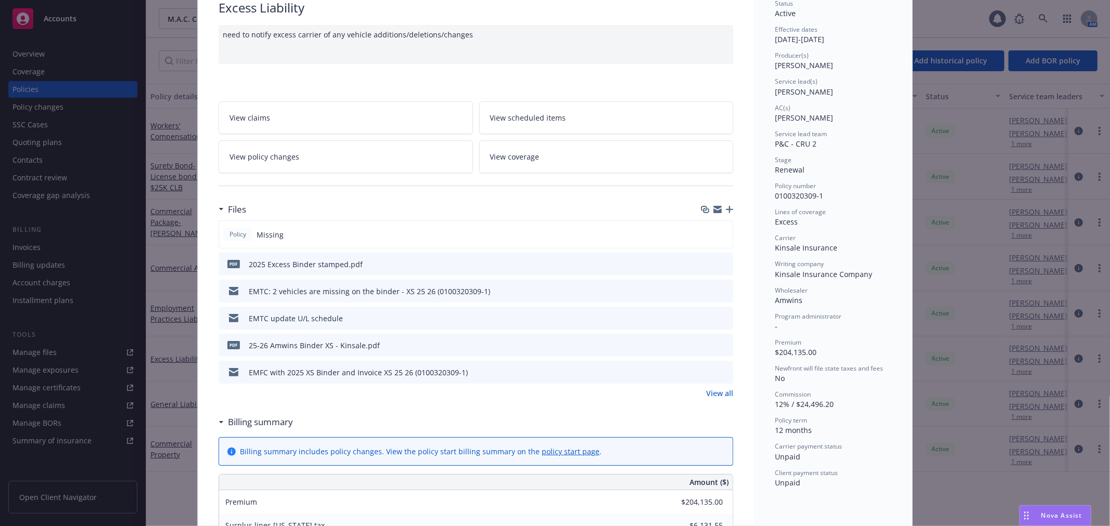
scroll to position [115, 0]
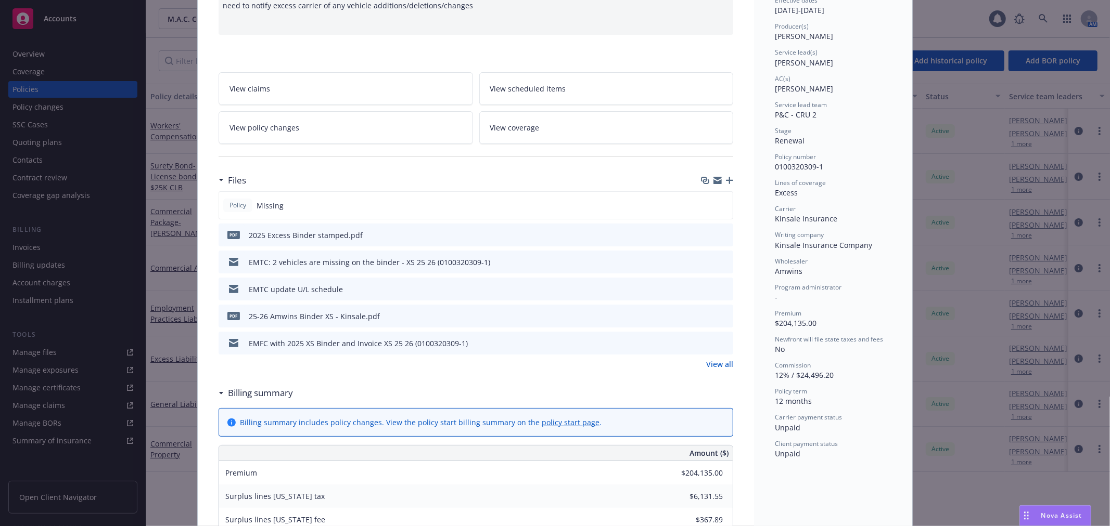
click at [655, 132] on link "View coverage" at bounding box center [606, 127] width 254 height 33
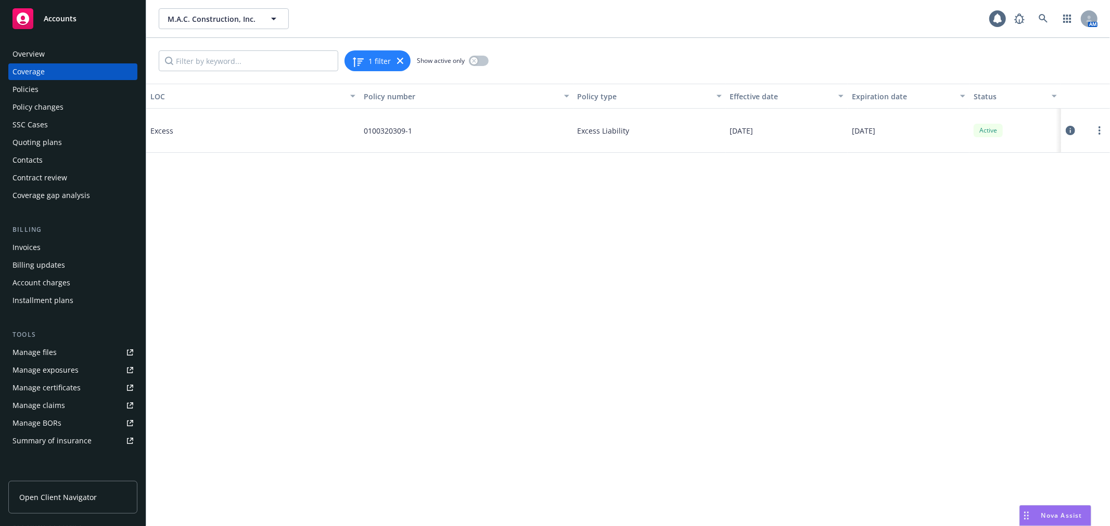
click at [1069, 130] on icon at bounding box center [1069, 130] width 9 height 9
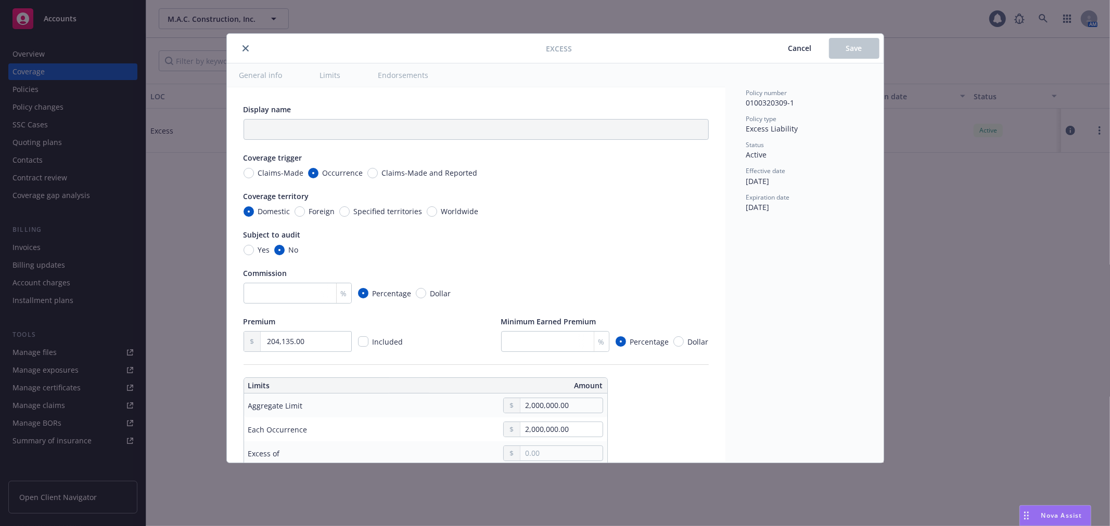
type textarea "x"
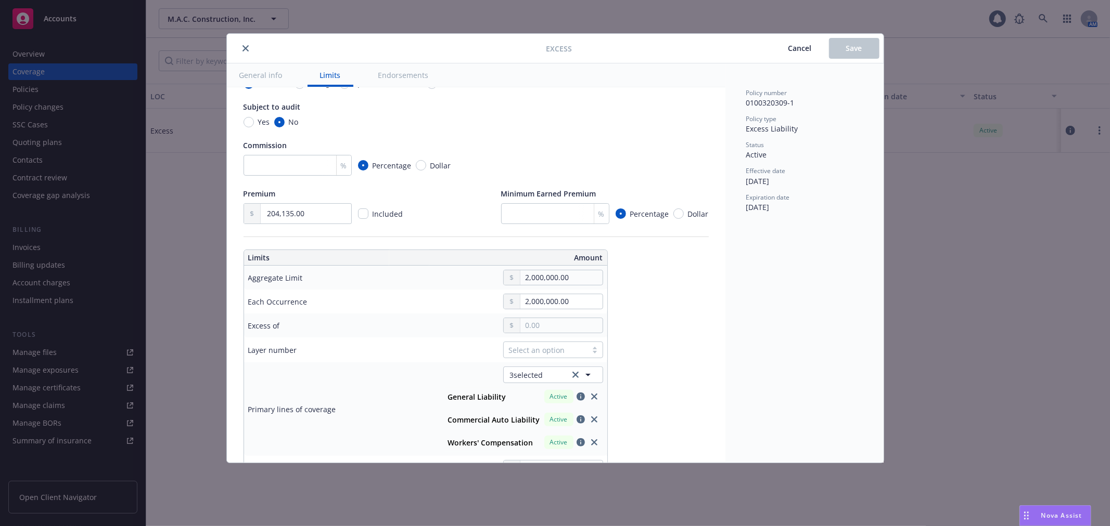
scroll to position [173, 0]
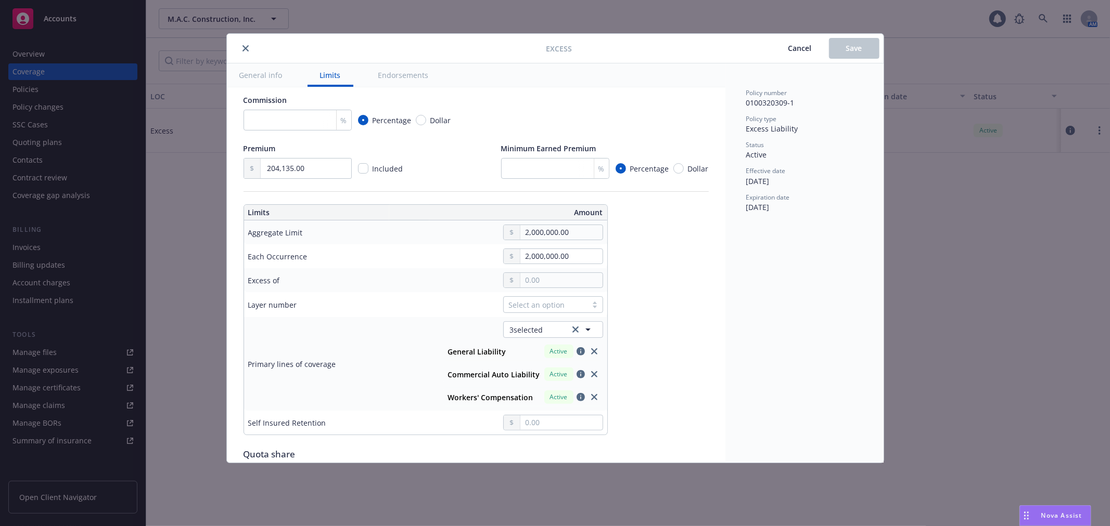
click at [792, 52] on span "Cancel" at bounding box center [799, 48] width 23 height 10
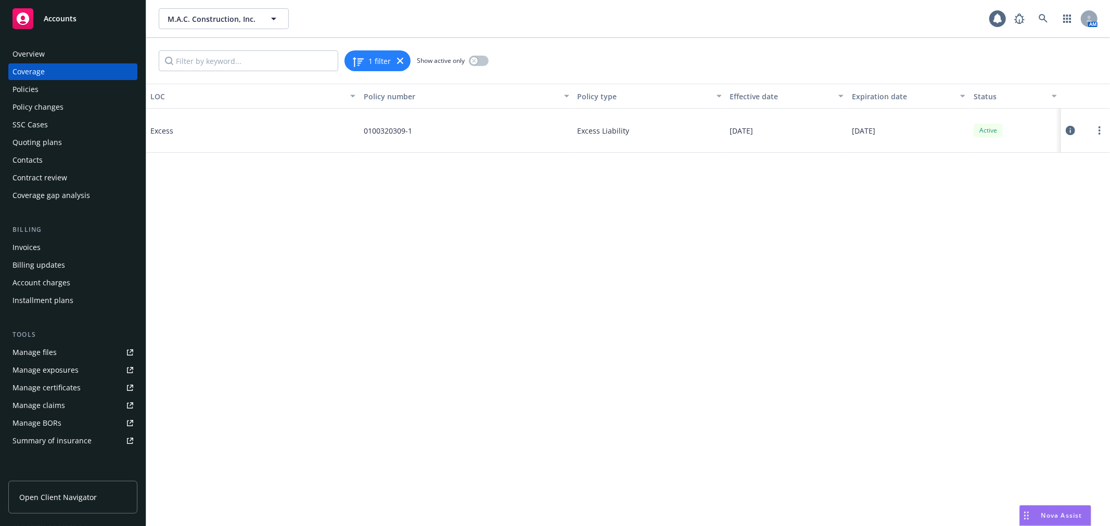
click at [51, 89] on div "Policies" at bounding box center [72, 89] width 121 height 17
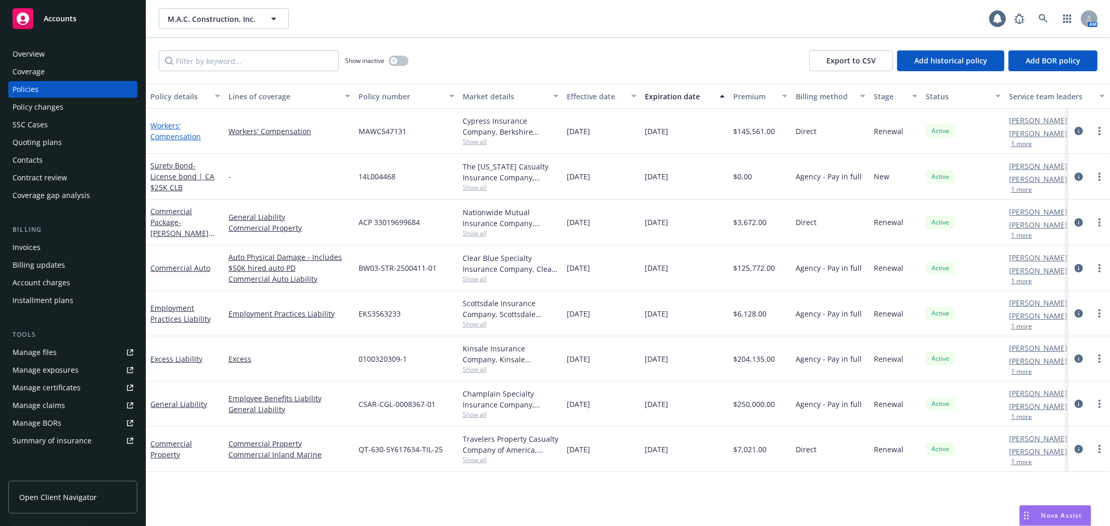
click at [161, 126] on link "Workers' Compensation" at bounding box center [175, 131] width 50 height 21
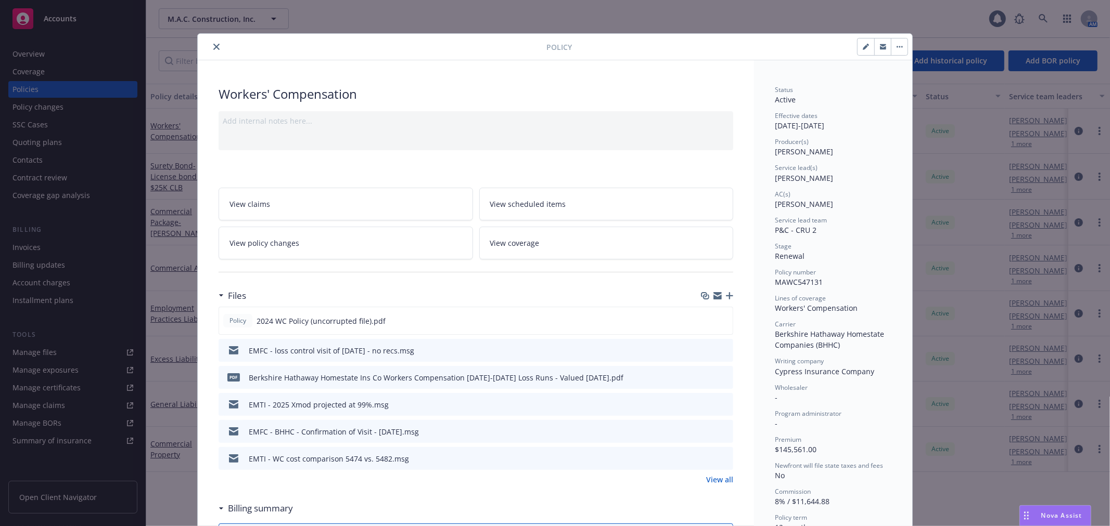
click at [214, 47] on icon "close" at bounding box center [216, 47] width 6 height 6
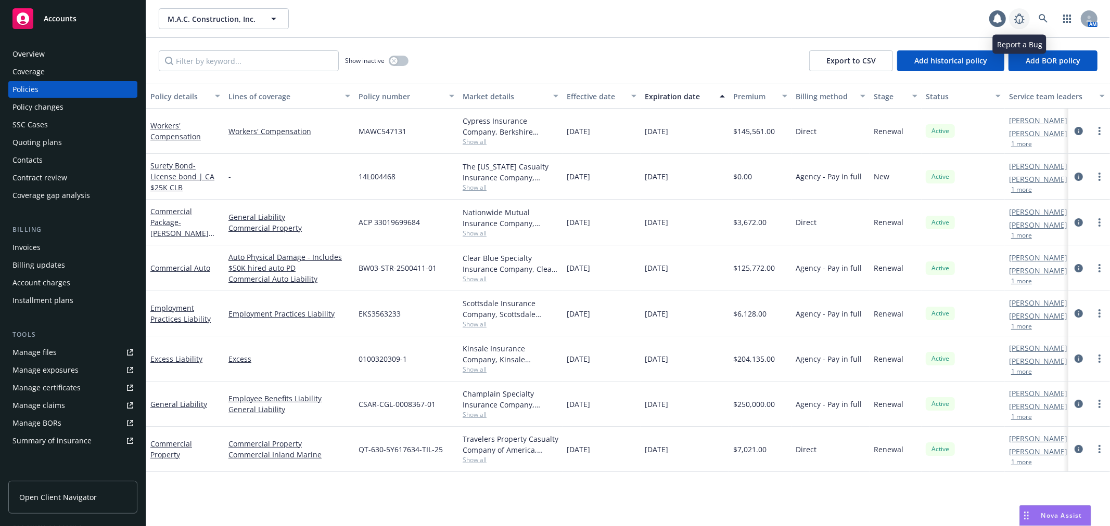
click at [1016, 23] on icon at bounding box center [1019, 18] width 12 height 12
click at [70, 247] on div "Invoices" at bounding box center [72, 247] width 121 height 17
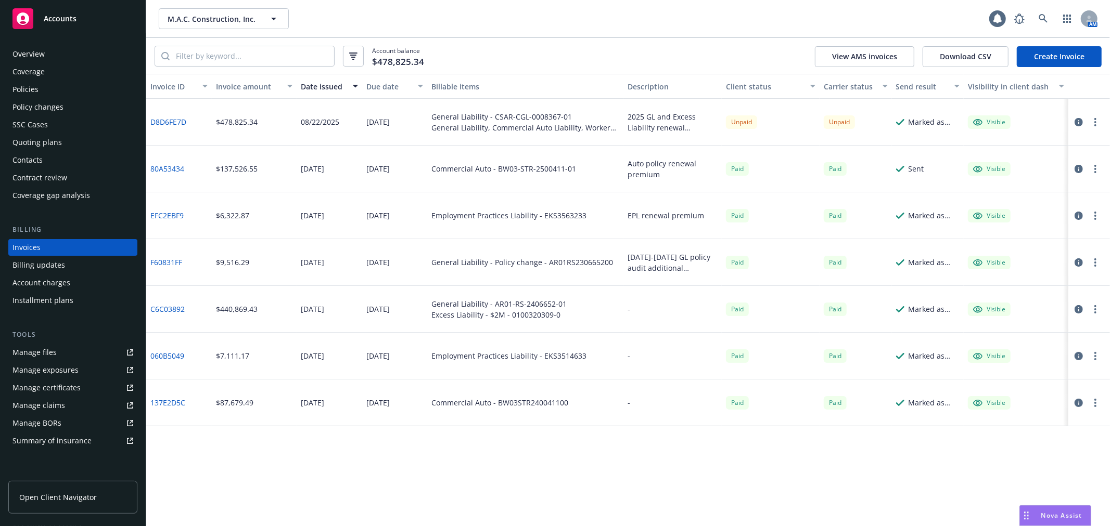
click at [45, 146] on div "Quoting plans" at bounding box center [36, 142] width 49 height 17
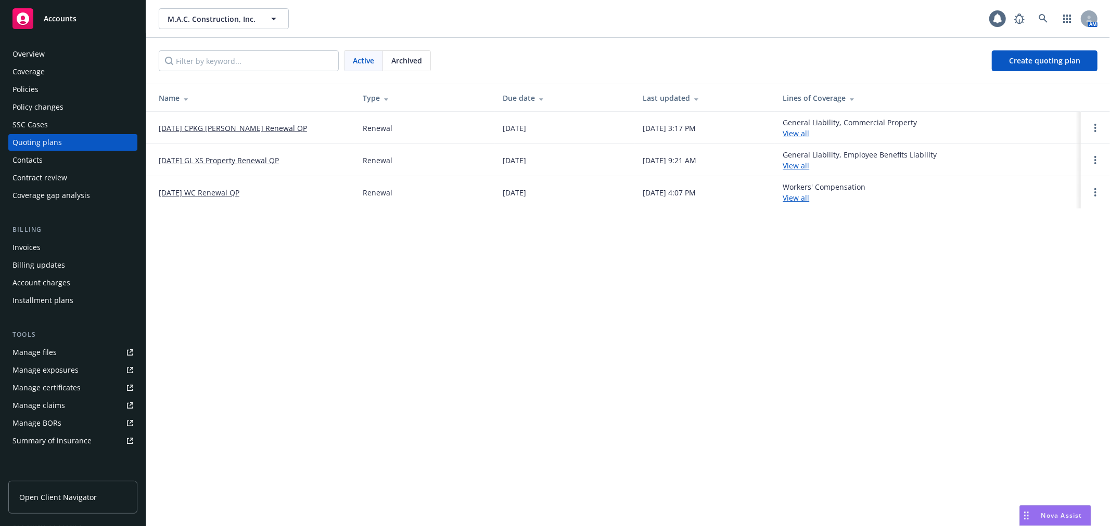
click at [252, 163] on link "[DATE] GL XS Property Renewal QP" at bounding box center [219, 160] width 120 height 11
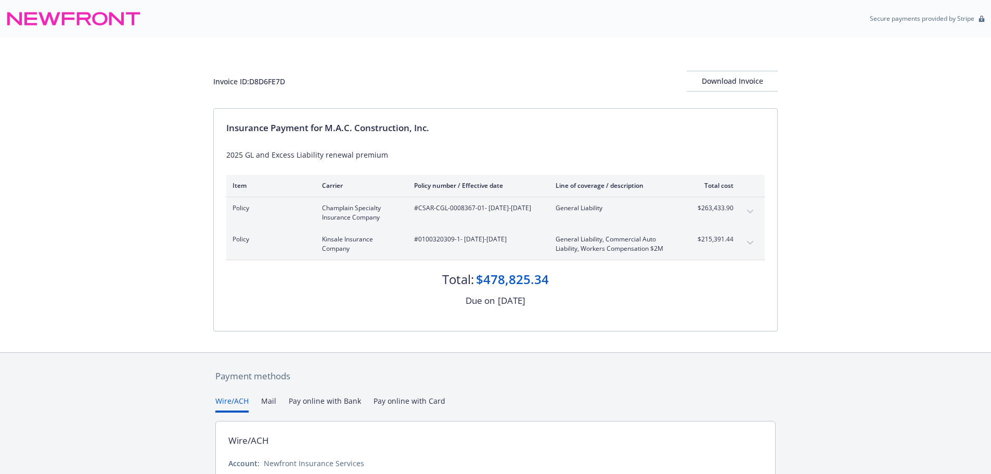
click at [753, 242] on icon "expand content" at bounding box center [750, 243] width 6 height 4
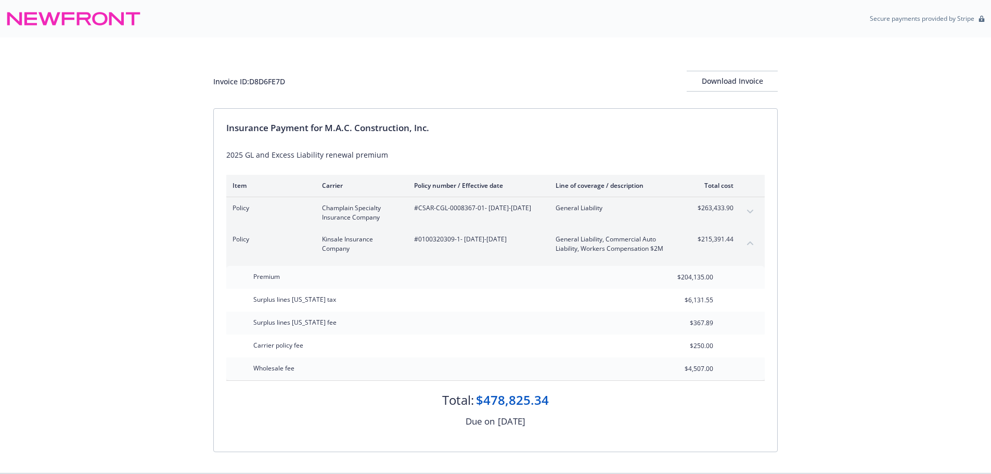
click at [749, 210] on icon "expand content" at bounding box center [750, 212] width 6 height 4
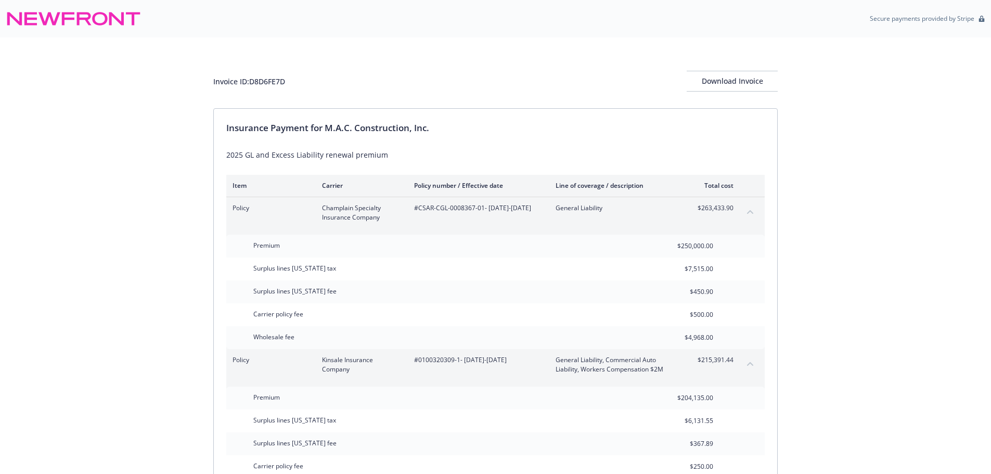
drag, startPoint x: 153, startPoint y: 76, endPoint x: 222, endPoint y: 59, distance: 70.9
click at [153, 76] on div "Invoice ID: D8D6FE7D Download Invoice Insurance Payment for M.A.C. Construction…" at bounding box center [495, 315] width 991 height 556
click at [276, 82] on div "Invoice ID: D8D6FE7D" at bounding box center [249, 81] width 72 height 11
copy div "D8D6FE7D"
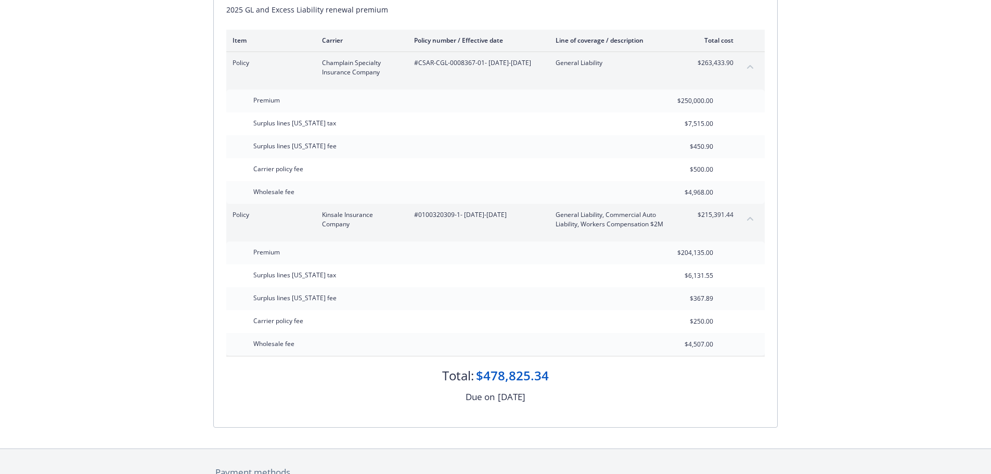
scroll to position [156, 0]
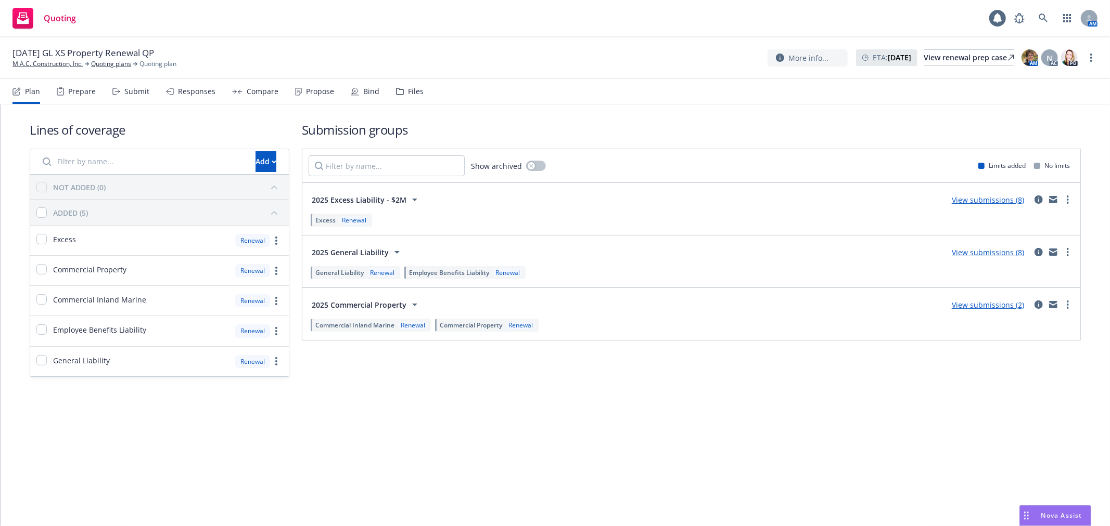
click at [414, 92] on div "Files" at bounding box center [416, 91] width 16 height 8
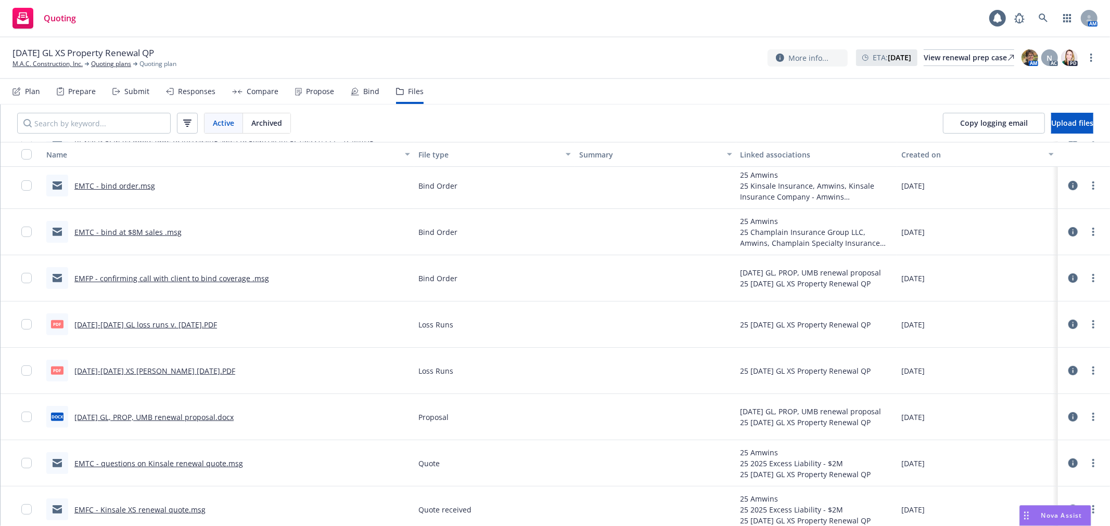
scroll to position [289, 0]
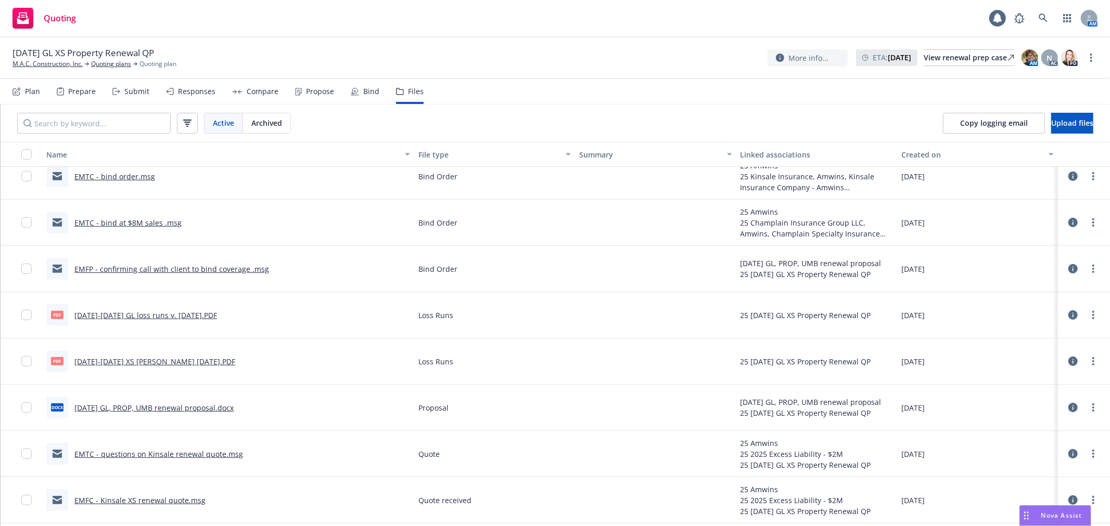
click at [224, 271] on link "EMFP - confirming call with client to bind coverage .msg" at bounding box center [171, 269] width 195 height 10
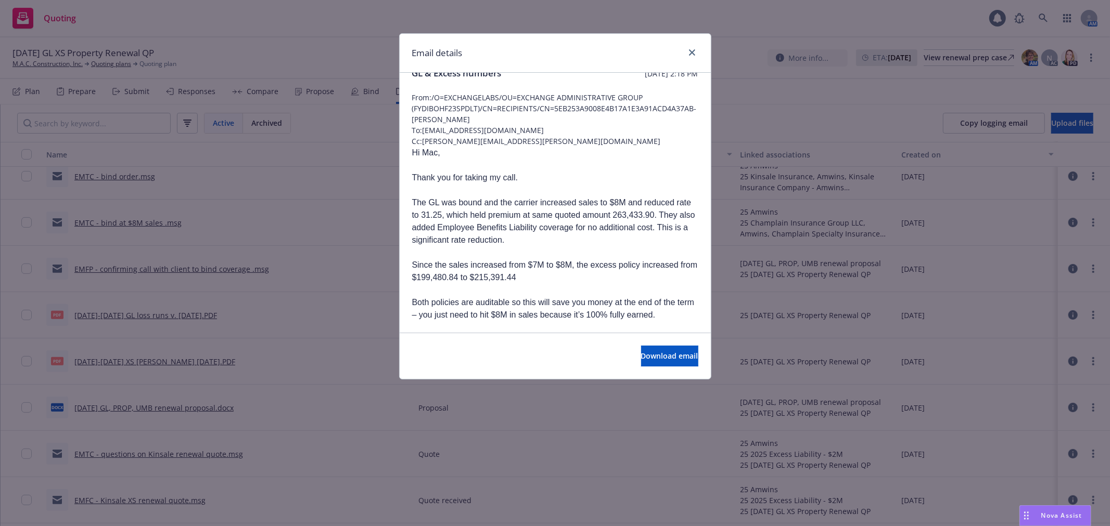
scroll to position [0, 0]
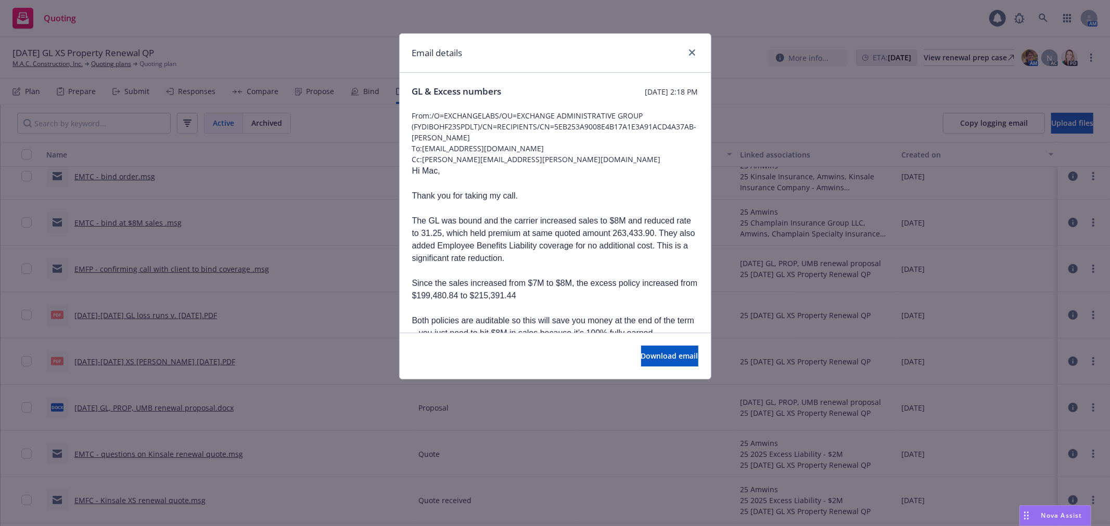
drag, startPoint x: 426, startPoint y: 148, endPoint x: 539, endPoint y: 149, distance: 113.9
click at [539, 149] on span "To: mac@division7waterproofing.com" at bounding box center [555, 148] width 286 height 11
copy span "[EMAIL_ADDRESS][DOMAIN_NAME]"
click at [689, 54] on icon "close" at bounding box center [692, 52] width 6 height 6
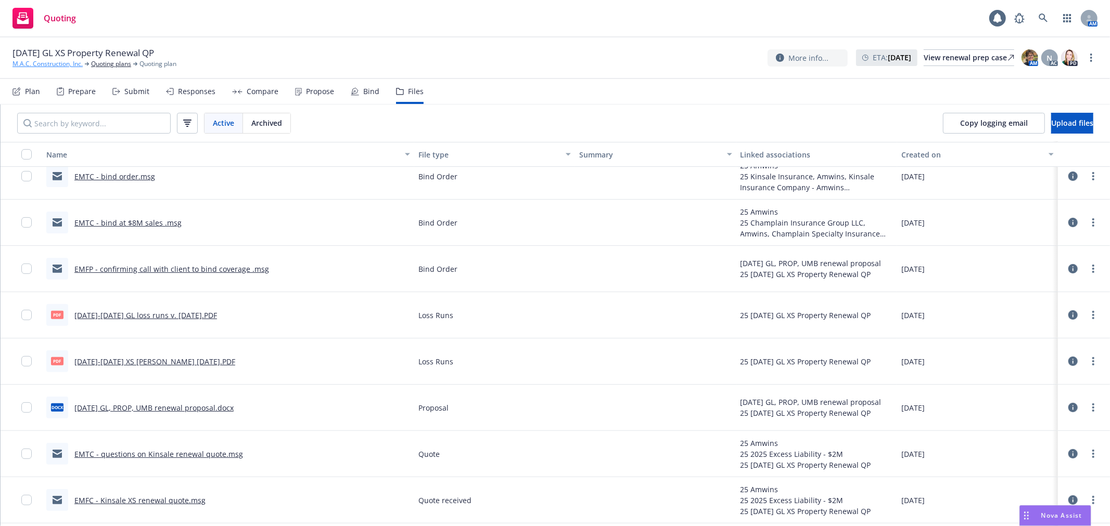
click at [46, 61] on link "M.A.C. Construction, Inc." at bounding box center [47, 63] width 70 height 9
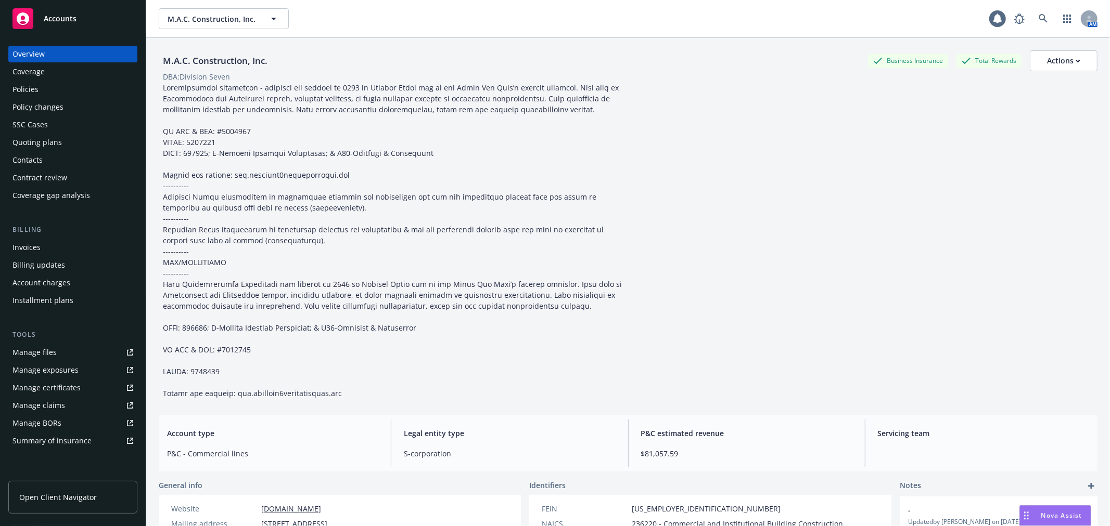
click at [44, 84] on div "Policies" at bounding box center [72, 89] width 121 height 17
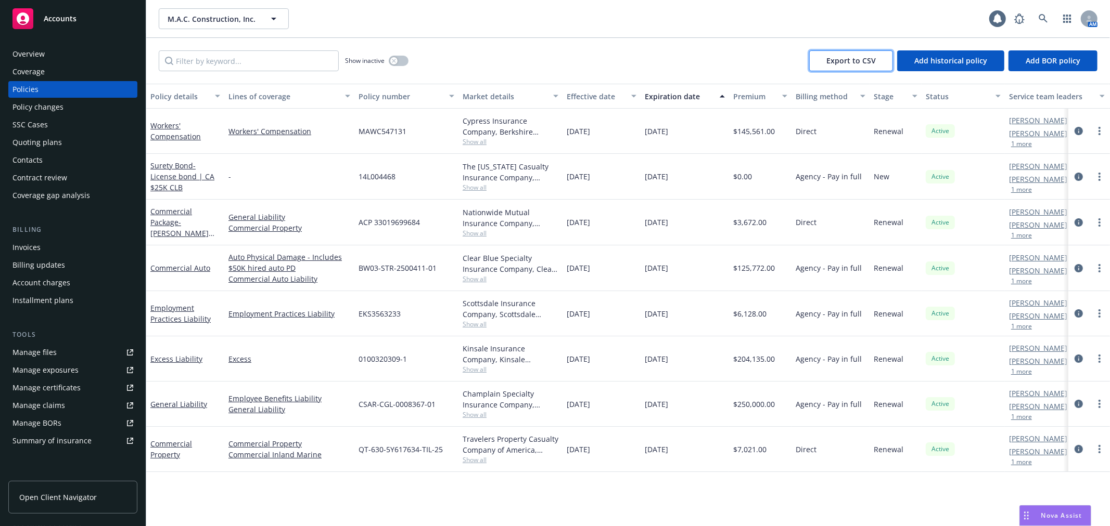
click at [852, 59] on span "Export to CSV" at bounding box center [850, 61] width 49 height 10
click at [84, 496] on span "Open Client Navigator" at bounding box center [58, 497] width 78 height 11
click at [59, 139] on div "Quoting plans" at bounding box center [36, 142] width 49 height 17
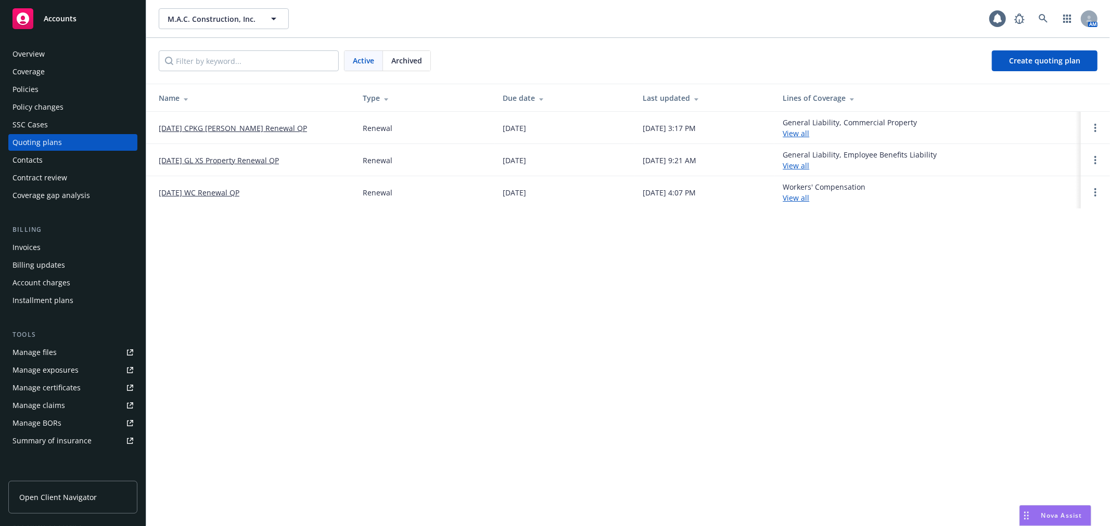
click at [237, 159] on link "08/18/25 GL XS Property Renewal QP" at bounding box center [219, 160] width 120 height 11
